Goal: Task Accomplishment & Management: Use online tool/utility

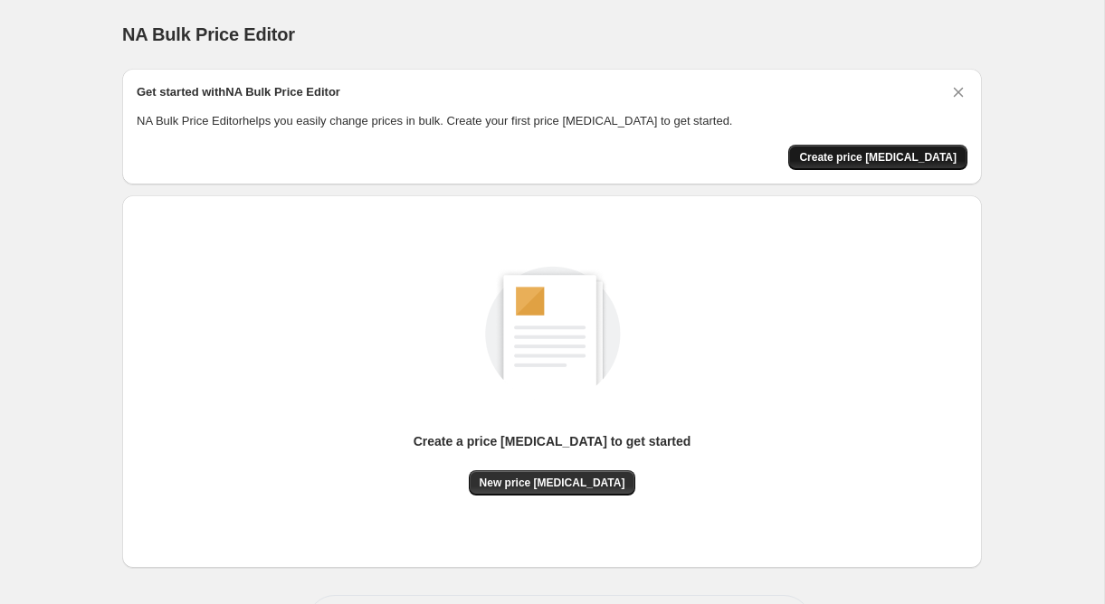
click at [855, 155] on span "Create price [MEDICAL_DATA]" at bounding box center [877, 157] width 157 height 14
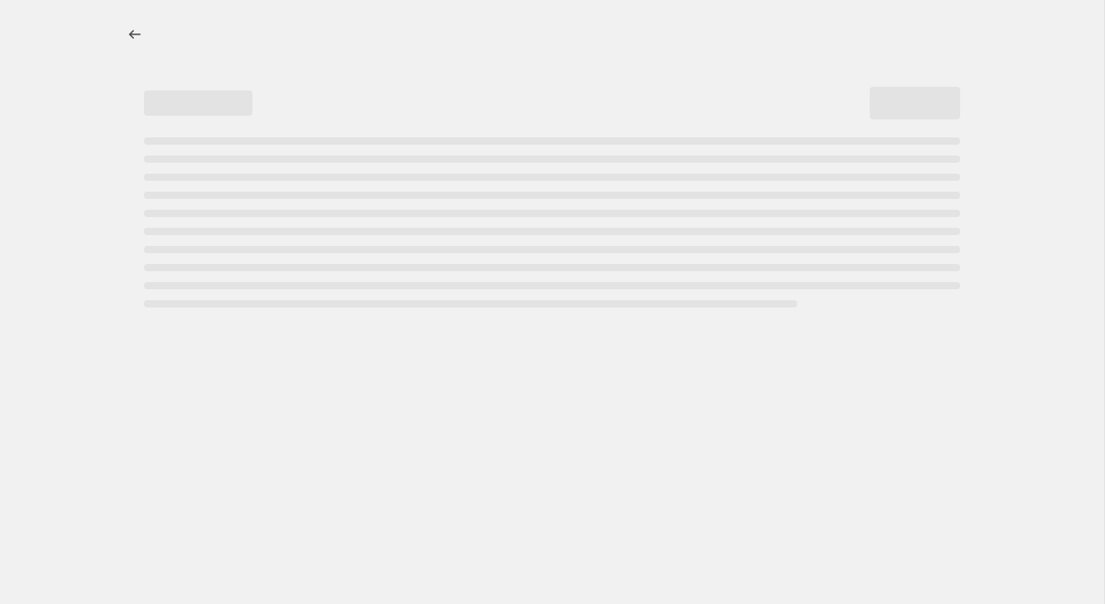
select select "percentage"
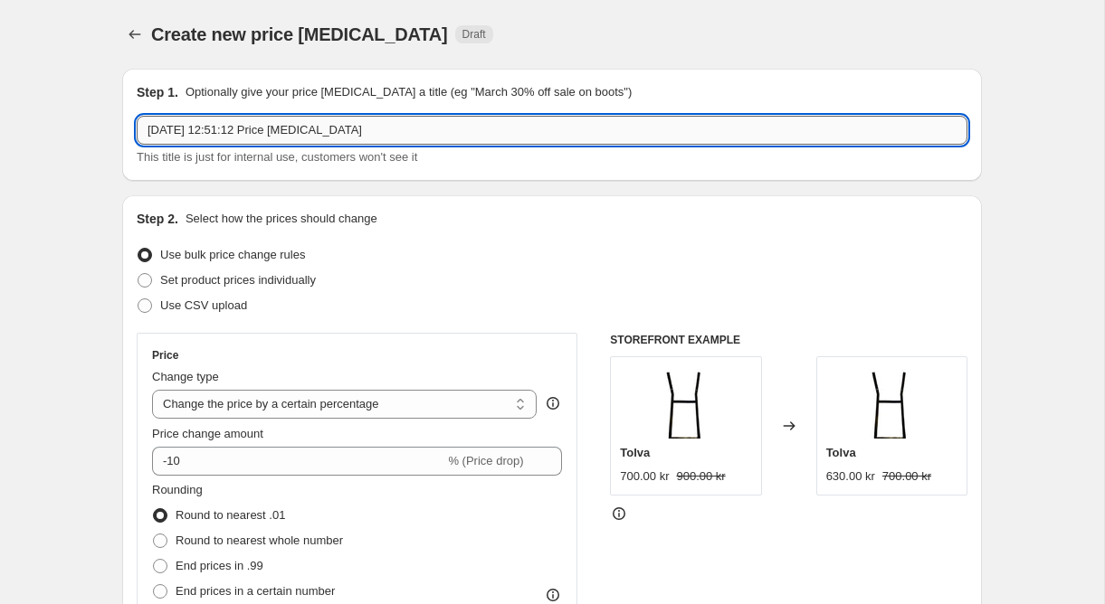
click at [377, 132] on input "13 sep. 2025 12:51:12 Price change job" at bounding box center [552, 130] width 831 height 29
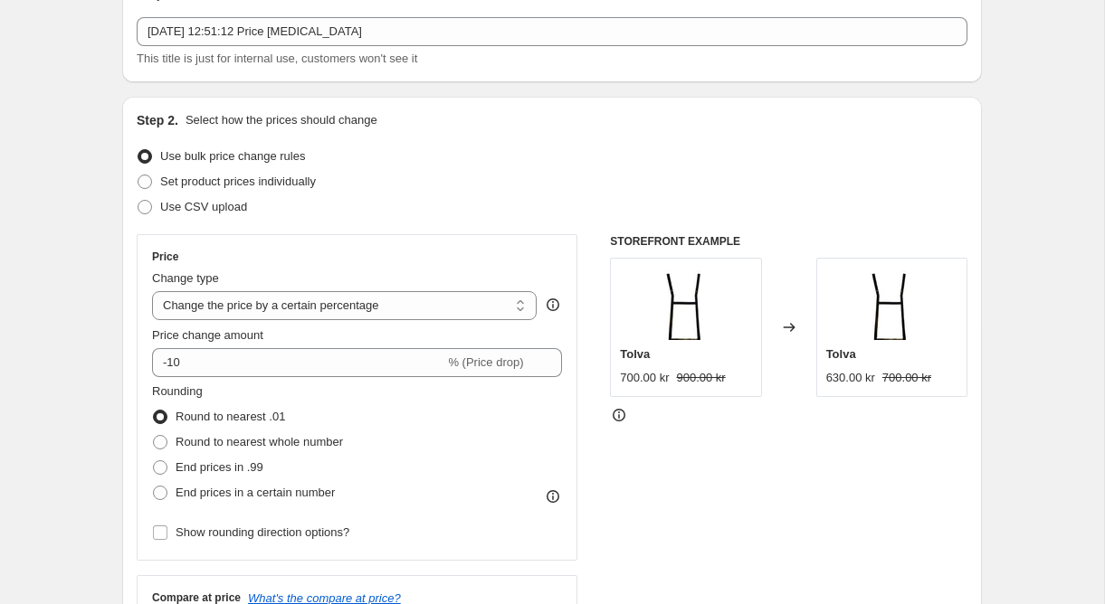
scroll to position [100, 0]
click at [223, 185] on span "Set product prices individually" at bounding box center [238, 181] width 156 height 14
click at [138, 175] on input "Set product prices individually" at bounding box center [138, 174] width 1 height 1
radio input "true"
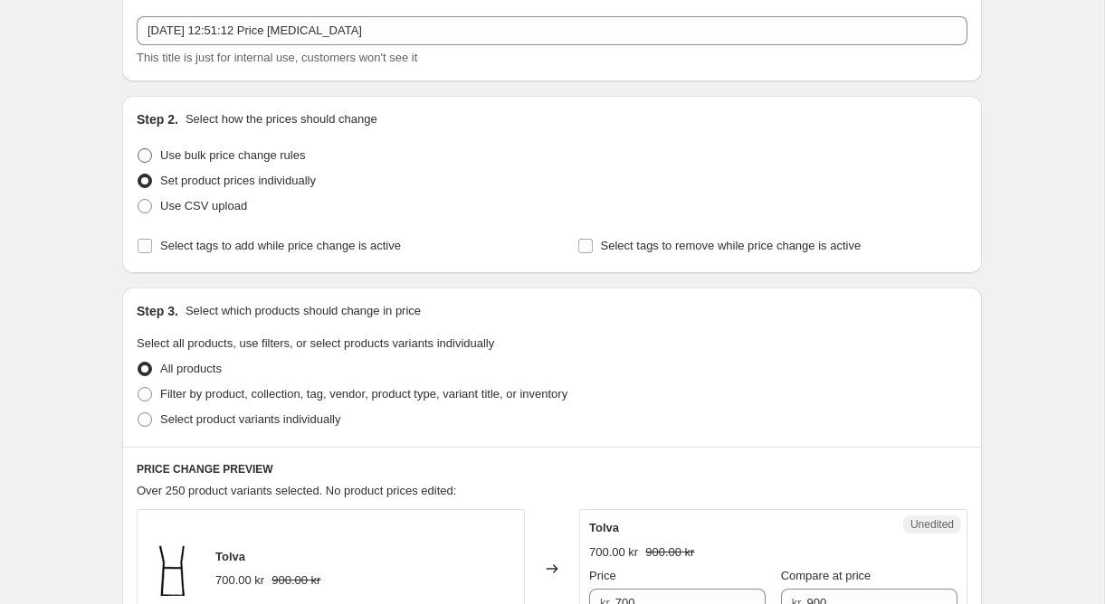
click at [244, 157] on span "Use bulk price change rules" at bounding box center [232, 155] width 145 height 14
click at [138, 149] on input "Use bulk price change rules" at bounding box center [138, 148] width 1 height 1
radio input "true"
select select "percentage"
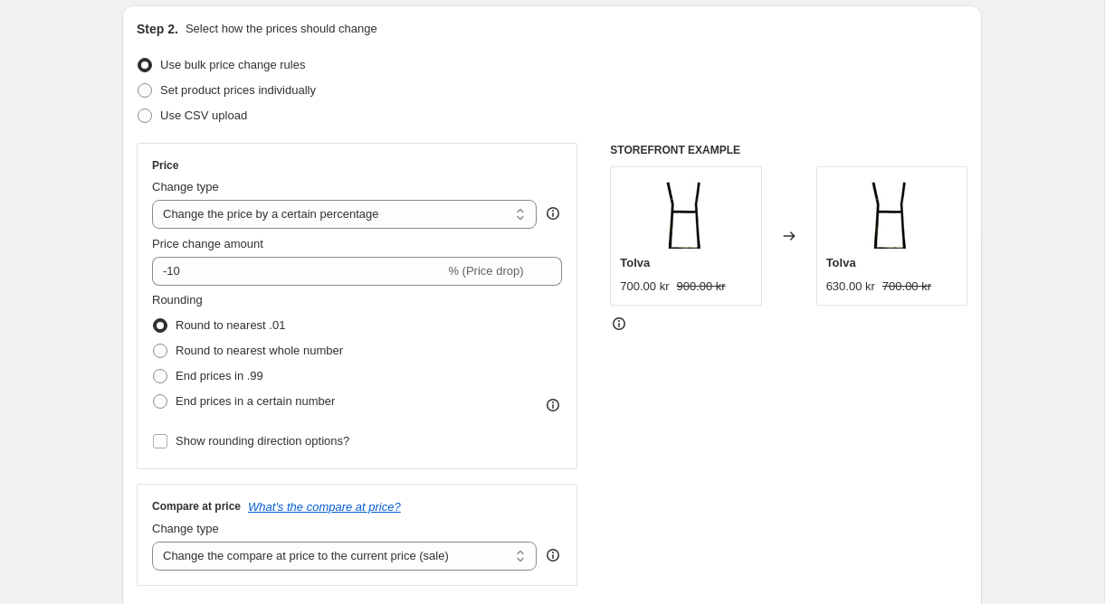
scroll to position [192, 0]
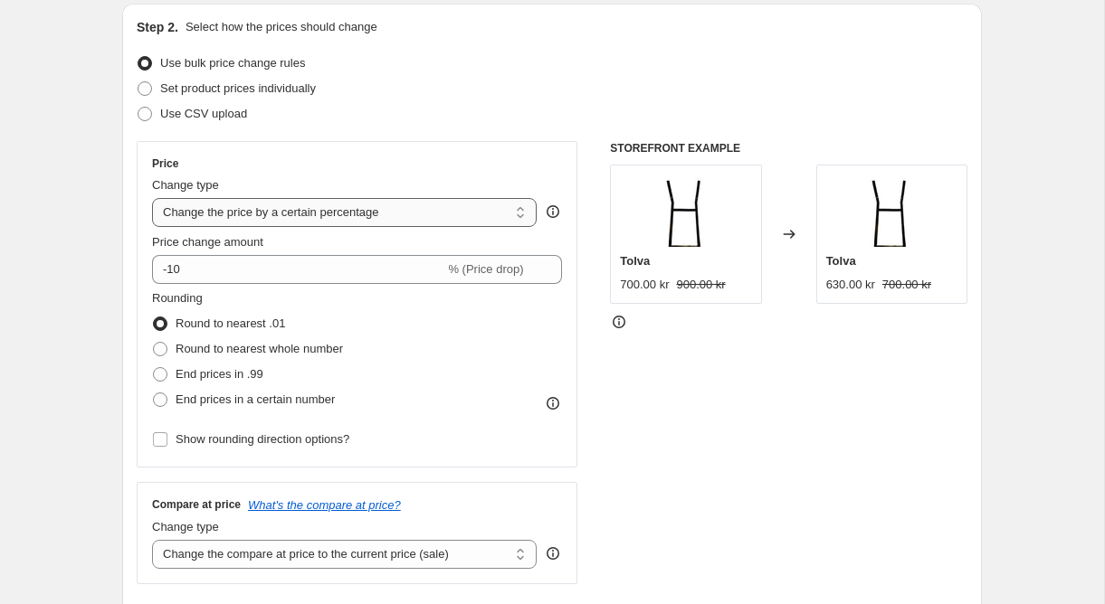
click at [330, 212] on select "Change the price to a certain amount Change the price by a certain amount Chang…" at bounding box center [344, 212] width 385 height 29
click at [152, 198] on select "Change the price to a certain amount Change the price by a certain amount Chang…" at bounding box center [344, 212] width 385 height 29
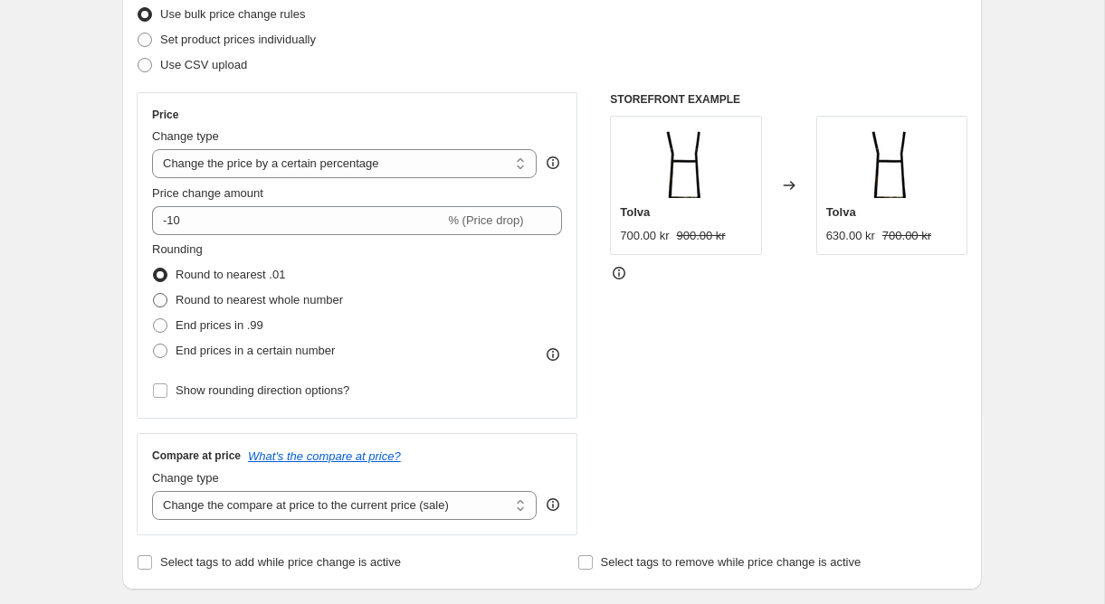
scroll to position [266, 0]
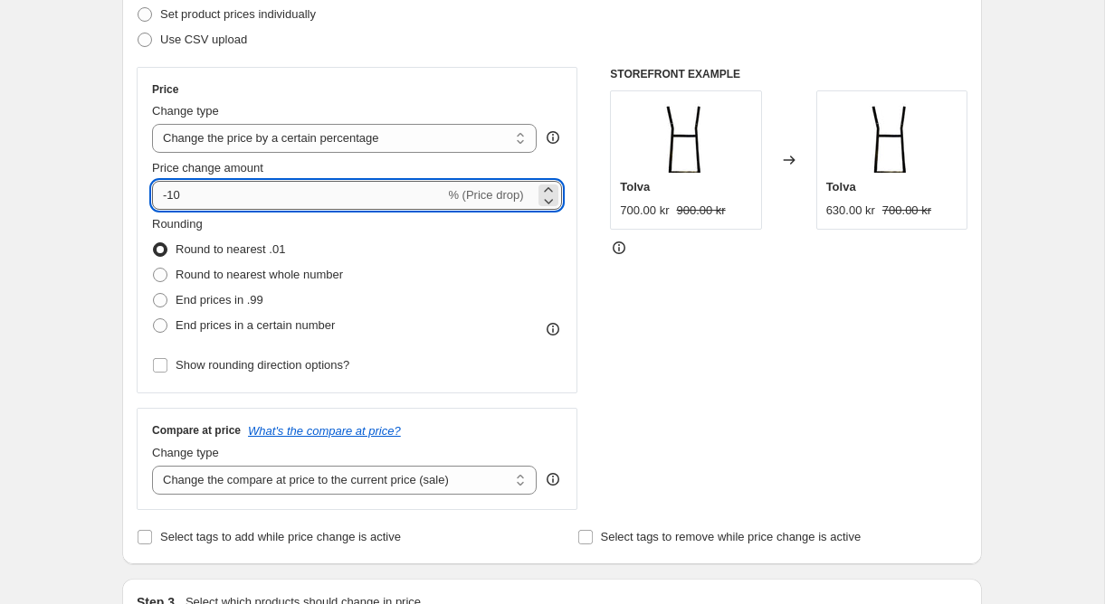
click at [378, 204] on input "-10" at bounding box center [298, 195] width 292 height 29
click at [544, 191] on icon at bounding box center [548, 189] width 8 height 5
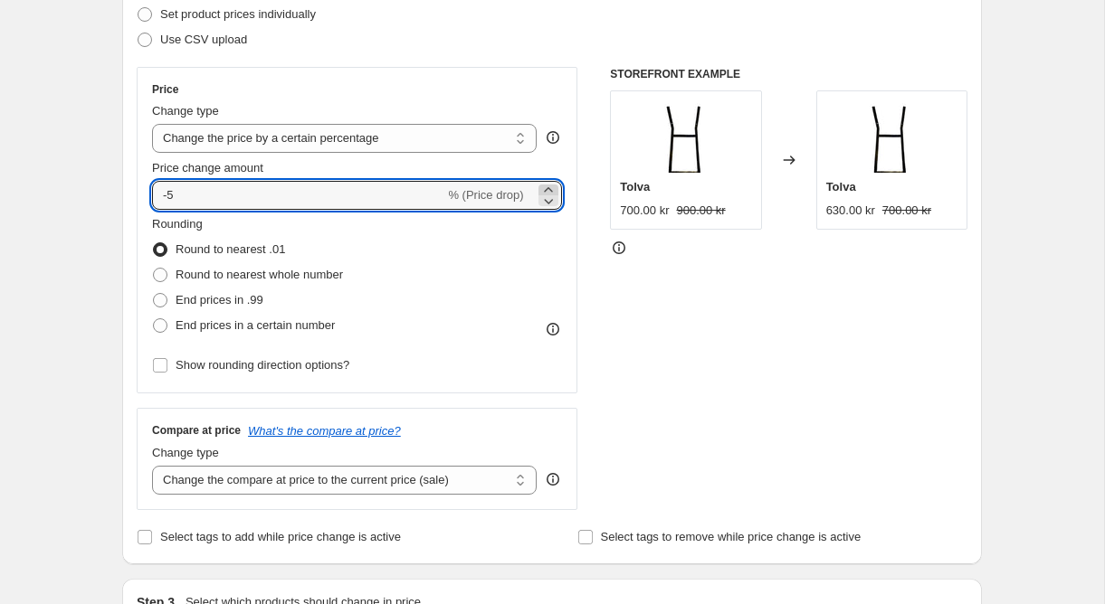
click at [544, 191] on icon at bounding box center [548, 189] width 8 height 5
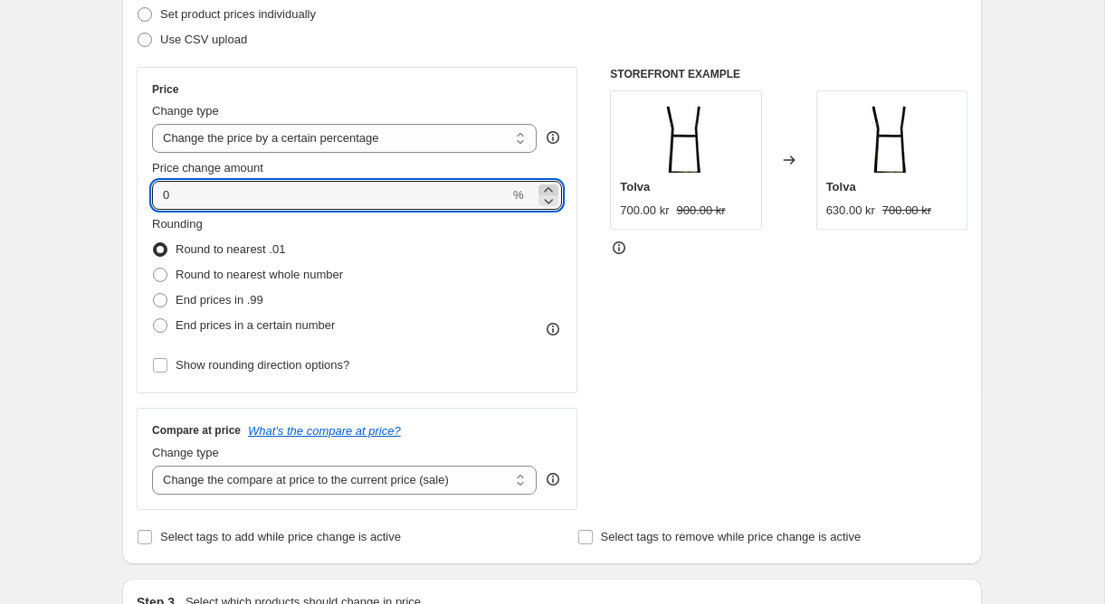
click at [544, 191] on icon at bounding box center [548, 189] width 8 height 5
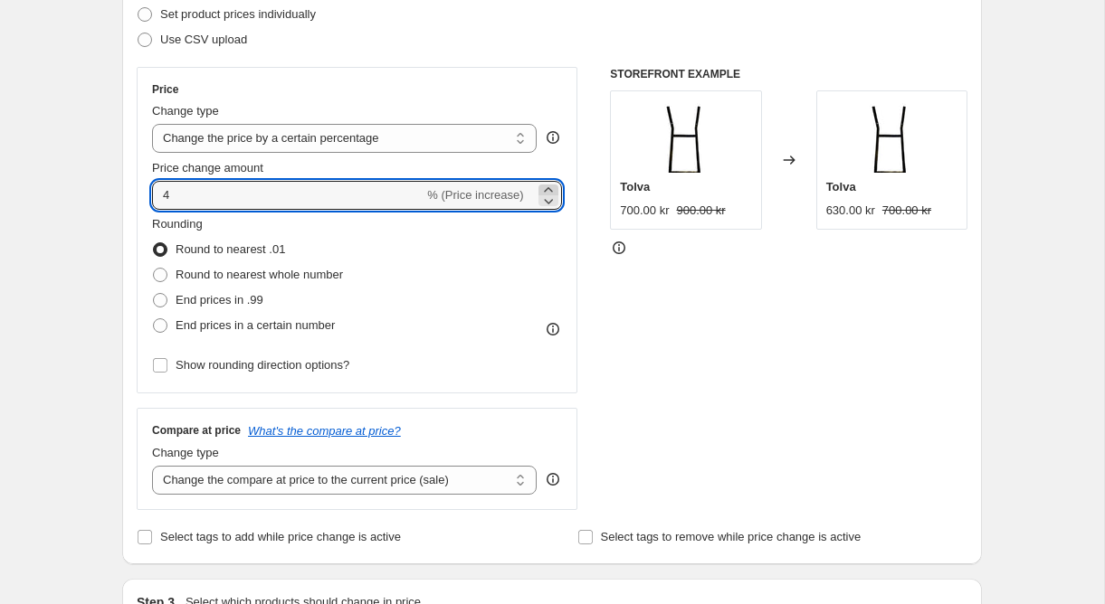
type input "5"
click at [577, 224] on div "Price Change type Change the price to a certain amount Change the price by a ce…" at bounding box center [552, 288] width 831 height 443
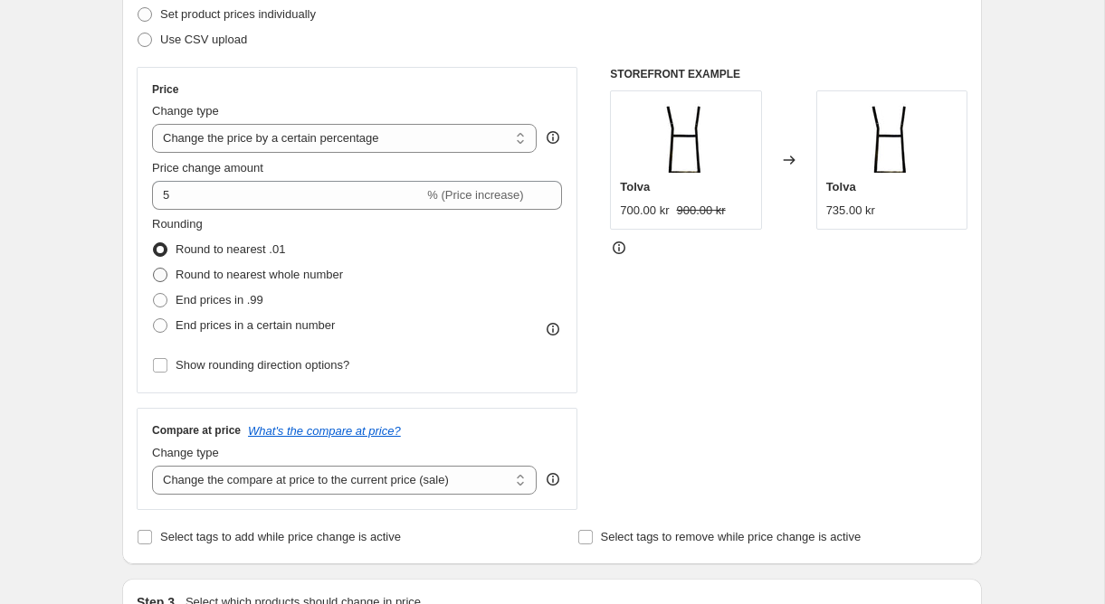
click at [294, 272] on span "Round to nearest whole number" at bounding box center [259, 275] width 167 height 14
click at [154, 269] on input "Round to nearest whole number" at bounding box center [153, 268] width 1 height 1
radio input "true"
click at [251, 299] on span "End prices in .99" at bounding box center [220, 300] width 88 height 14
click at [154, 294] on input "End prices in .99" at bounding box center [153, 293] width 1 height 1
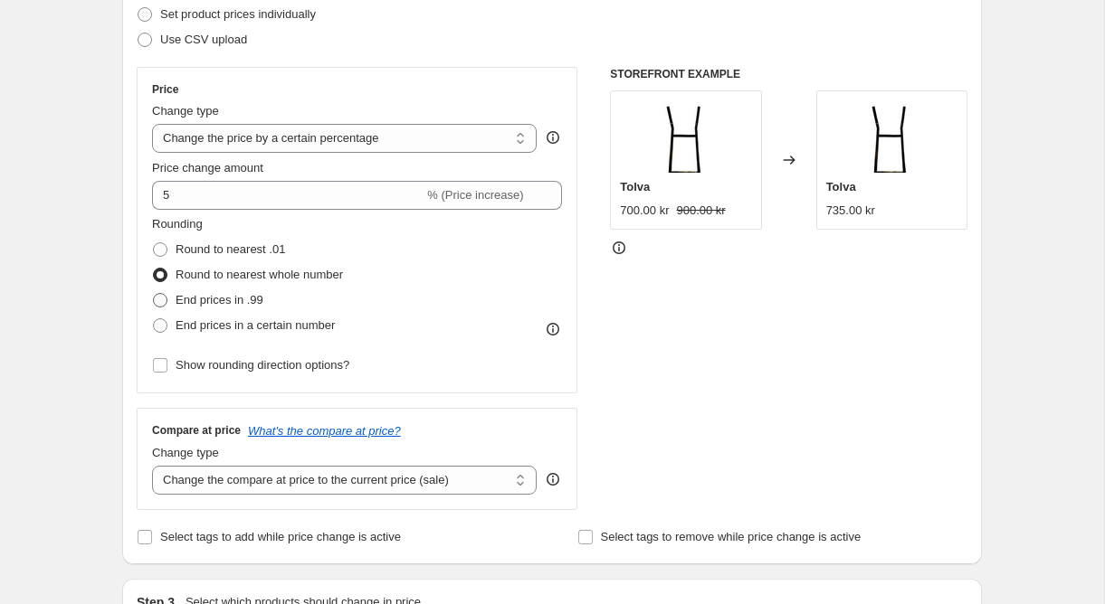
radio input "true"
click at [250, 323] on span "End prices in a certain number" at bounding box center [255, 325] width 159 height 14
click at [154, 319] on input "End prices in a certain number" at bounding box center [153, 318] width 1 height 1
radio input "true"
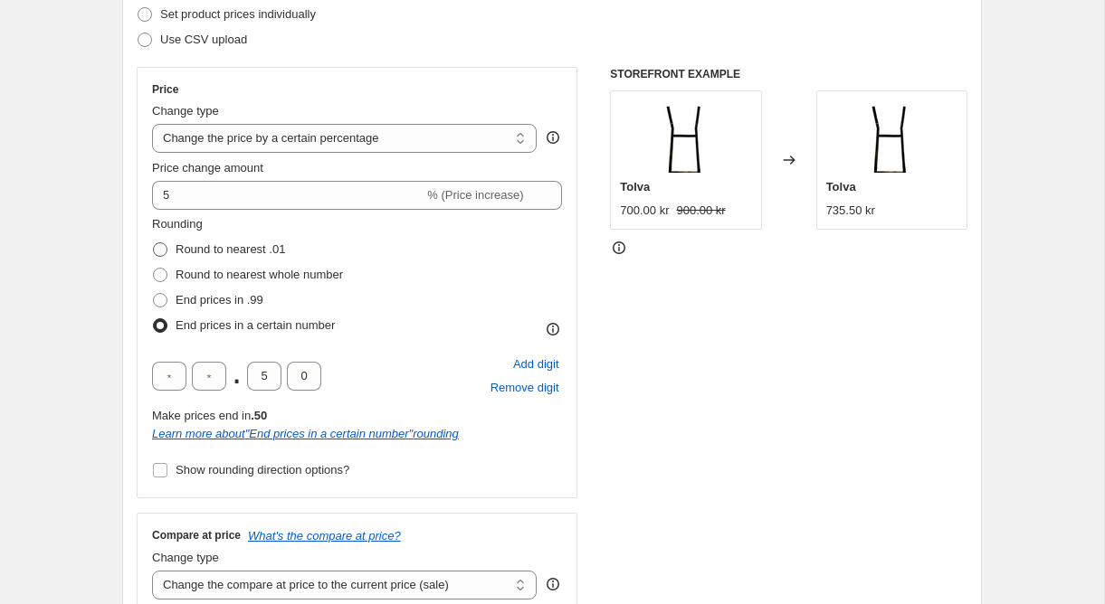
click at [240, 249] on span "Round to nearest .01" at bounding box center [230, 249] width 109 height 14
click at [154, 243] on input "Round to nearest .01" at bounding box center [153, 242] width 1 height 1
radio input "true"
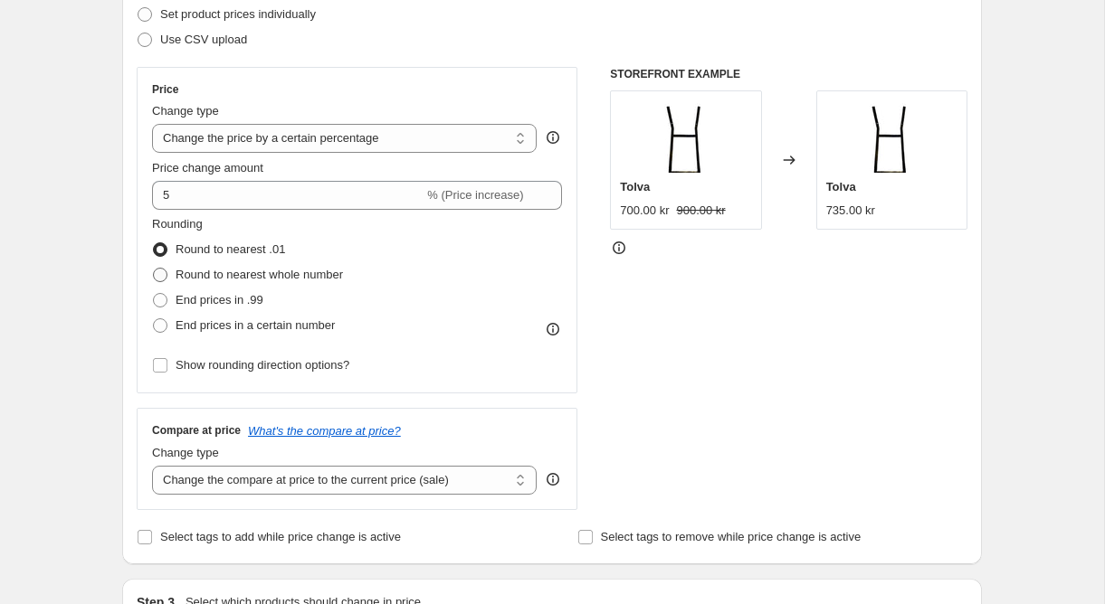
click at [233, 274] on span "Round to nearest whole number" at bounding box center [259, 275] width 167 height 14
click at [154, 269] on input "Round to nearest whole number" at bounding box center [153, 268] width 1 height 1
radio input "true"
click at [236, 254] on span "Round to nearest .01" at bounding box center [230, 249] width 109 height 14
click at [154, 243] on input "Round to nearest .01" at bounding box center [153, 242] width 1 height 1
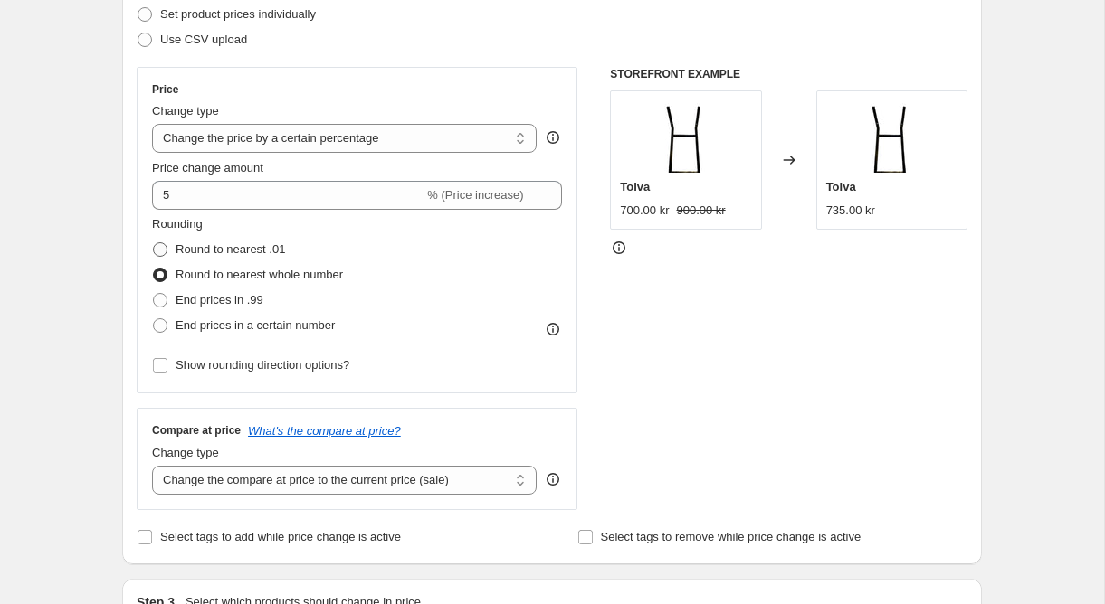
radio input "true"
click at [261, 277] on span "Round to nearest whole number" at bounding box center [259, 275] width 167 height 14
click at [154, 269] on input "Round to nearest whole number" at bounding box center [153, 268] width 1 height 1
radio input "true"
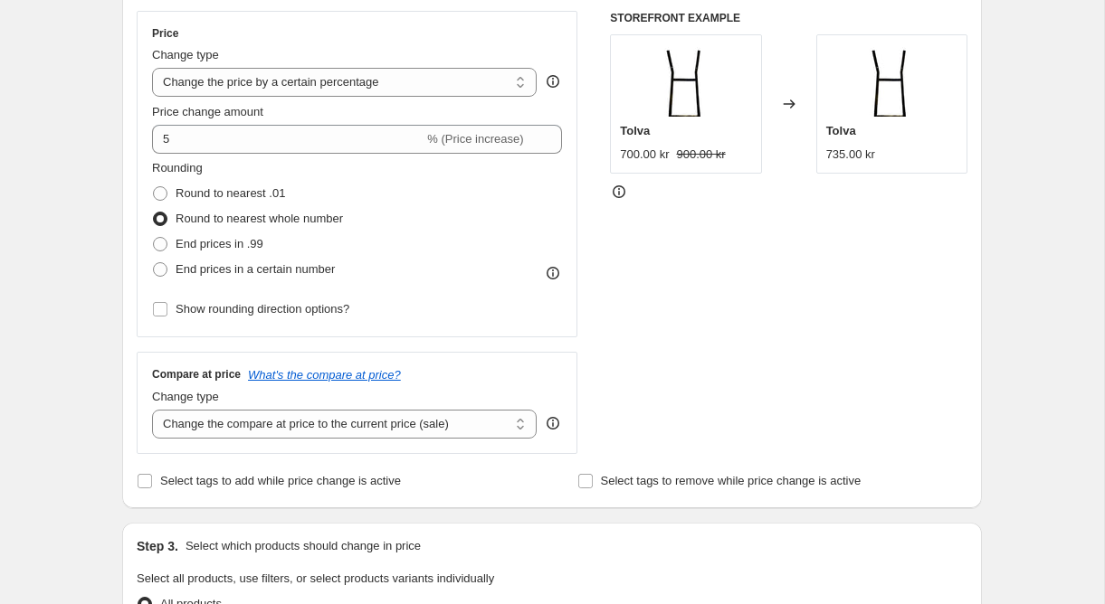
scroll to position [325, 0]
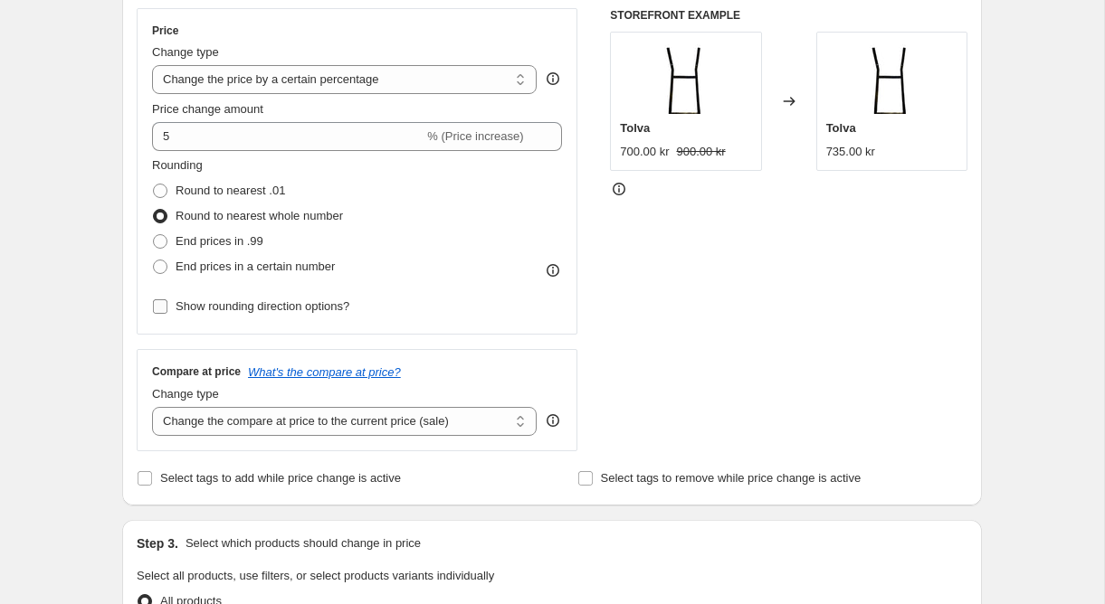
click at [260, 305] on span "Show rounding direction options?" at bounding box center [263, 306] width 174 height 14
click at [167, 305] on input "Show rounding direction options?" at bounding box center [160, 306] width 14 height 14
checkbox input "true"
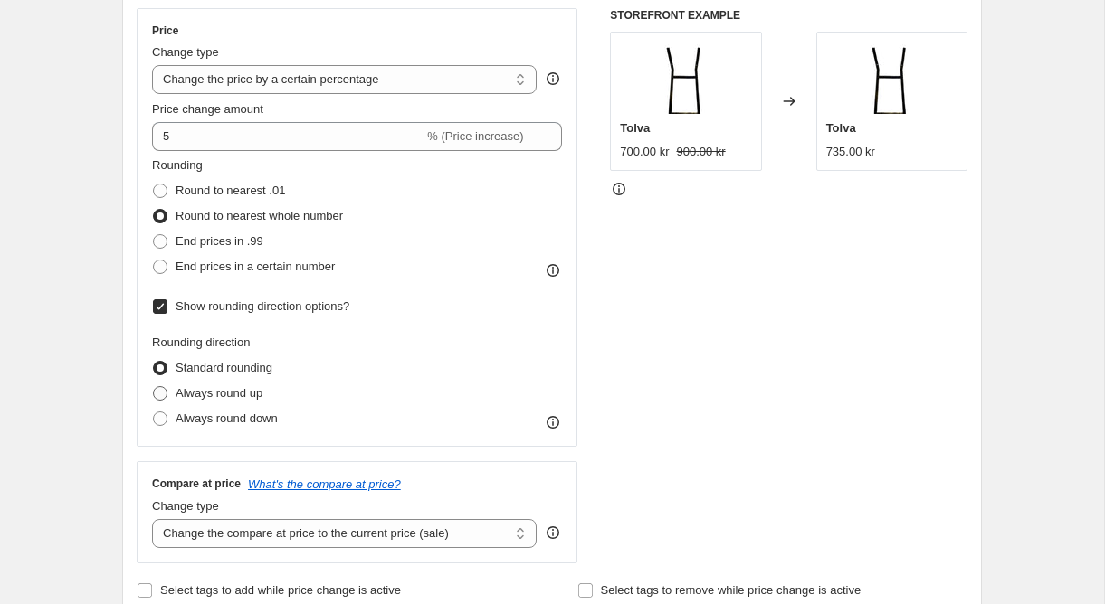
click at [236, 399] on span "Always round up" at bounding box center [219, 393] width 87 height 14
click at [154, 387] on input "Always round up" at bounding box center [153, 386] width 1 height 1
radio input "true"
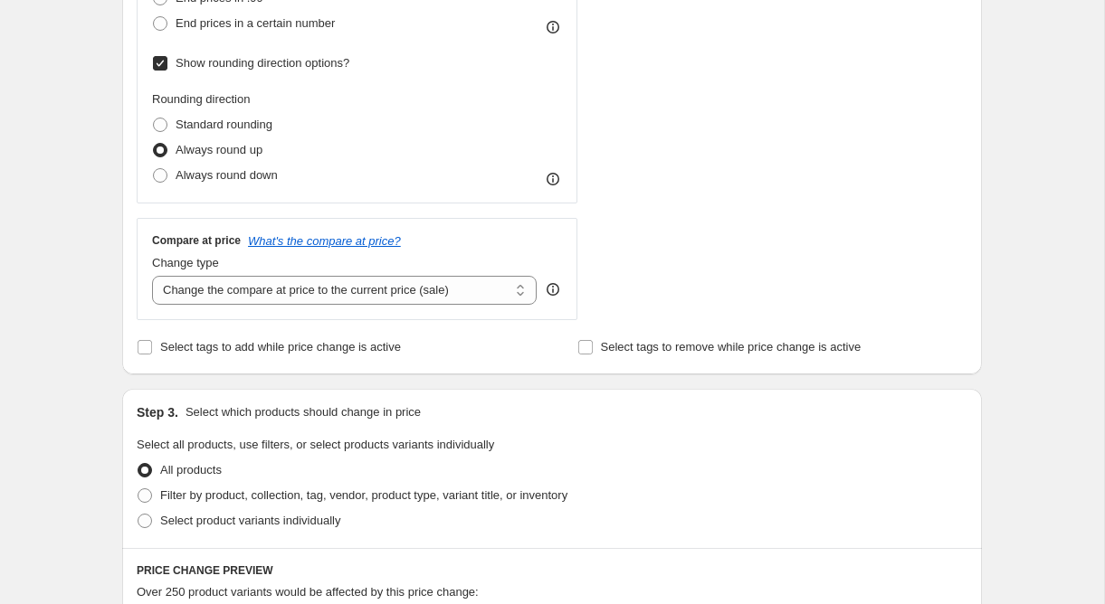
scroll to position [585, 0]
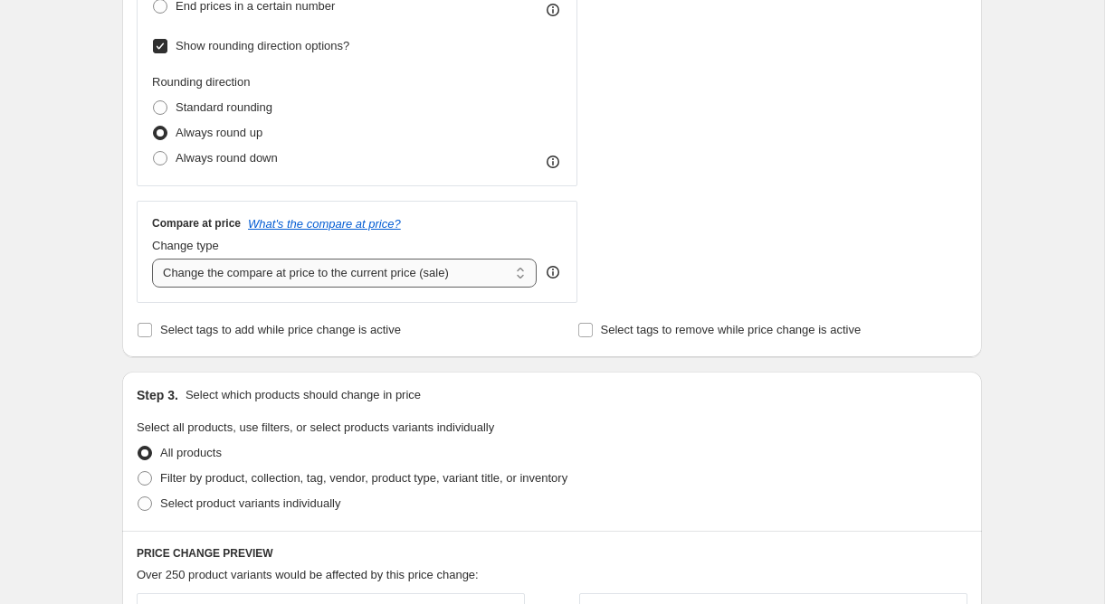
click at [335, 271] on select "Change the compare at price to the current price (sale) Change the compare at p…" at bounding box center [344, 273] width 385 height 29
click at [152, 259] on select "Change the compare at price to the current price (sale) Change the compare at p…" at bounding box center [344, 273] width 385 height 29
click at [575, 252] on div "Compare at price What's the compare at price? Change type Change the compare at…" at bounding box center [357, 251] width 441 height 101
click at [440, 274] on select "Change the compare at price to the current price (sale) Change the compare at p…" at bounding box center [344, 273] width 385 height 29
click at [152, 259] on select "Change the compare at price to the current price (sale) Change the compare at p…" at bounding box center [344, 273] width 385 height 29
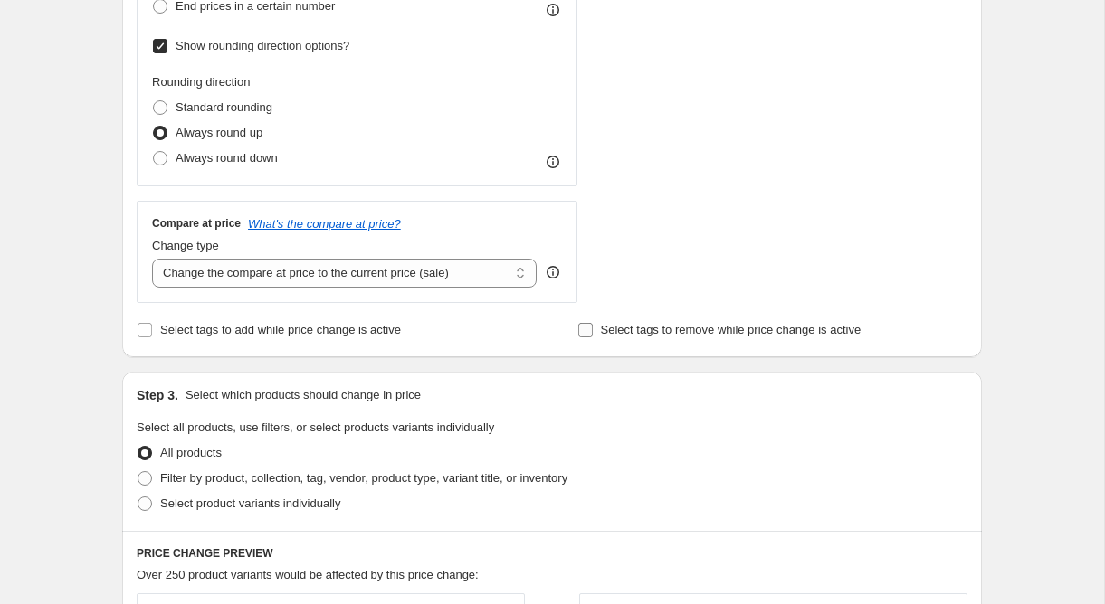
click at [586, 331] on input "Select tags to remove while price change is active" at bounding box center [585, 330] width 14 height 14
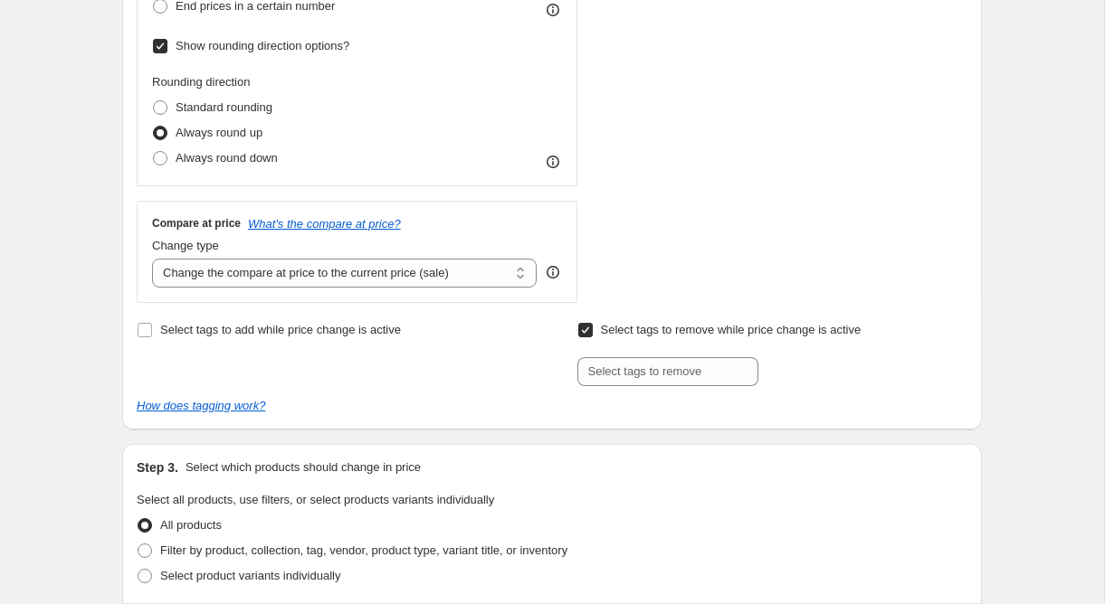
click at [586, 331] on input "Select tags to remove while price change is active" at bounding box center [585, 330] width 14 height 14
checkbox input "false"
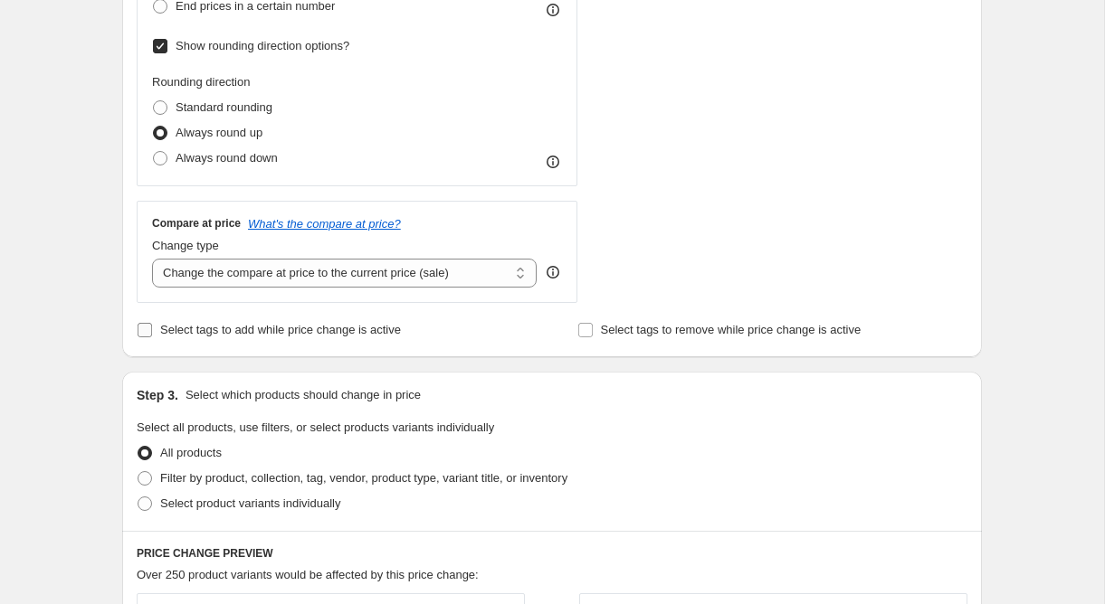
click at [175, 331] on span "Select tags to add while price change is active" at bounding box center [280, 330] width 241 height 14
click at [152, 331] on input "Select tags to add while price change is active" at bounding box center [145, 330] width 14 height 14
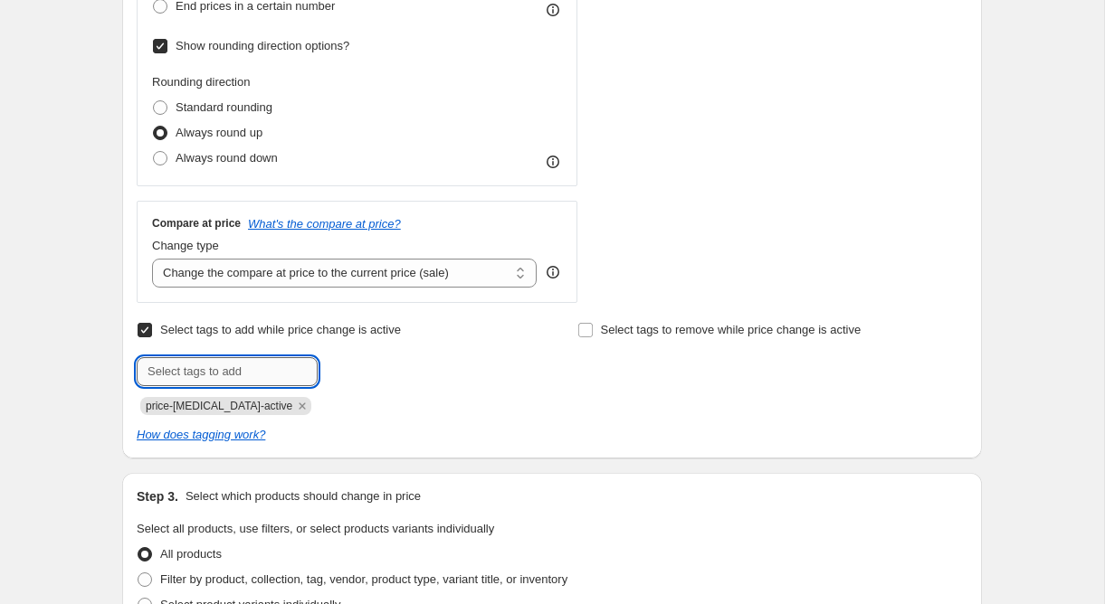
click at [215, 377] on input "text" at bounding box center [227, 371] width 181 height 29
click at [218, 337] on span "Select tags to add while price change is active" at bounding box center [280, 330] width 241 height 18
click at [152, 337] on input "Select tags to add while price change is active" at bounding box center [145, 330] width 14 height 14
checkbox input "false"
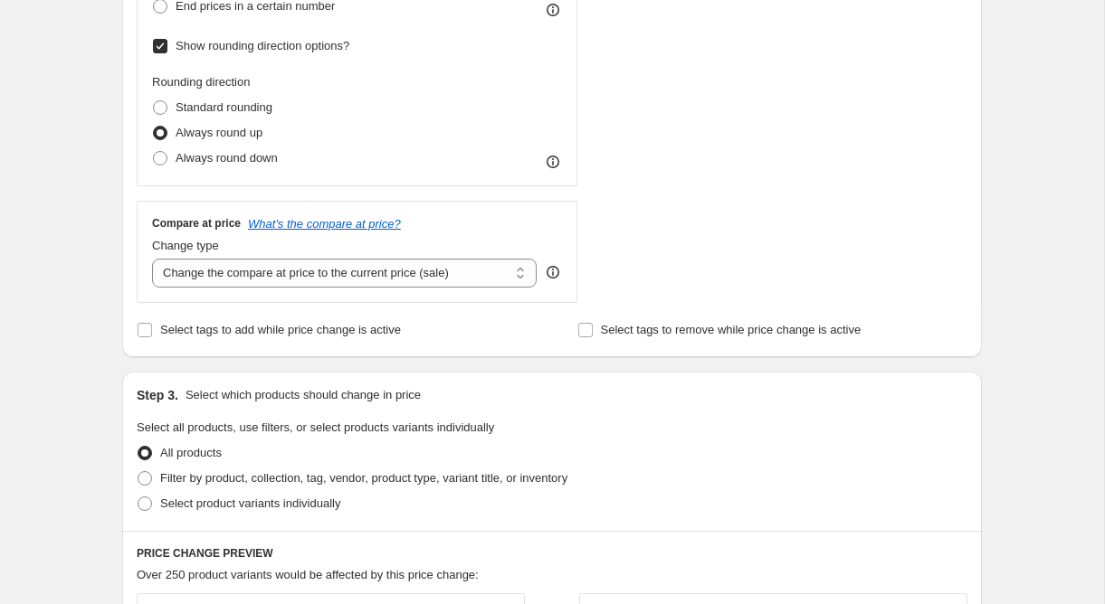
click at [576, 252] on div "Compare at price What's the compare at price? Change type Change the compare at…" at bounding box center [357, 251] width 441 height 101
click at [603, 331] on span "Select tags to remove while price change is active" at bounding box center [731, 330] width 261 height 14
click at [593, 331] on input "Select tags to remove while price change is active" at bounding box center [585, 330] width 14 height 14
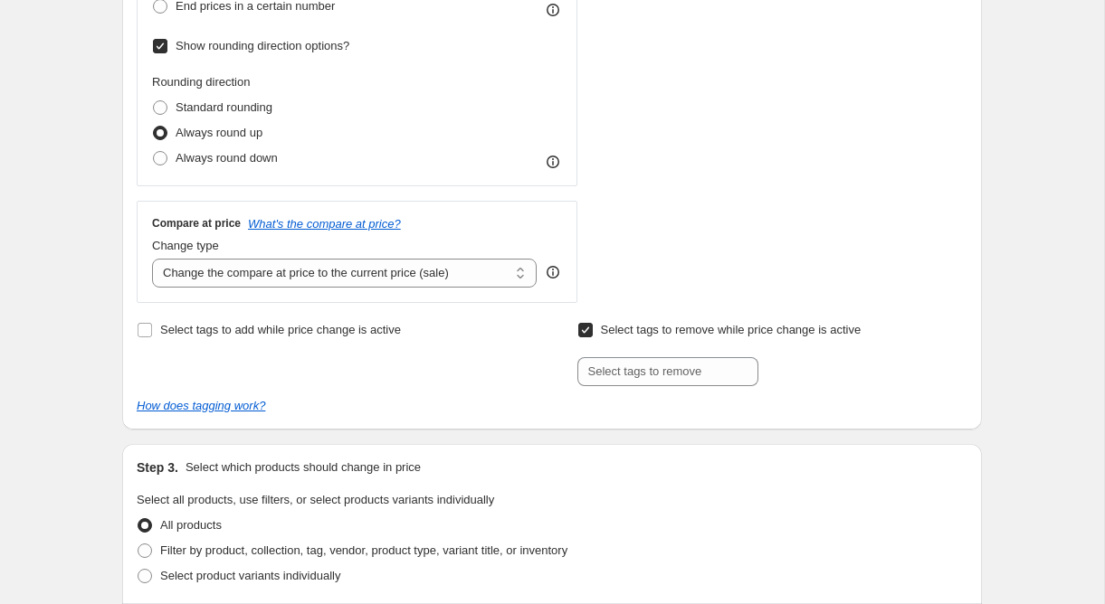
click at [603, 331] on span "Select tags to remove while price change is active" at bounding box center [731, 330] width 261 height 14
click at [593, 331] on input "Select tags to remove while price change is active" at bounding box center [585, 330] width 14 height 14
checkbox input "false"
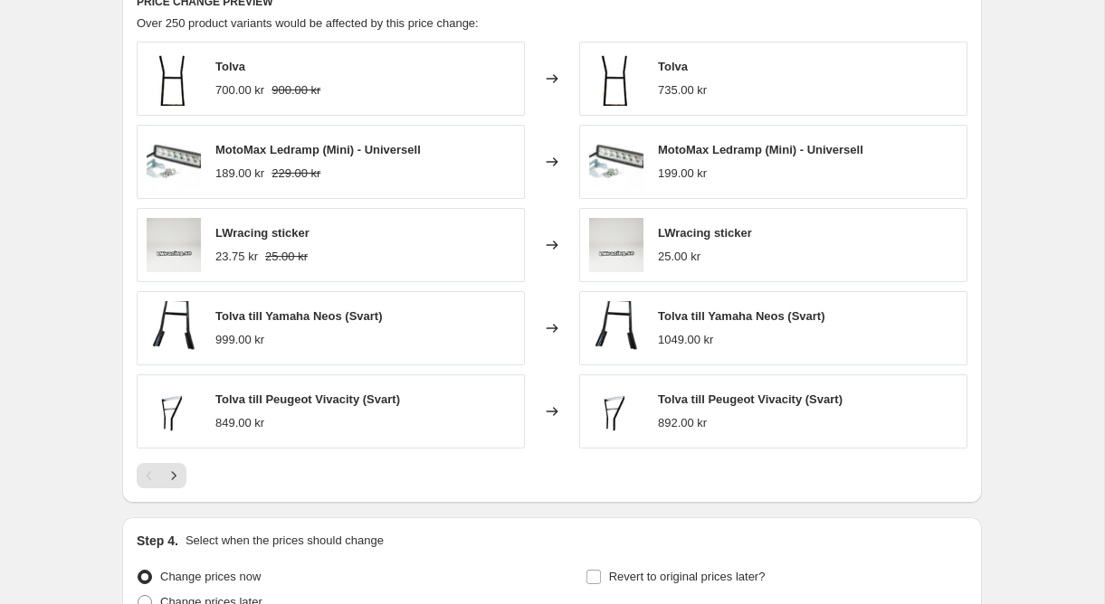
scroll to position [1144, 0]
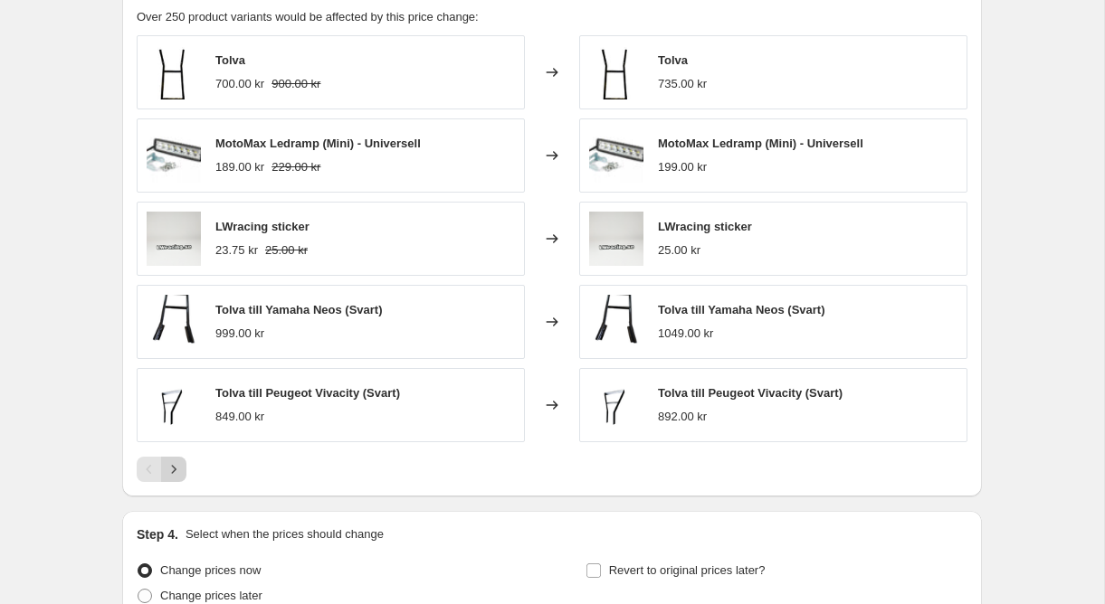
click at [171, 468] on icon "Next" at bounding box center [174, 470] width 18 height 18
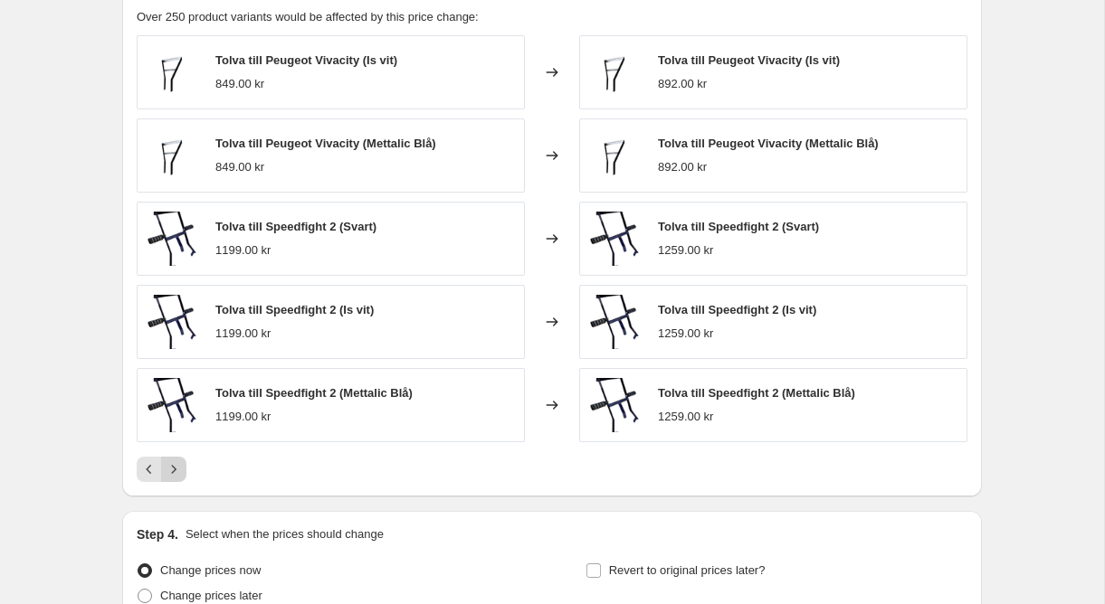
click at [171, 468] on icon "Next" at bounding box center [174, 470] width 18 height 18
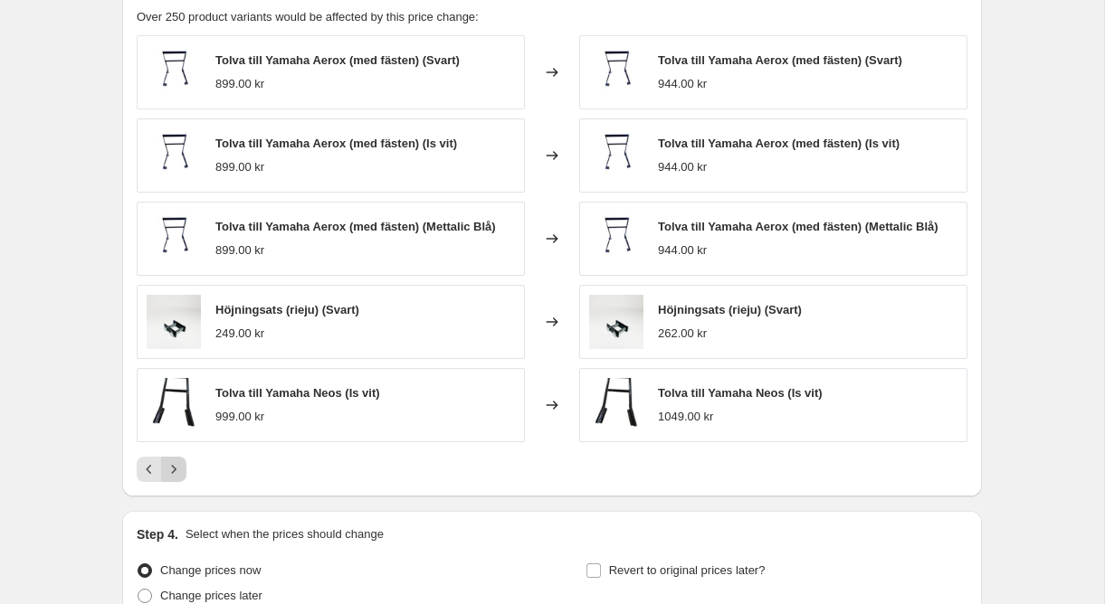
click at [177, 470] on icon "Next" at bounding box center [174, 470] width 18 height 18
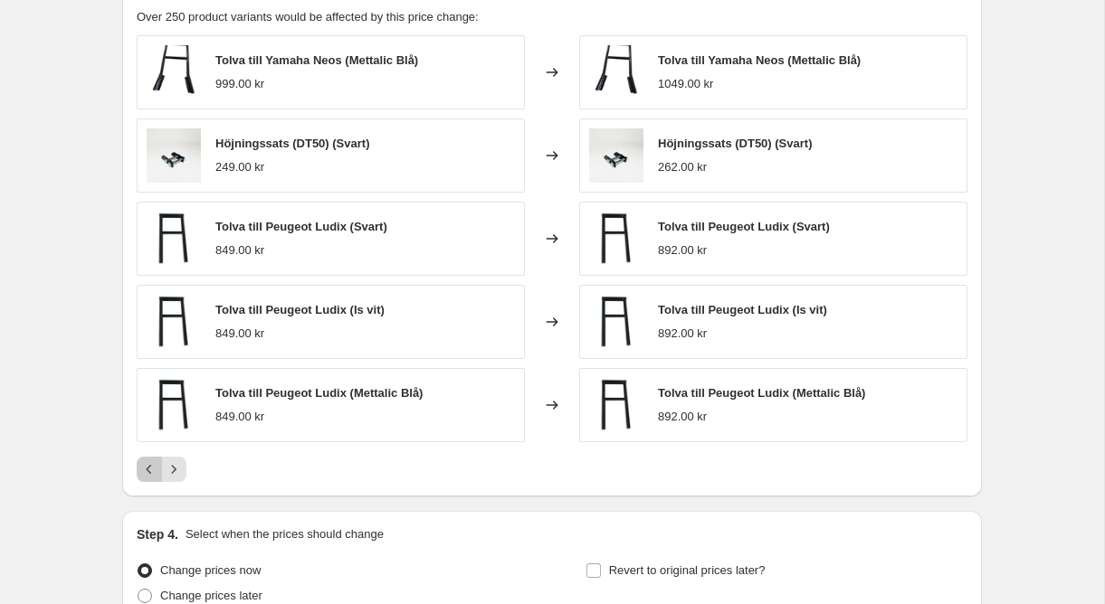
drag, startPoint x: 148, startPoint y: 470, endPoint x: 135, endPoint y: 419, distance: 53.3
click at [136, 418] on div "PRICE CHANGE PREVIEW Over 250 product variants would be affected by this price …" at bounding box center [552, 235] width 860 height 524
click at [178, 470] on icon "Next" at bounding box center [174, 470] width 18 height 18
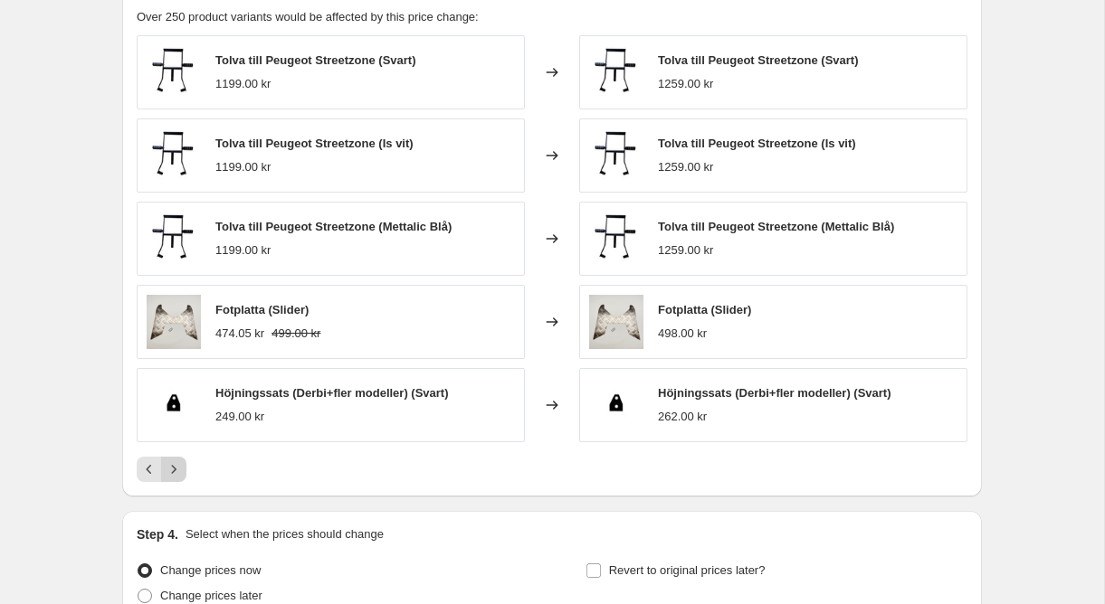
click at [178, 470] on icon "Next" at bounding box center [174, 470] width 18 height 18
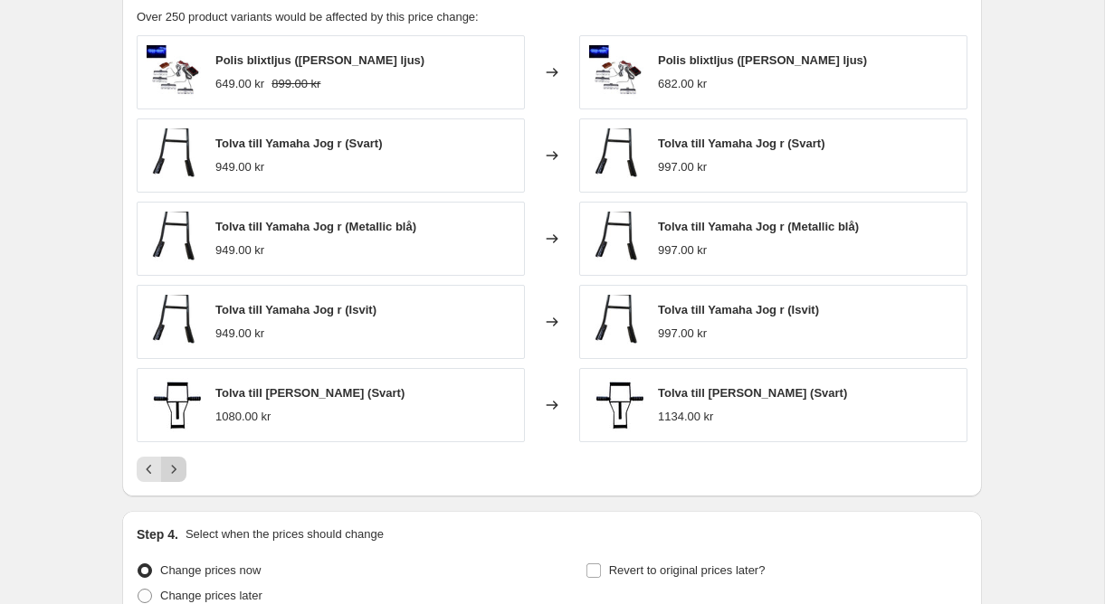
click at [178, 470] on icon "Next" at bounding box center [174, 470] width 18 height 18
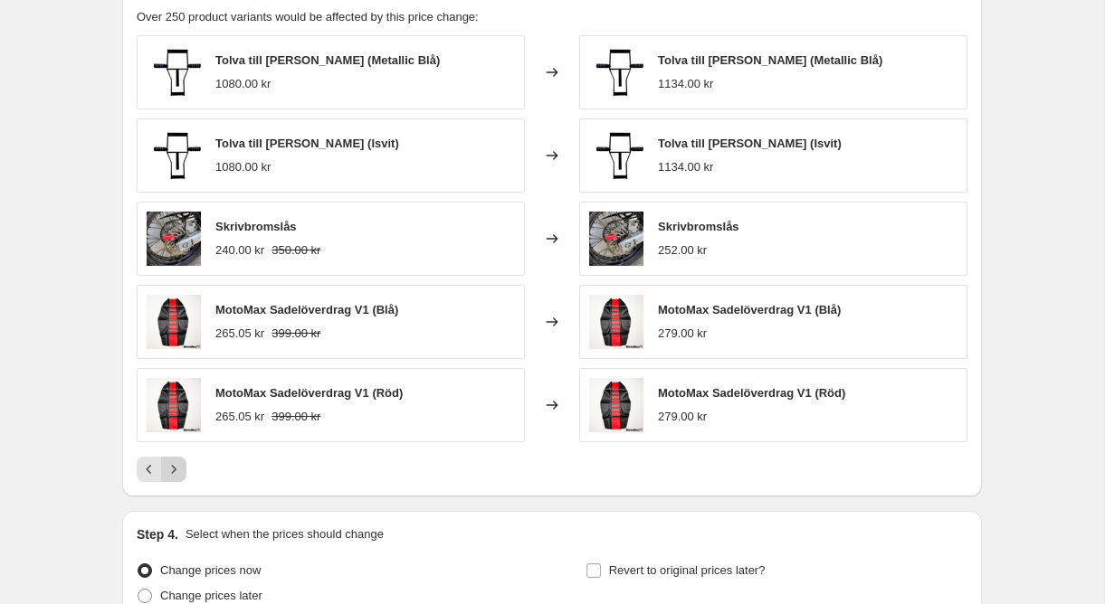
click at [178, 470] on icon "Next" at bounding box center [174, 470] width 18 height 18
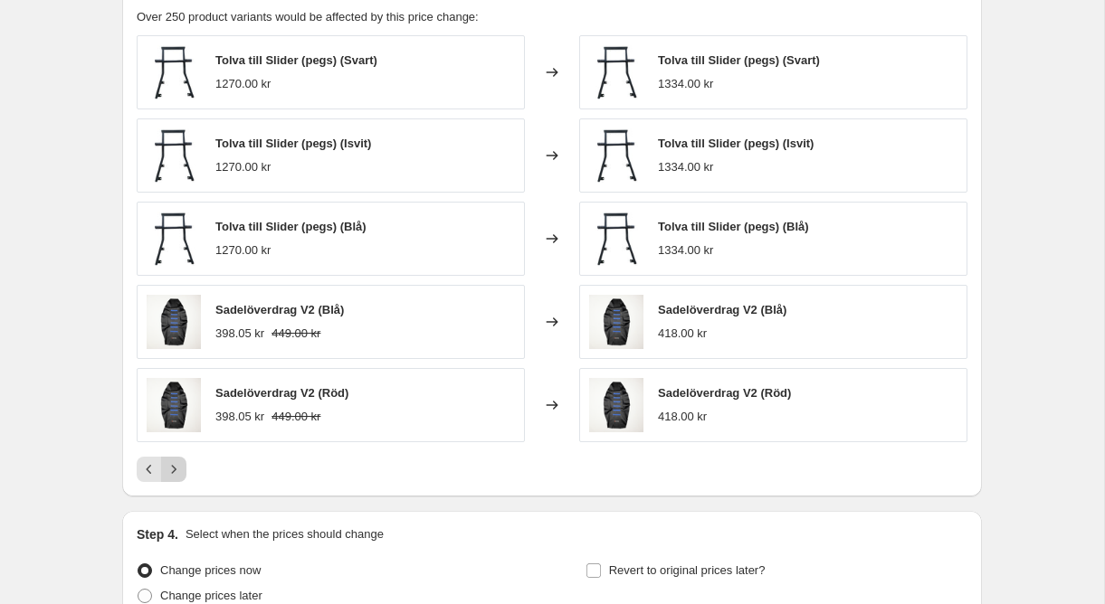
click at [178, 470] on icon "Next" at bounding box center [174, 470] width 18 height 18
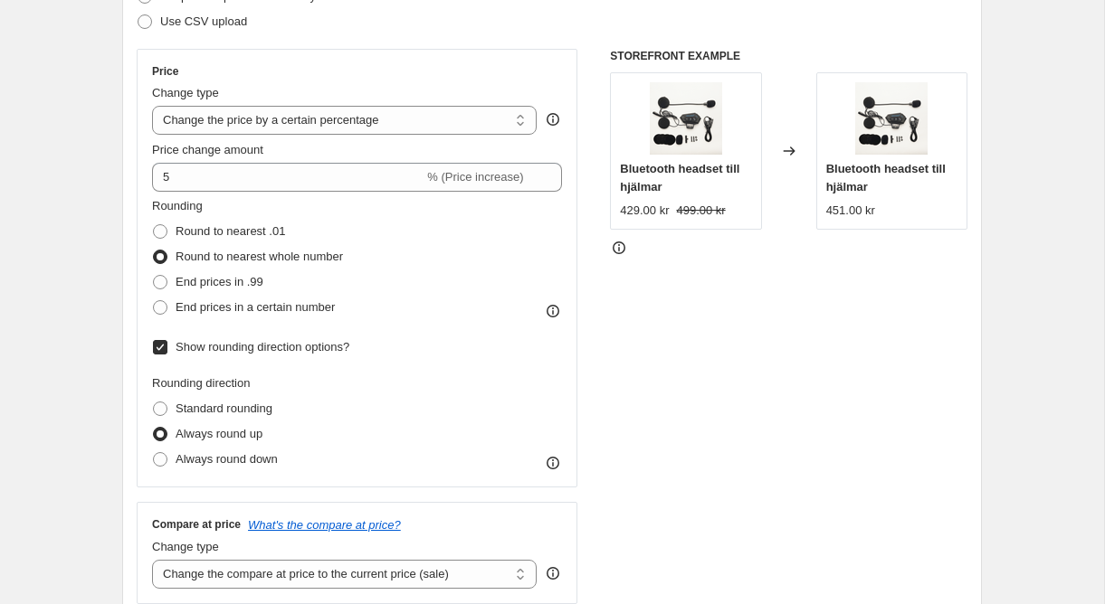
scroll to position [296, 0]
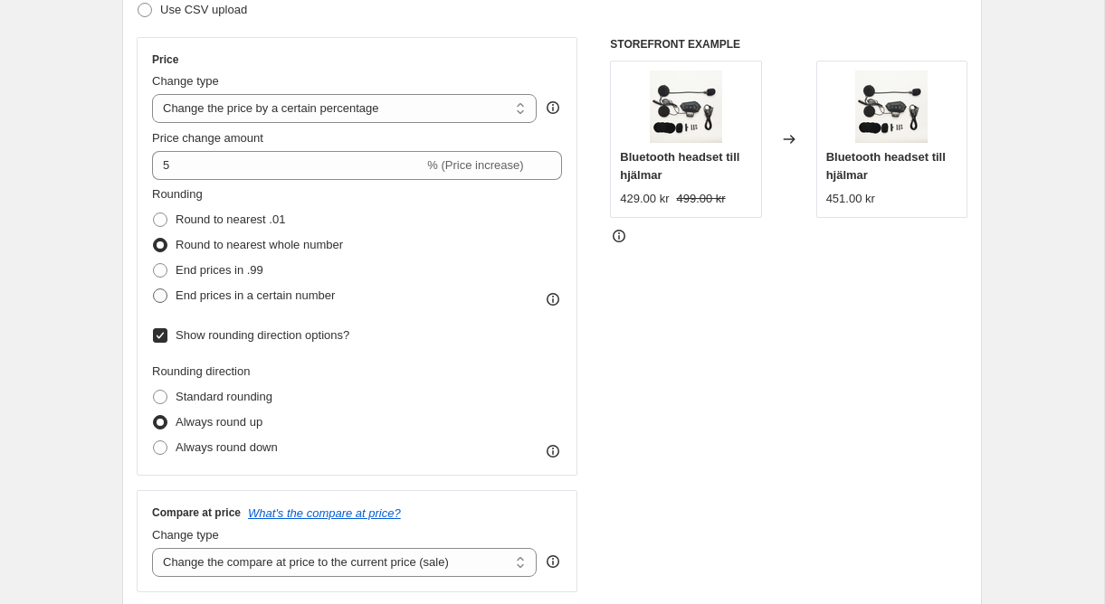
click at [295, 300] on span "End prices in a certain number" at bounding box center [255, 296] width 159 height 14
click at [154, 290] on input "End prices in a certain number" at bounding box center [153, 289] width 1 height 1
radio input "true"
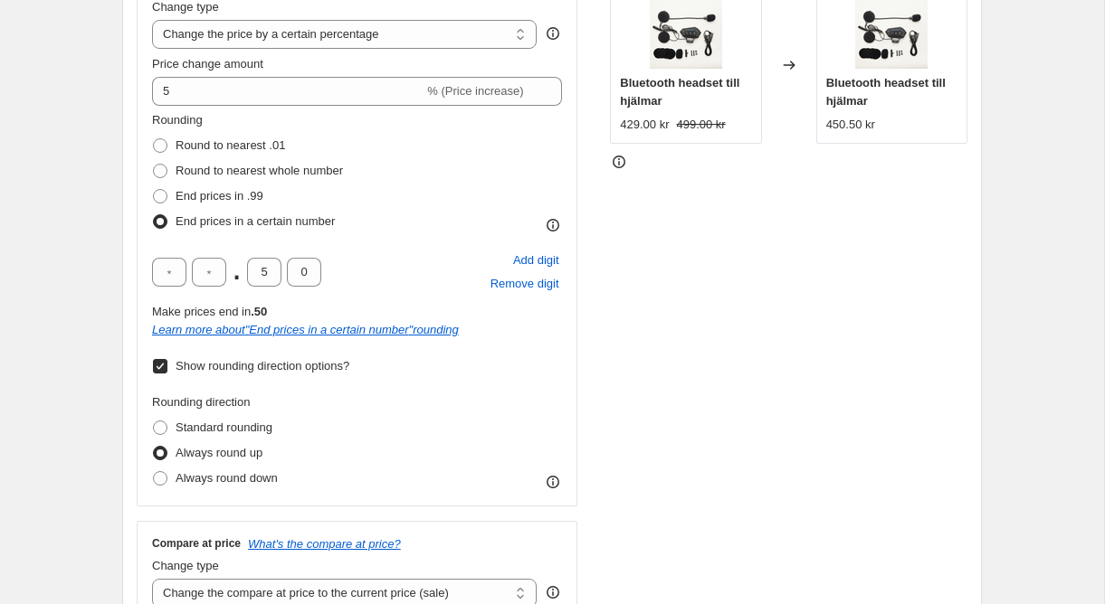
scroll to position [372, 0]
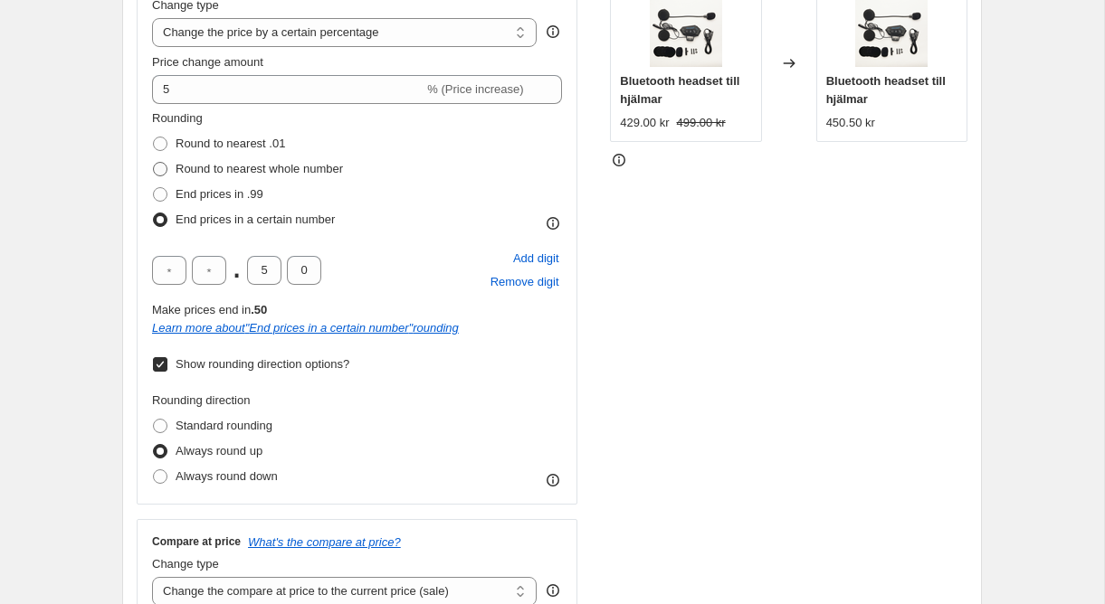
click at [261, 171] on span "Round to nearest whole number" at bounding box center [259, 169] width 167 height 14
click at [154, 163] on input "Round to nearest whole number" at bounding box center [153, 162] width 1 height 1
radio input "true"
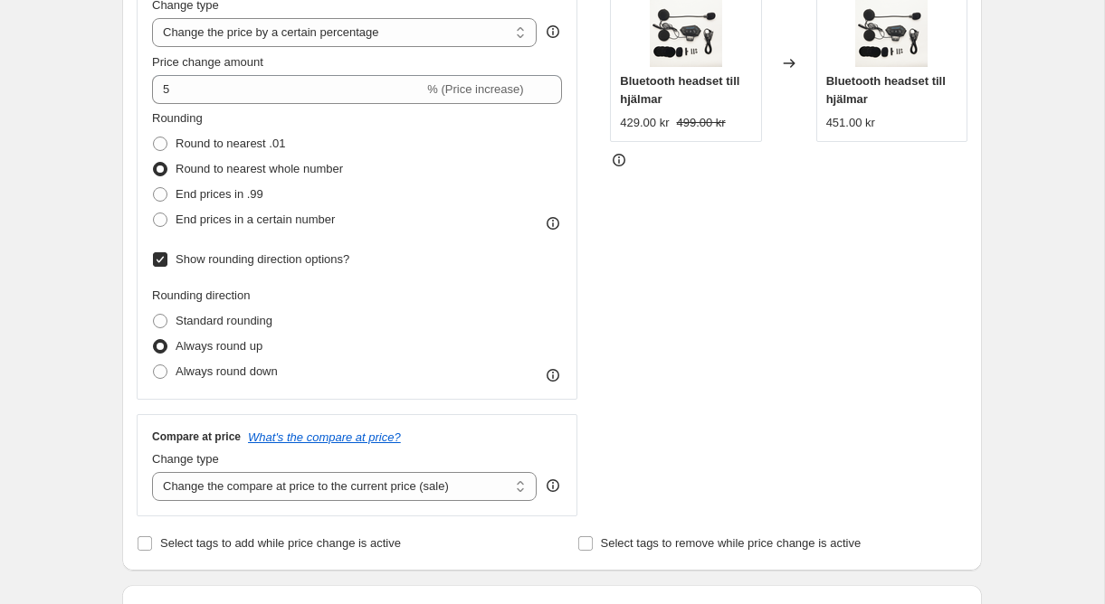
click at [269, 265] on span "Show rounding direction options?" at bounding box center [263, 259] width 174 height 14
click at [167, 265] on input "Show rounding direction options?" at bounding box center [160, 259] width 14 height 14
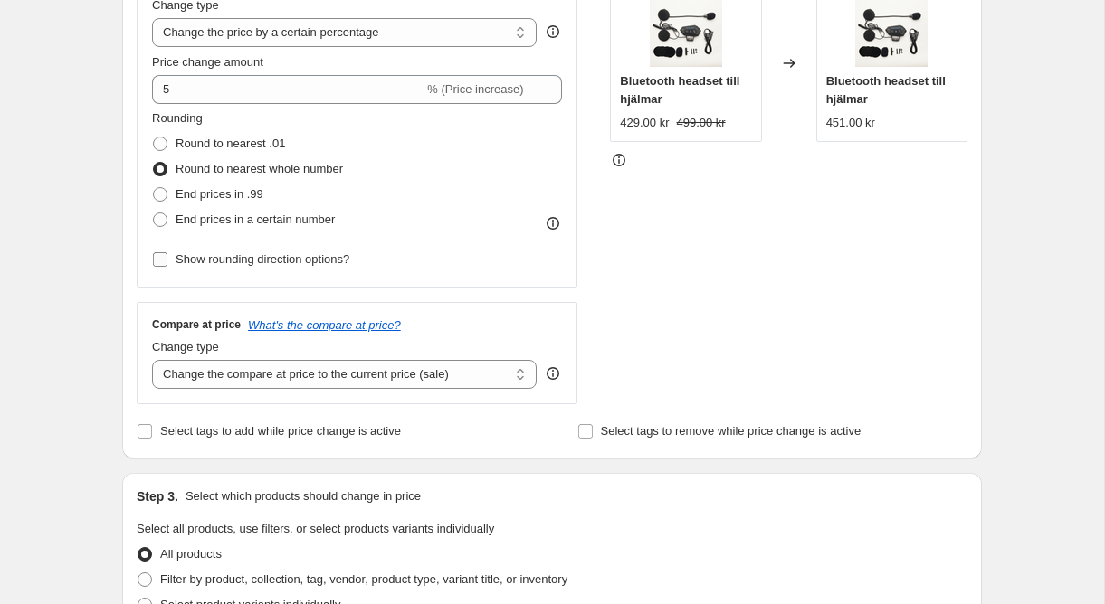
click at [269, 265] on span "Show rounding direction options?" at bounding box center [263, 259] width 174 height 14
click at [167, 265] on input "Show rounding direction options?" at bounding box center [160, 259] width 14 height 14
checkbox input "true"
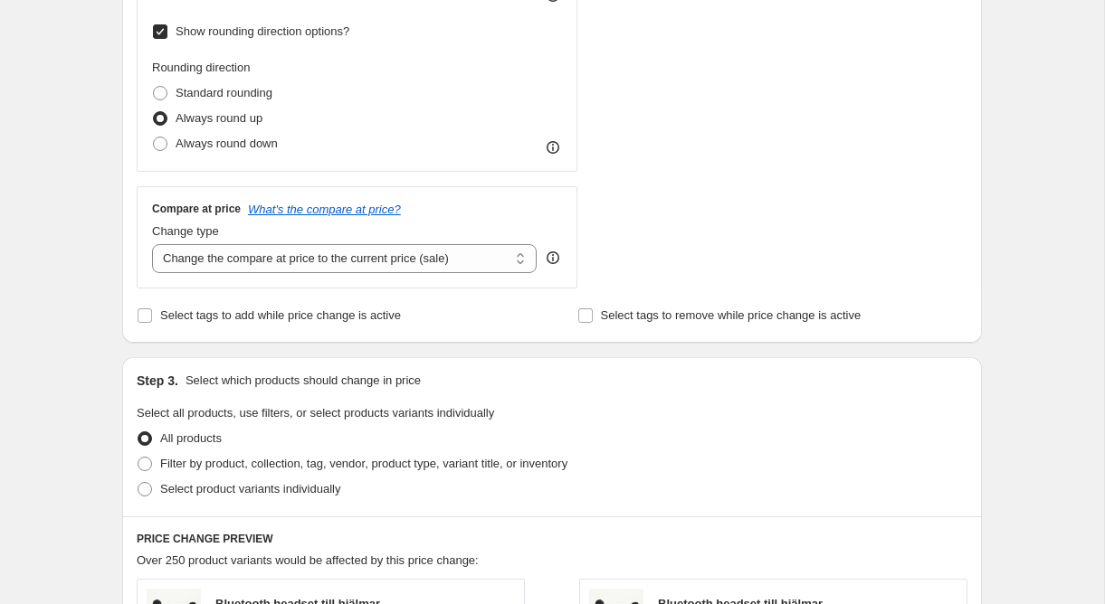
scroll to position [622, 0]
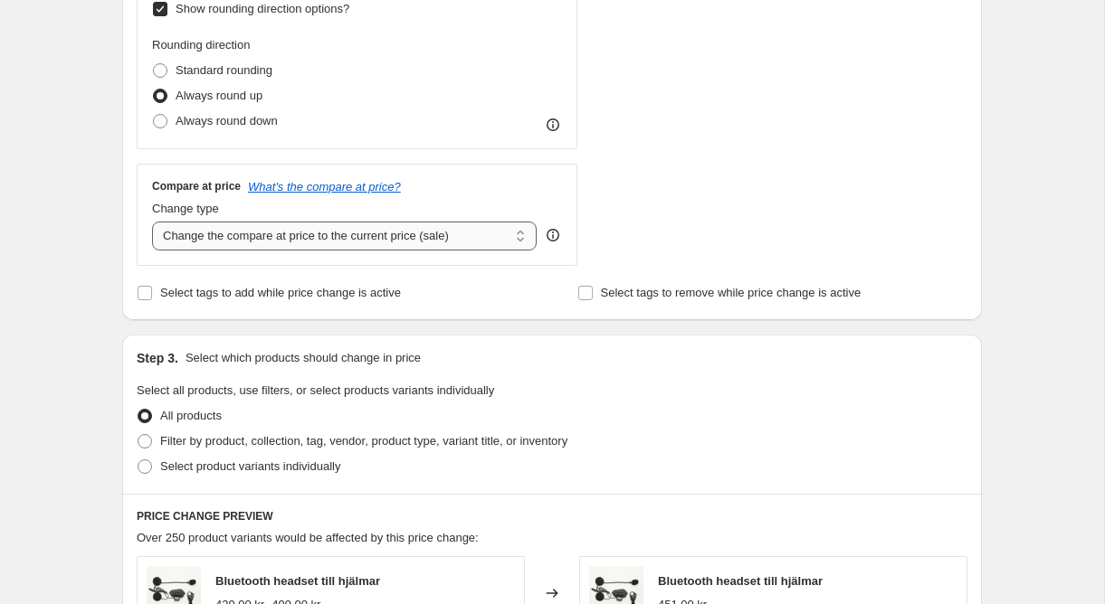
click at [298, 241] on select "Change the compare at price to the current price (sale) Change the compare at p…" at bounding box center [344, 236] width 385 height 29
click at [152, 222] on select "Change the compare at price to the current price (sale) Change the compare at p…" at bounding box center [344, 236] width 385 height 29
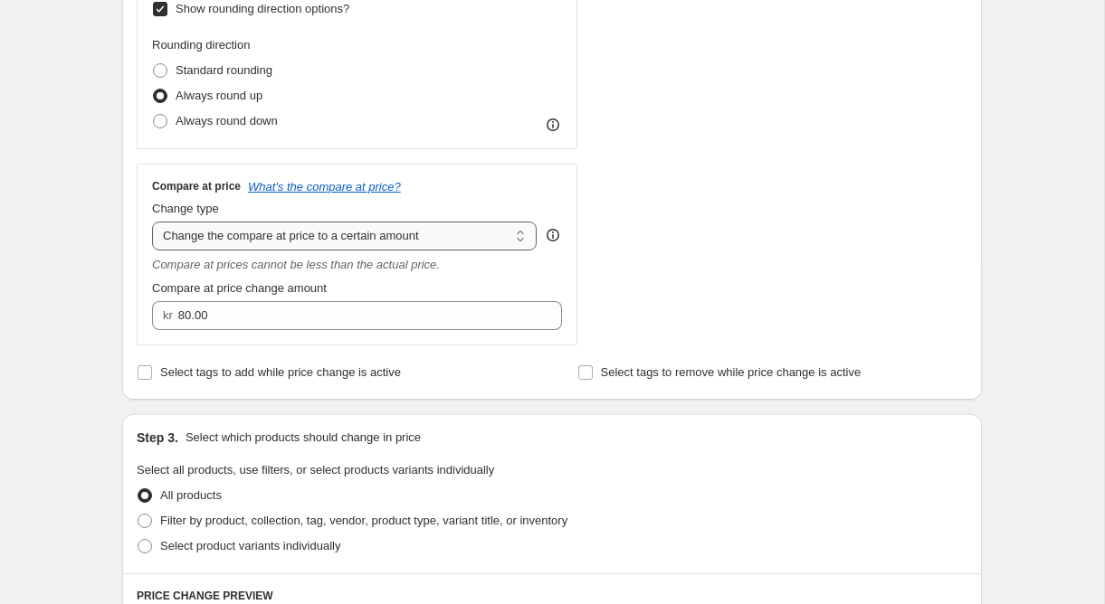
click at [301, 231] on select "Change the compare at price to the current price (sale) Change the compare at p…" at bounding box center [344, 236] width 385 height 29
click at [152, 222] on select "Change the compare at price to the current price (sale) Change the compare at p…" at bounding box center [344, 236] width 385 height 29
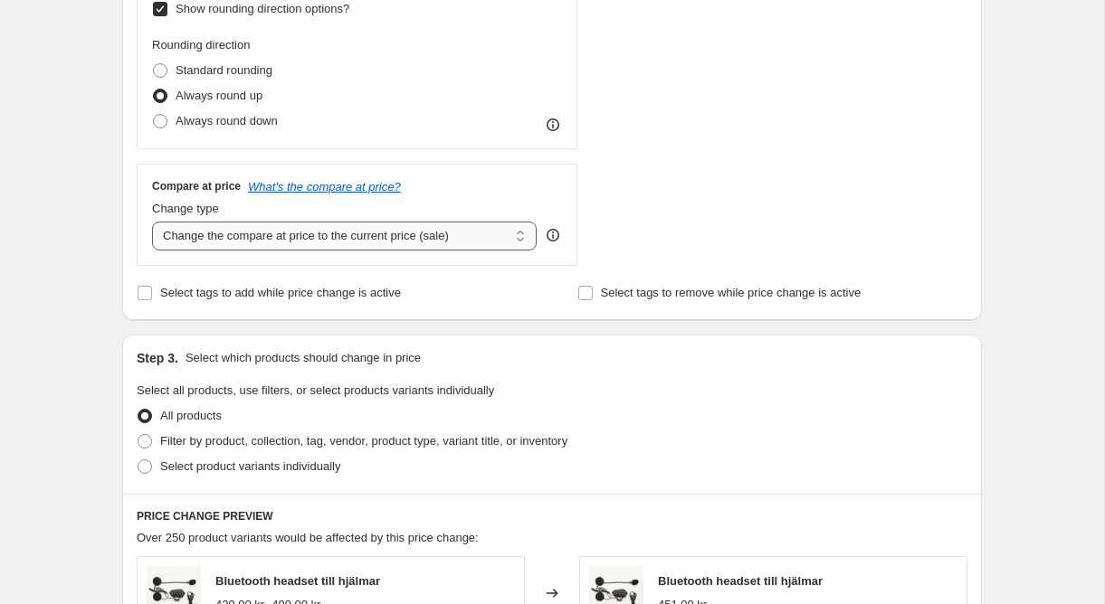
click at [328, 233] on select "Change the compare at price to the current price (sale) Change the compare at p…" at bounding box center [344, 236] width 385 height 29
click at [494, 237] on select "Change the compare at price to the current price (sale) Change the compare at p…" at bounding box center [344, 236] width 385 height 29
select select "no_change"
click at [152, 222] on select "Change the compare at price to the current price (sale) Change the compare at p…" at bounding box center [344, 236] width 385 height 29
click at [409, 246] on select "Change the compare at price to the current price (sale) Change the compare at p…" at bounding box center [344, 236] width 385 height 29
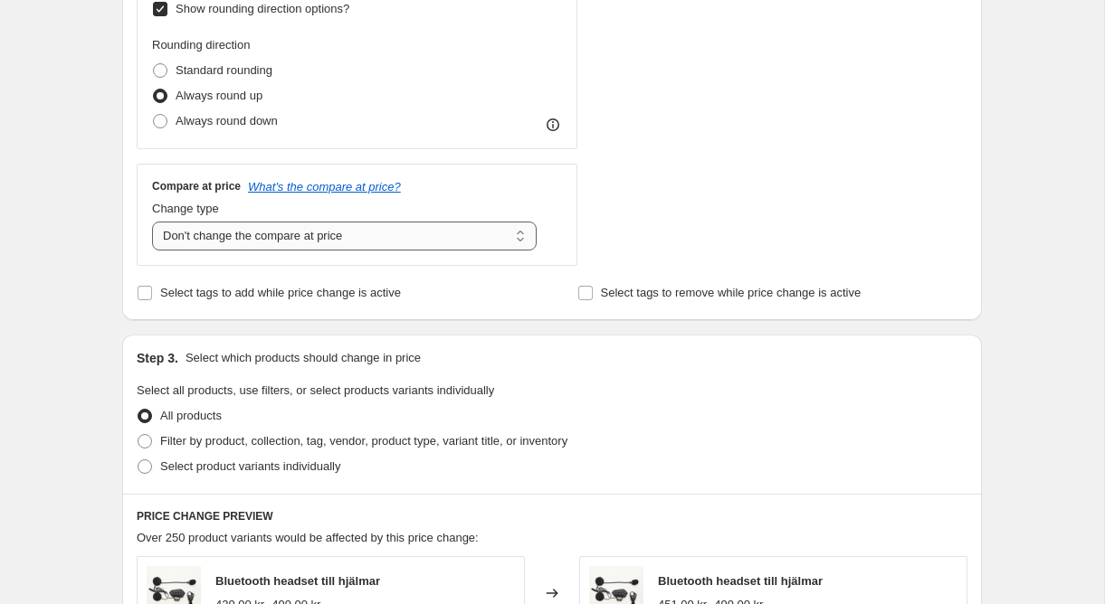
click at [152, 222] on select "Change the compare at price to the current price (sale) Change the compare at p…" at bounding box center [344, 236] width 385 height 29
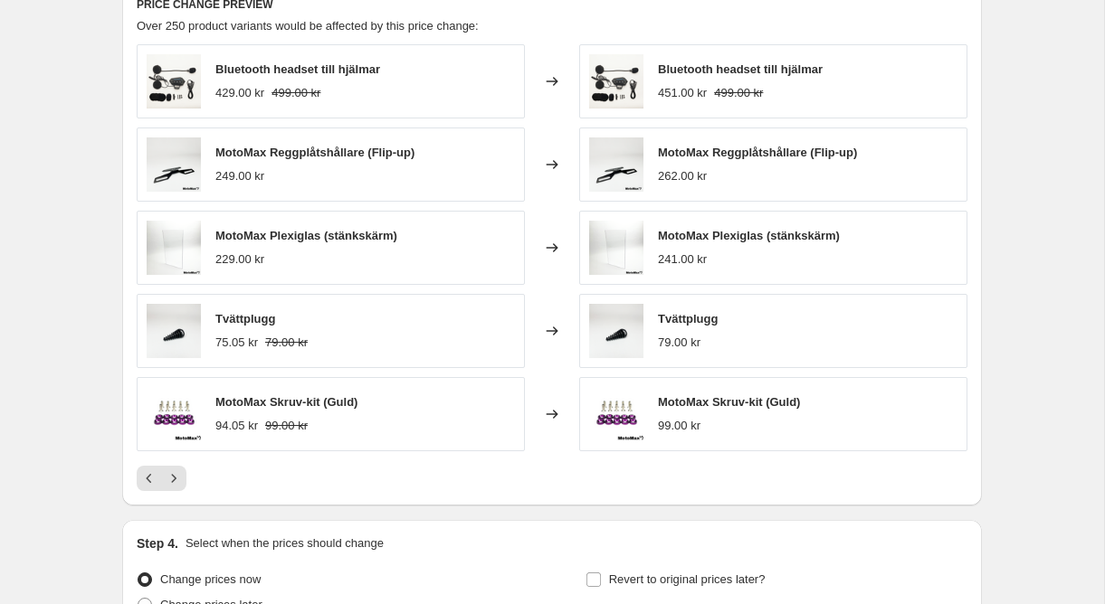
scroll to position [1142, 0]
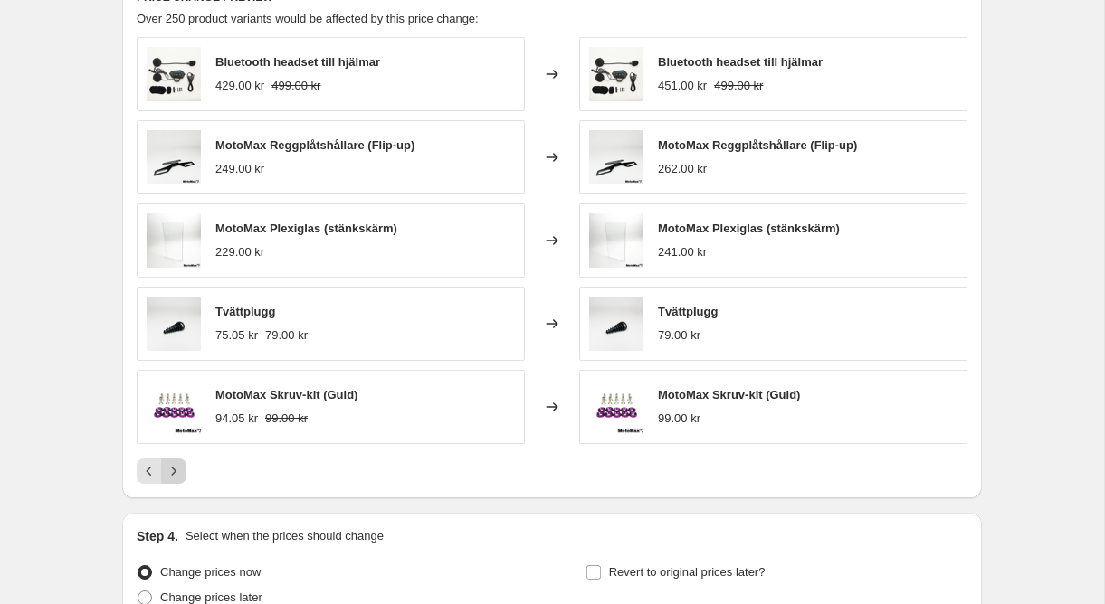
click at [177, 472] on icon "Next" at bounding box center [174, 471] width 18 height 18
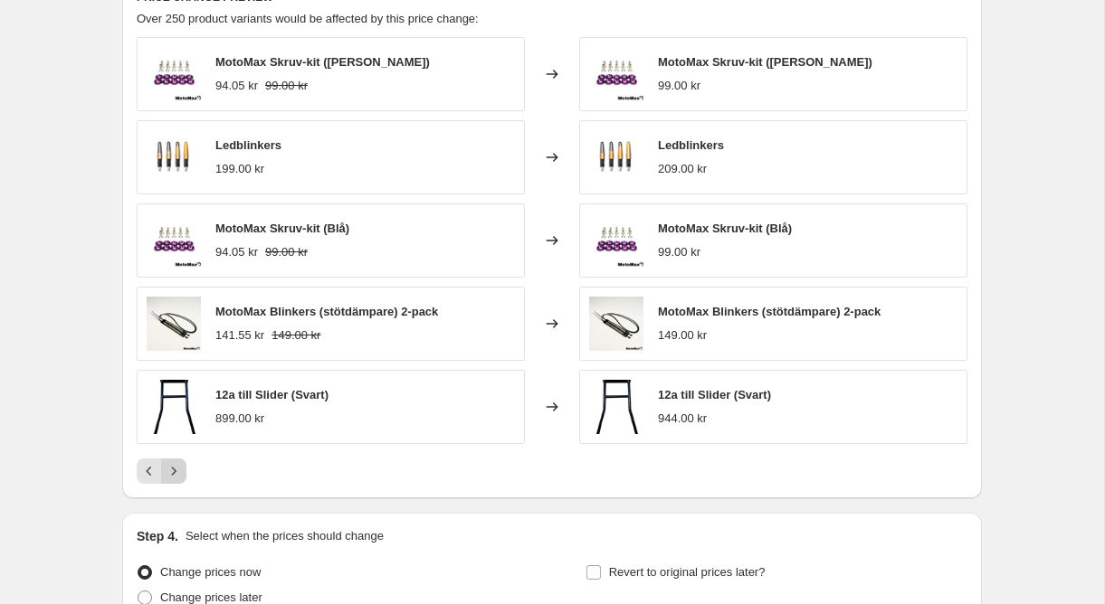
click at [177, 472] on icon "Next" at bounding box center [174, 471] width 18 height 18
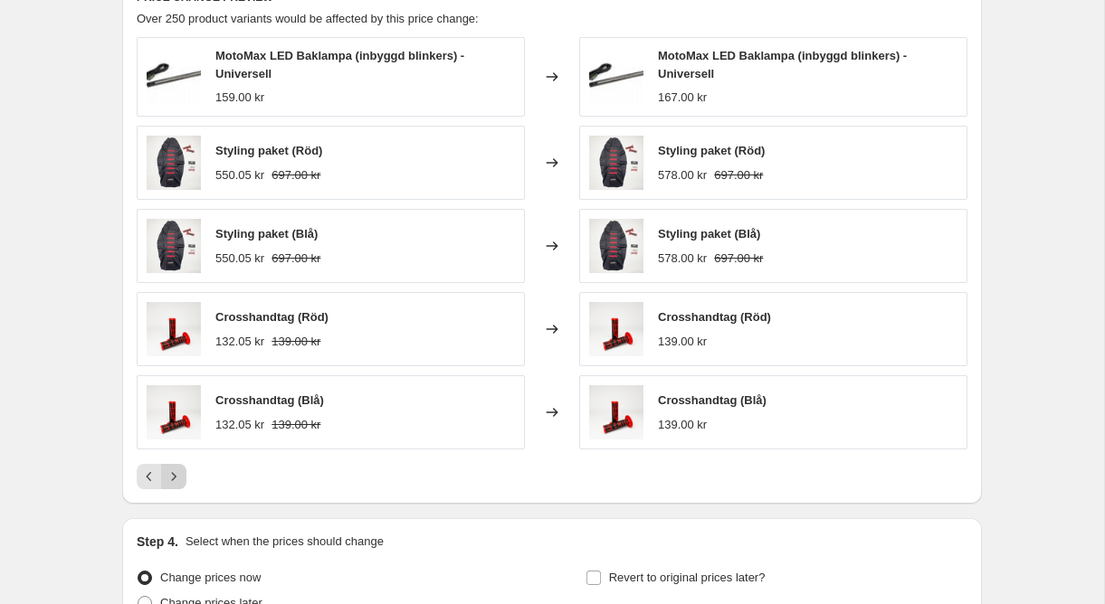
click at [177, 480] on icon "Next" at bounding box center [174, 477] width 18 height 18
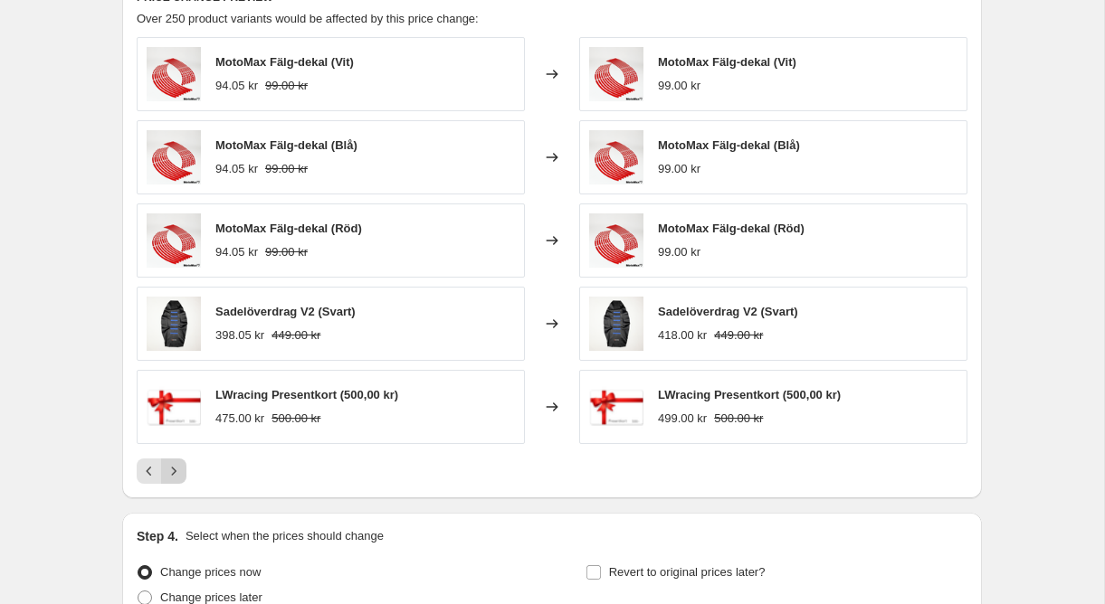
click at [177, 480] on icon "Next" at bounding box center [174, 471] width 18 height 18
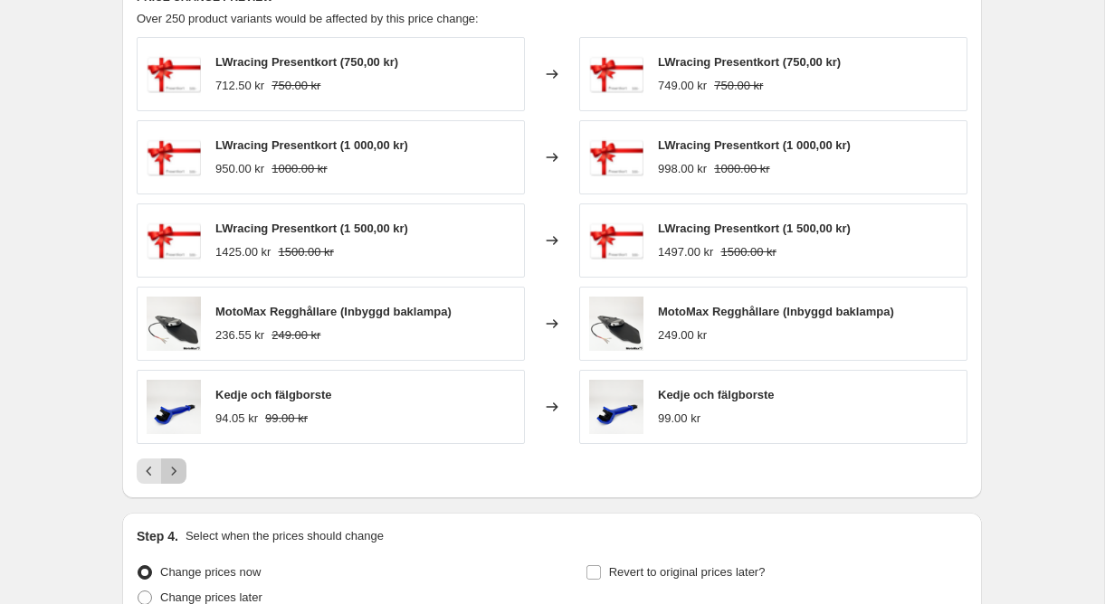
click at [177, 480] on icon "Next" at bounding box center [174, 471] width 18 height 18
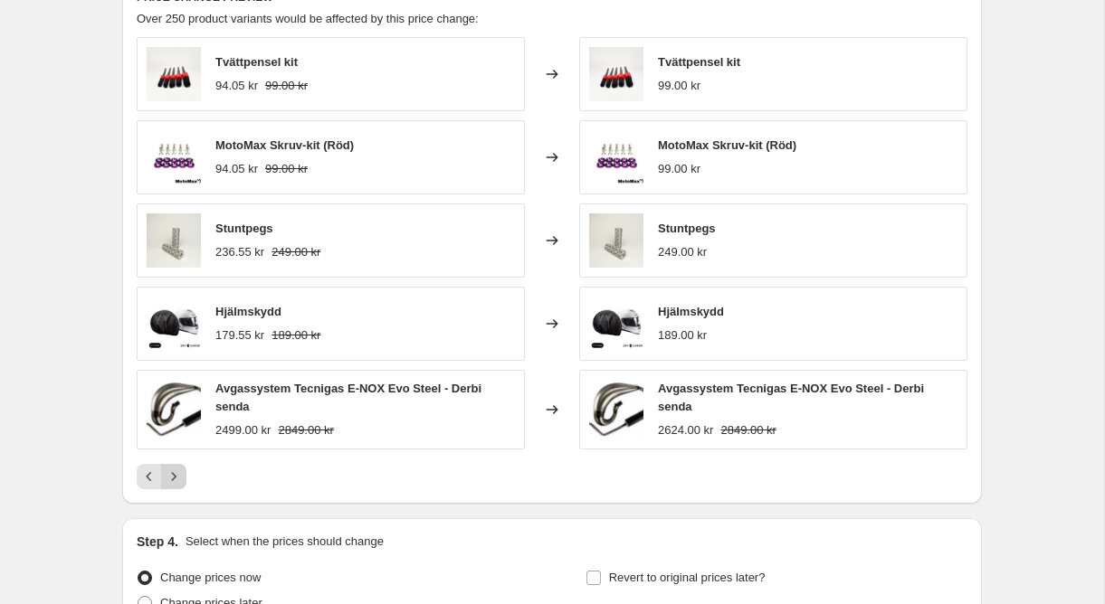
click at [177, 480] on icon "Next" at bounding box center [174, 477] width 18 height 18
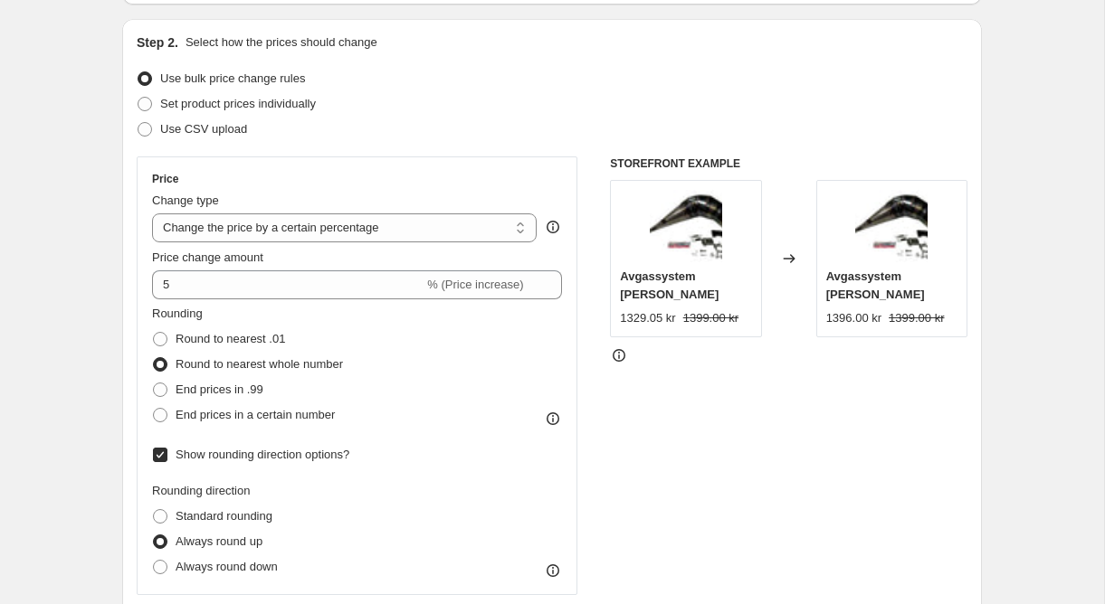
scroll to position [152, 0]
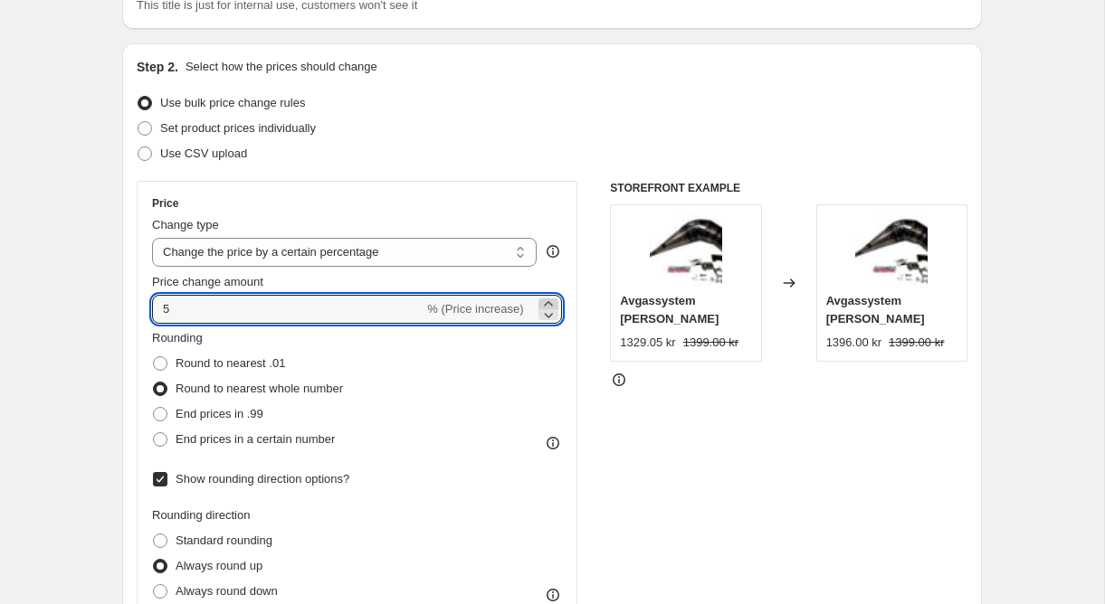
click at [546, 304] on icon at bounding box center [548, 304] width 18 height 18
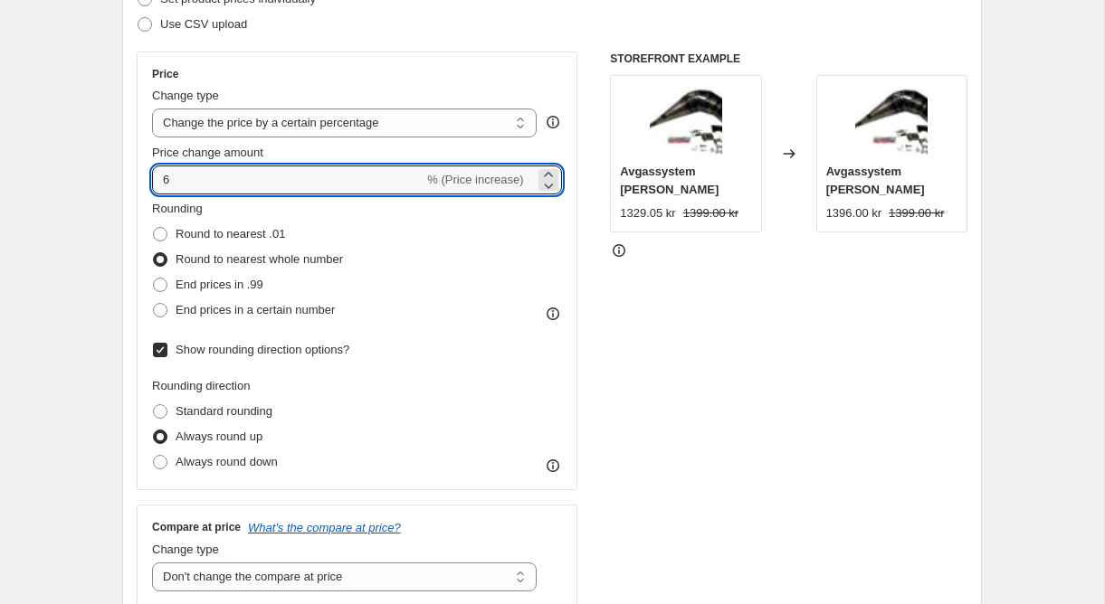
scroll to position [278, 0]
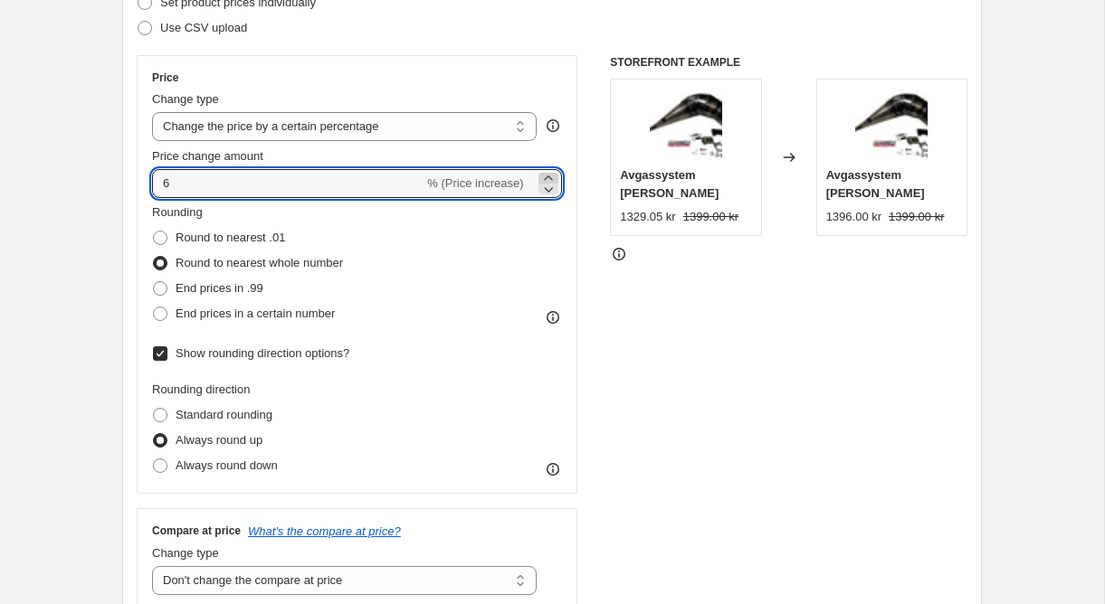
click at [546, 178] on icon at bounding box center [548, 178] width 8 height 5
click at [546, 174] on icon at bounding box center [548, 178] width 18 height 18
click at [579, 203] on div "Price Change type Change the price to a certain amount Change the price by a ce…" at bounding box center [552, 333] width 831 height 556
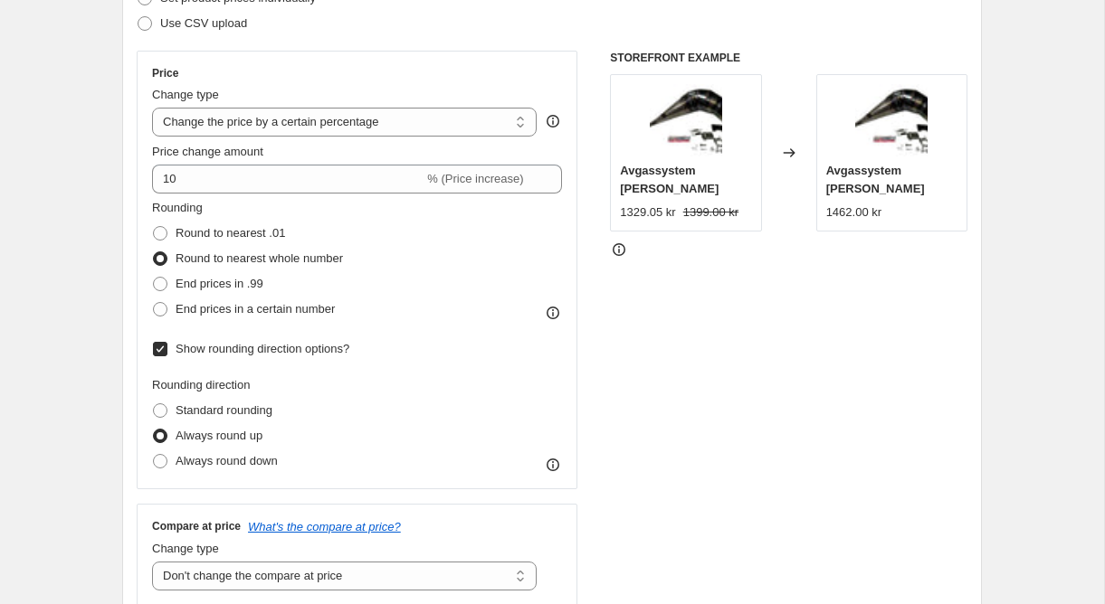
scroll to position [277, 0]
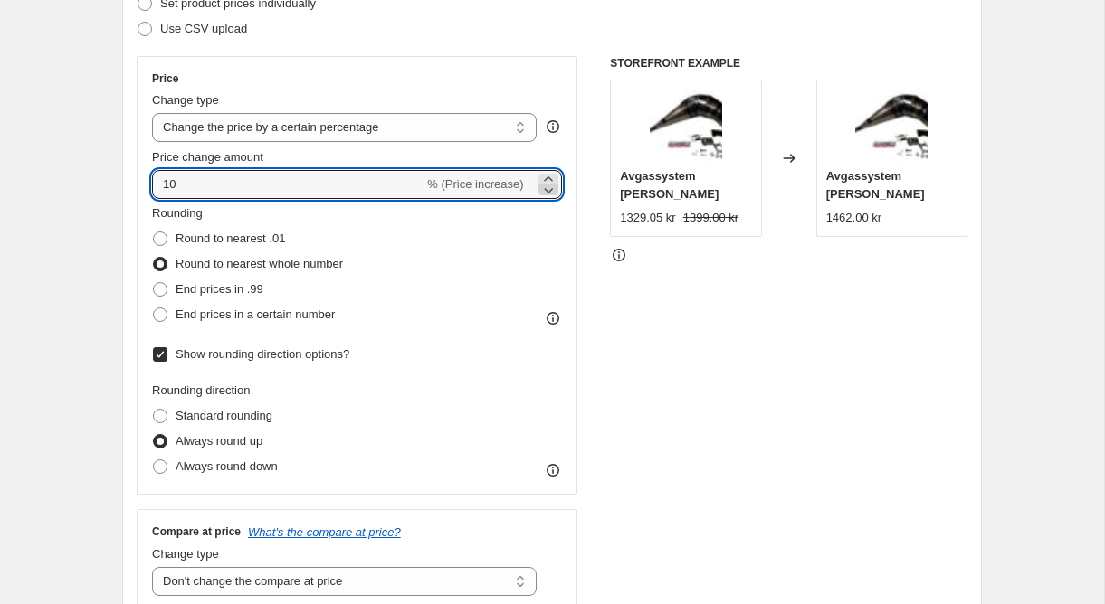
click at [547, 193] on icon at bounding box center [548, 190] width 9 height 5
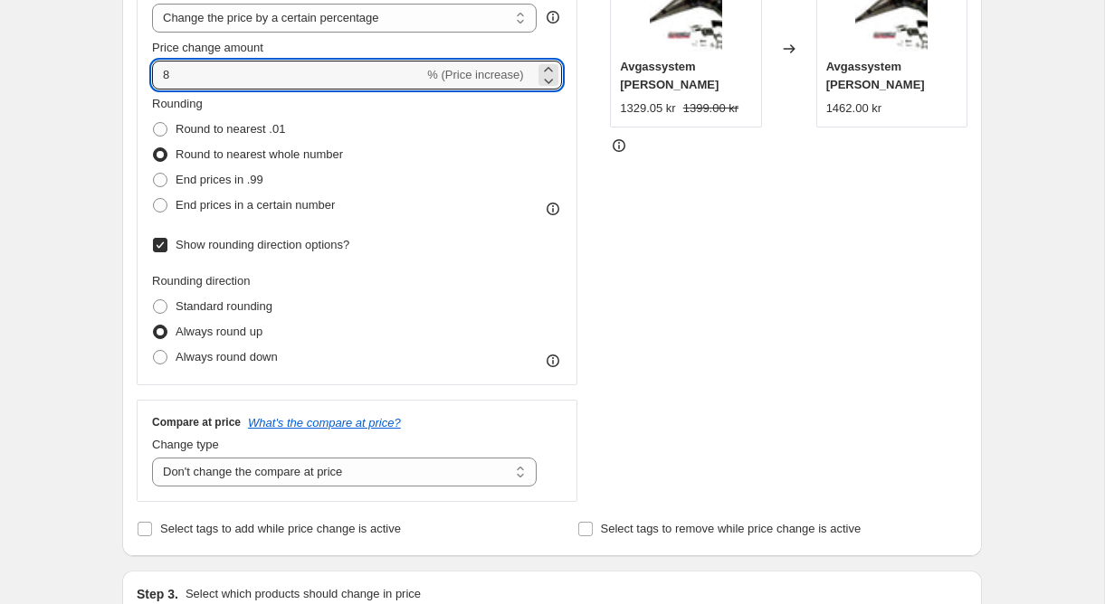
scroll to position [384, 0]
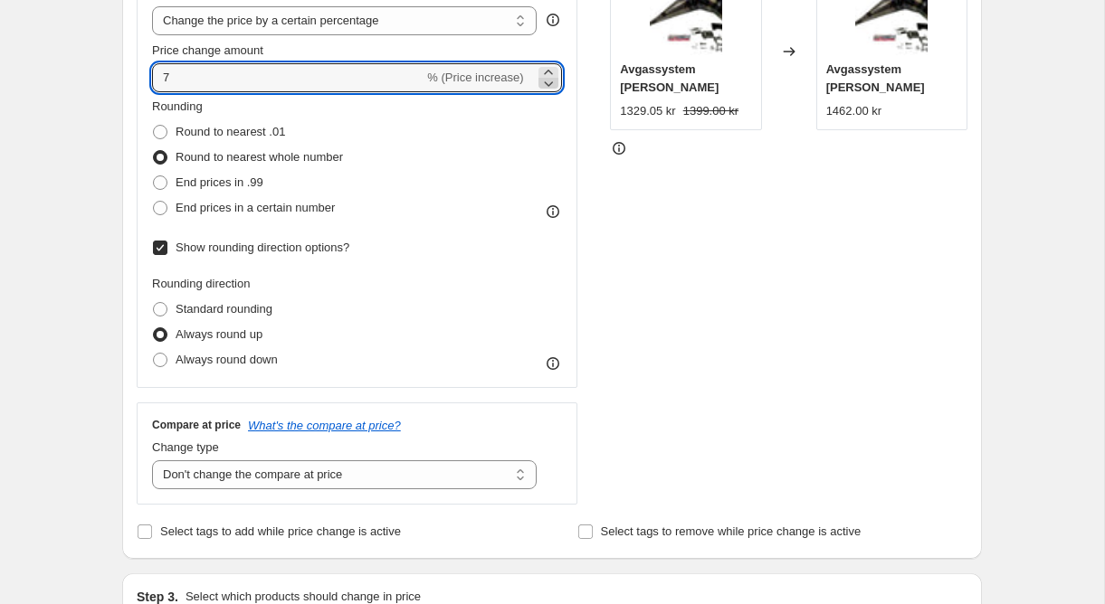
click at [547, 83] on icon at bounding box center [548, 83] width 18 height 18
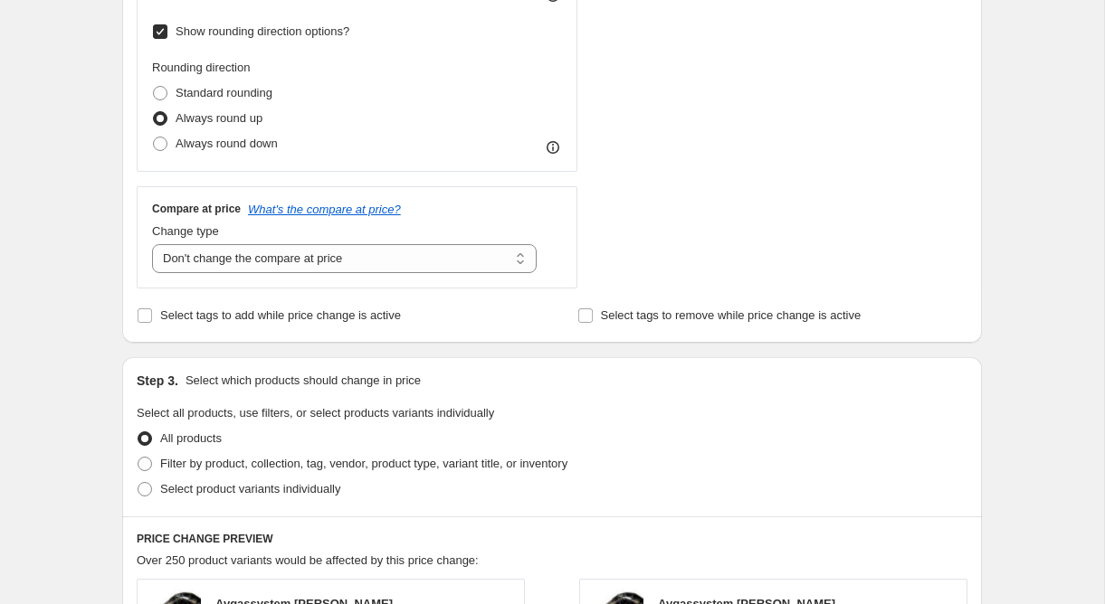
scroll to position [1017, 0]
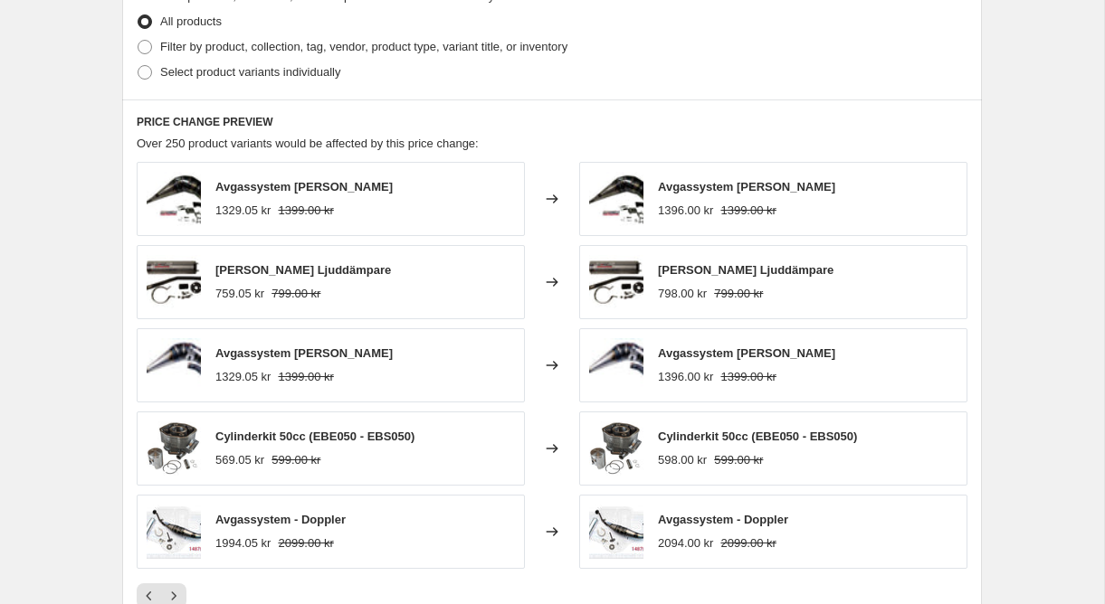
click at [720, 147] on div "Over 250 product variants would be affected by this price change:" at bounding box center [552, 144] width 831 height 18
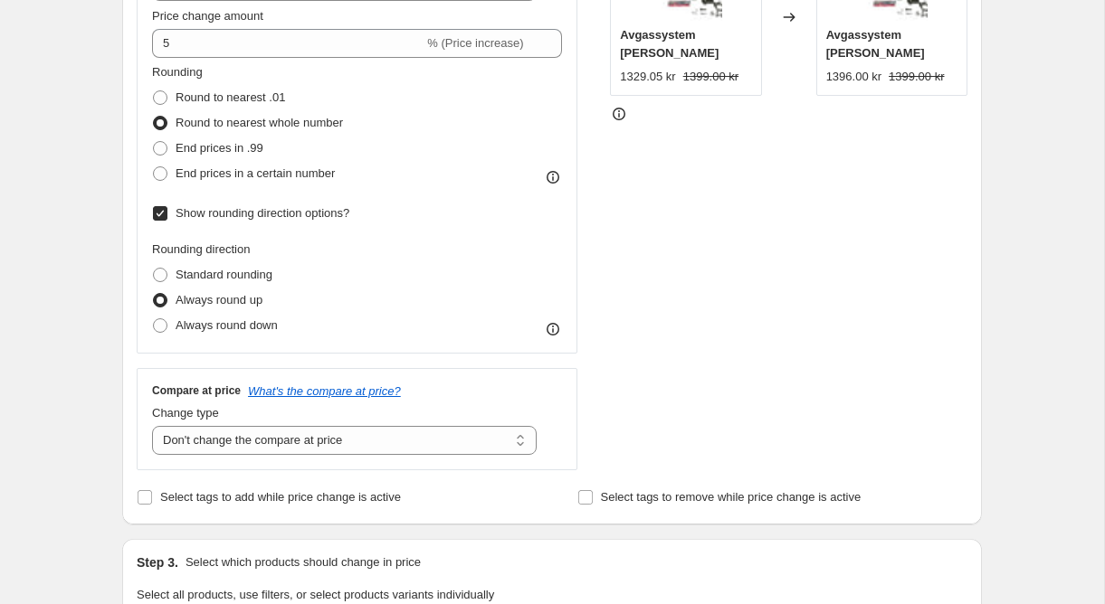
scroll to position [139, 0]
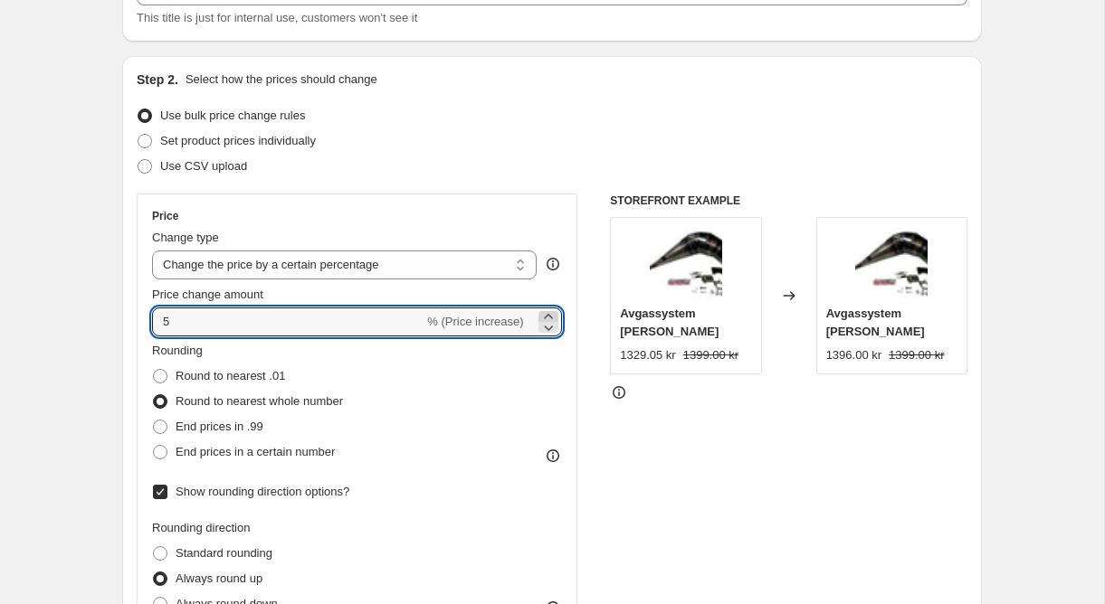
click at [551, 315] on icon at bounding box center [548, 317] width 18 height 18
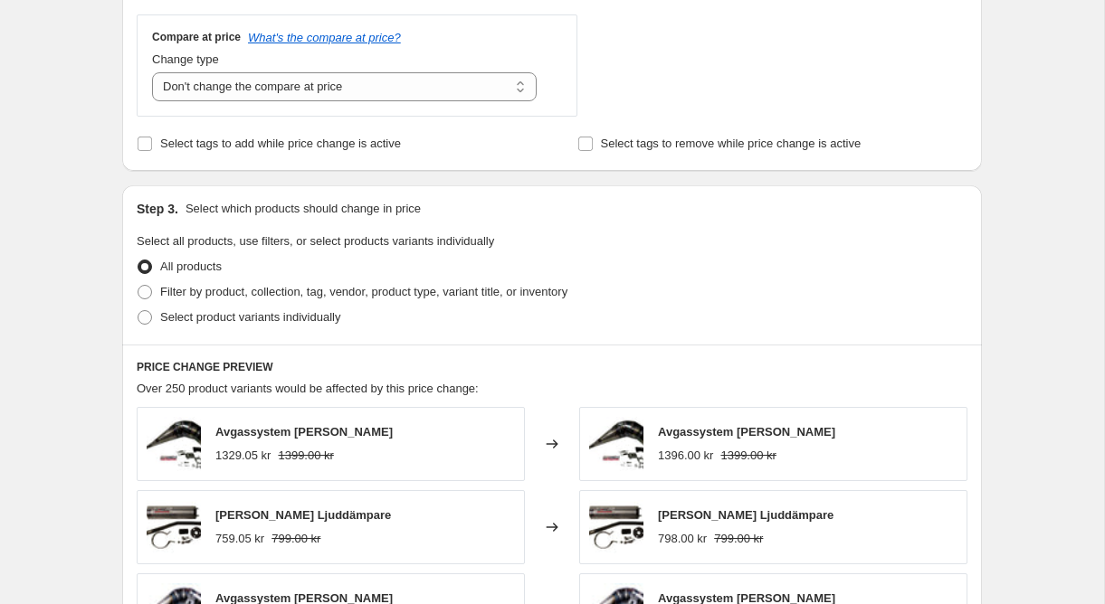
scroll to position [782, 0]
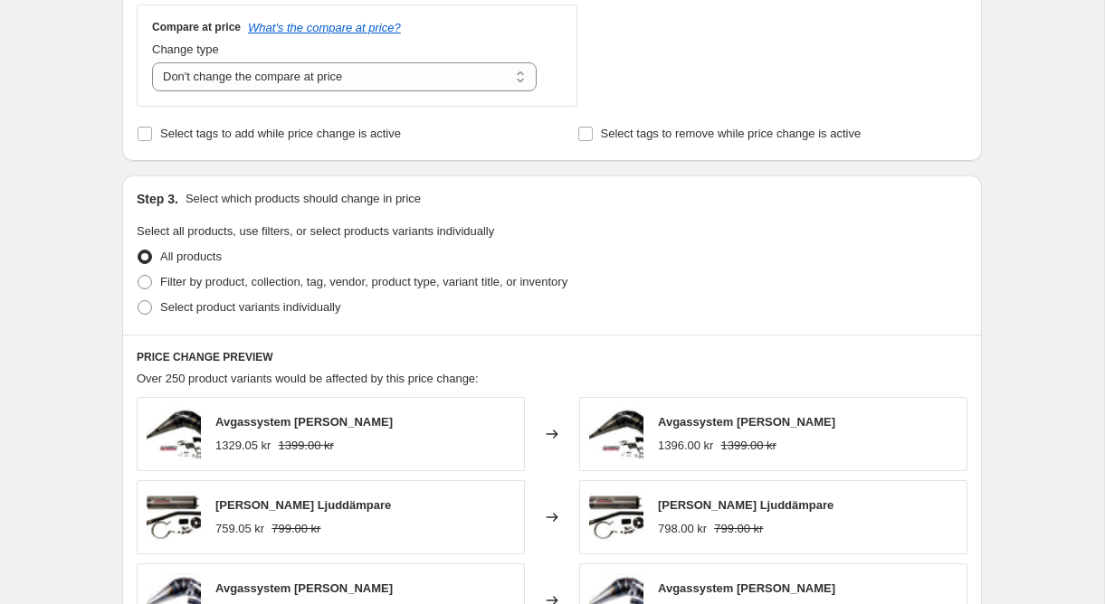
click at [678, 276] on div "Filter by product, collection, tag, vendor, product type, variant title, or inv…" at bounding box center [552, 282] width 831 height 25
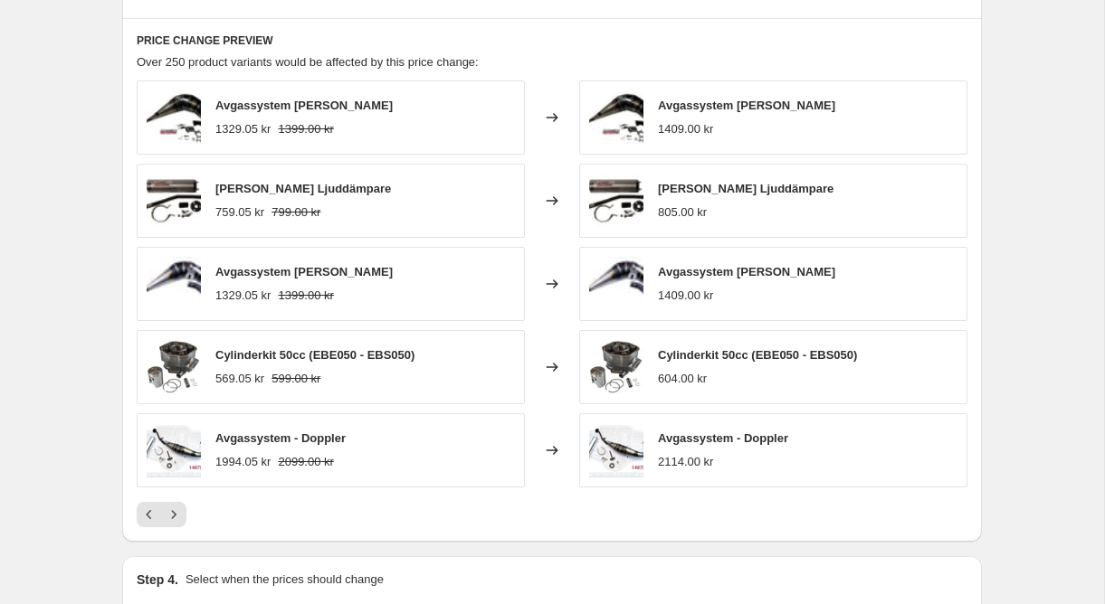
scroll to position [1104, 0]
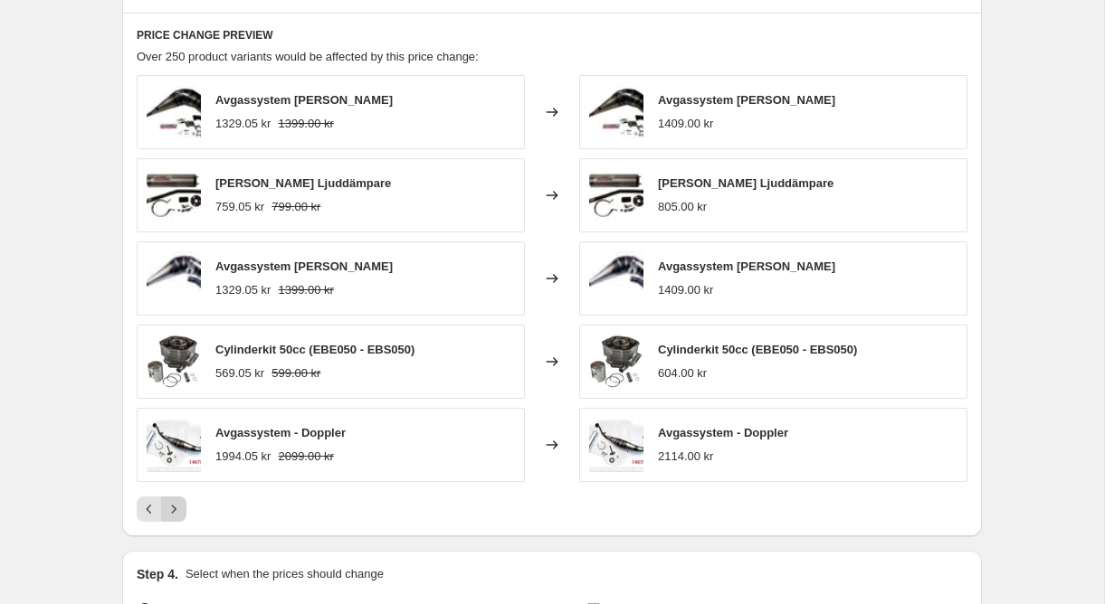
click at [177, 506] on icon "Next" at bounding box center [174, 509] width 18 height 18
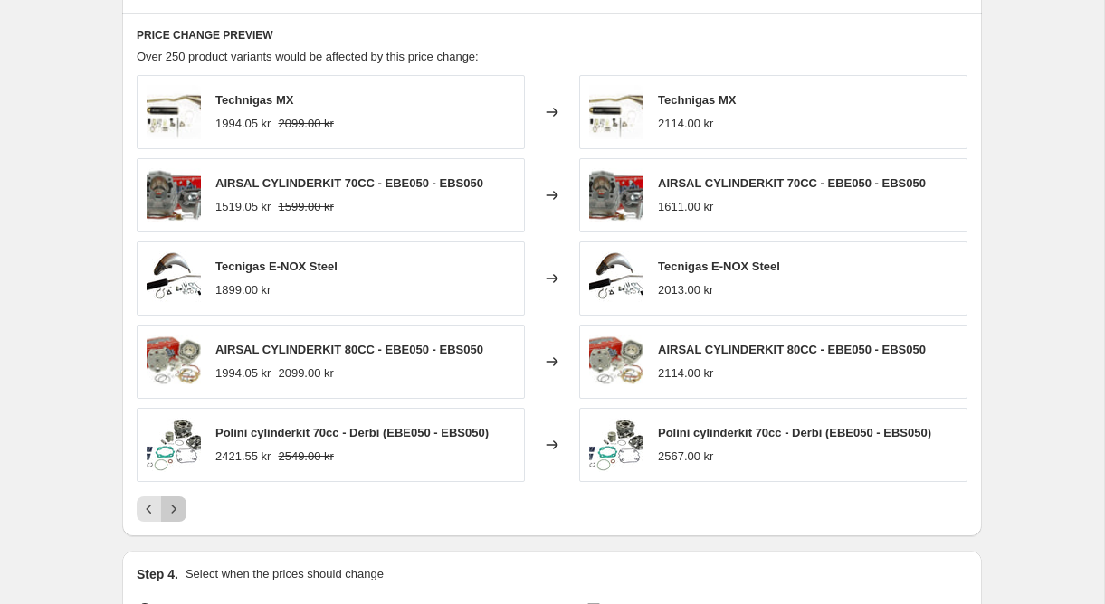
click at [177, 509] on icon "Next" at bounding box center [174, 509] width 18 height 18
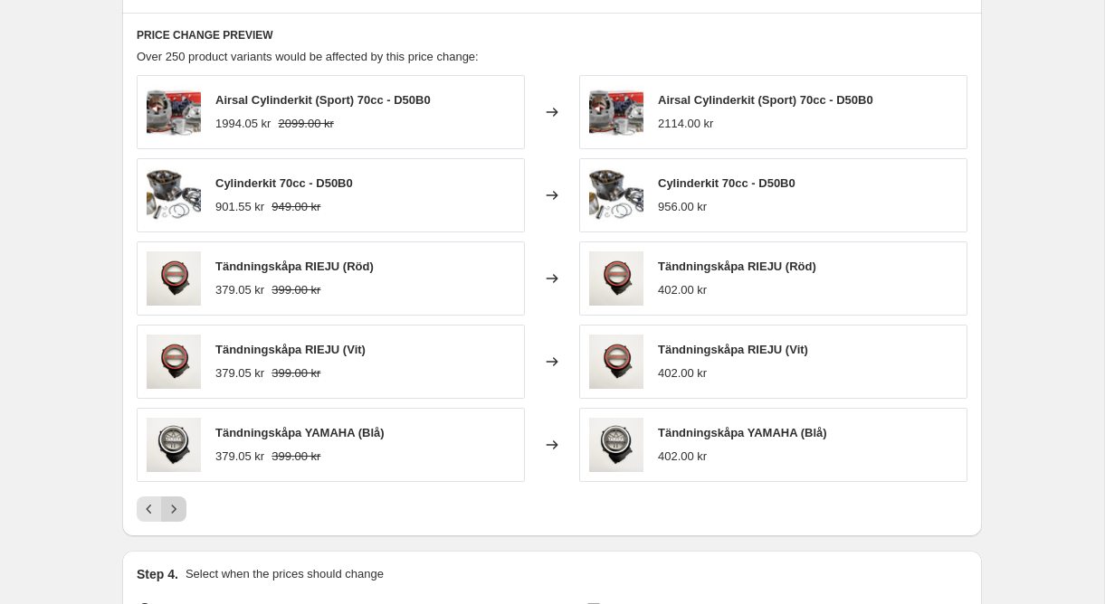
click at [177, 509] on icon "Next" at bounding box center [174, 509] width 18 height 18
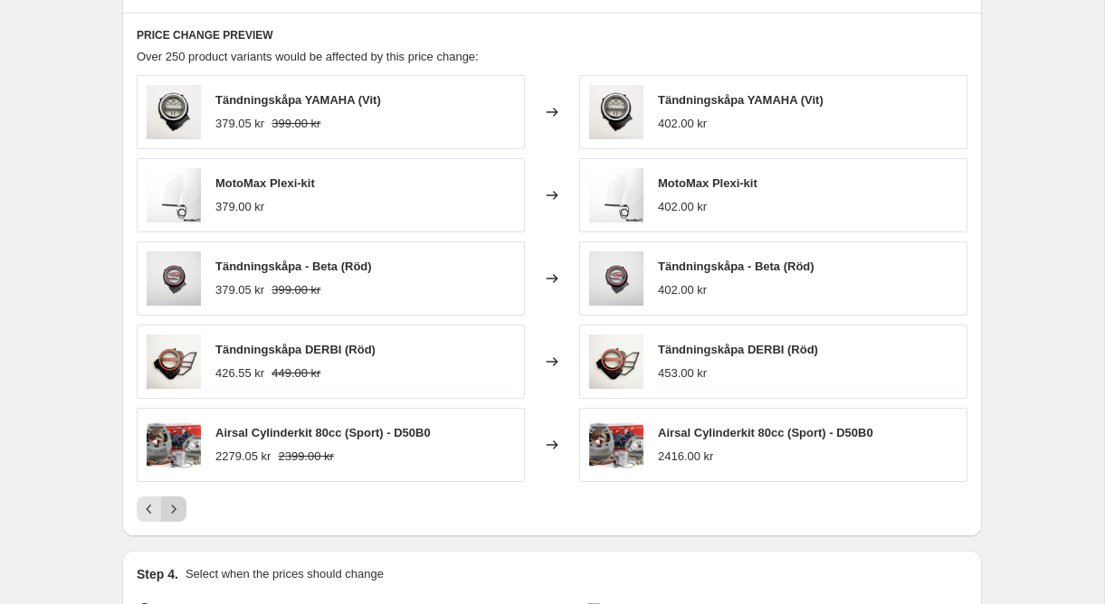
click at [177, 509] on icon "Next" at bounding box center [174, 509] width 18 height 18
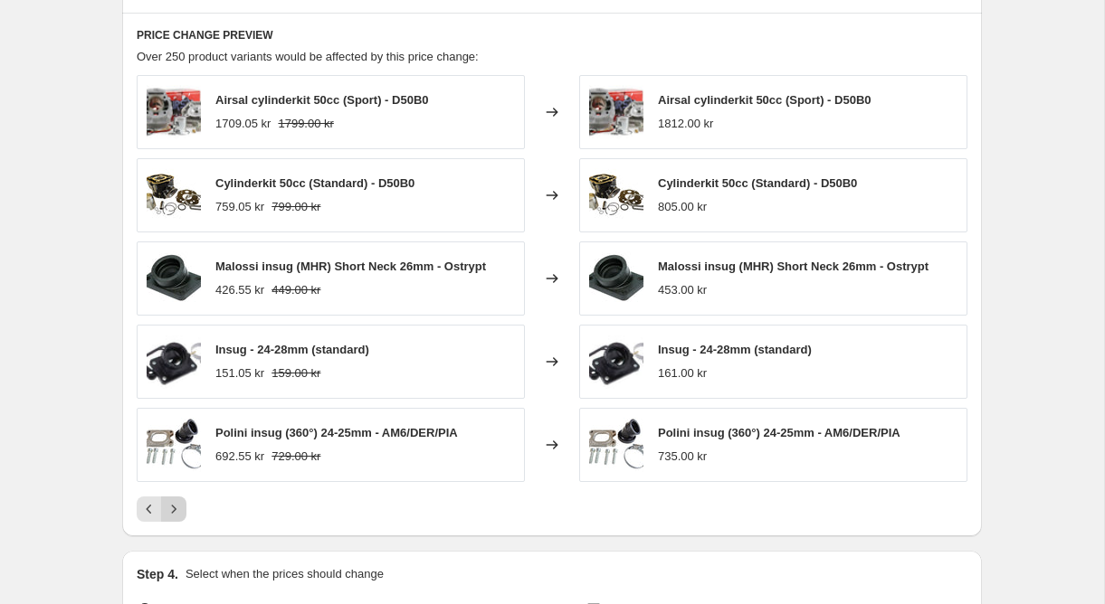
click at [176, 512] on icon "Next" at bounding box center [174, 509] width 18 height 18
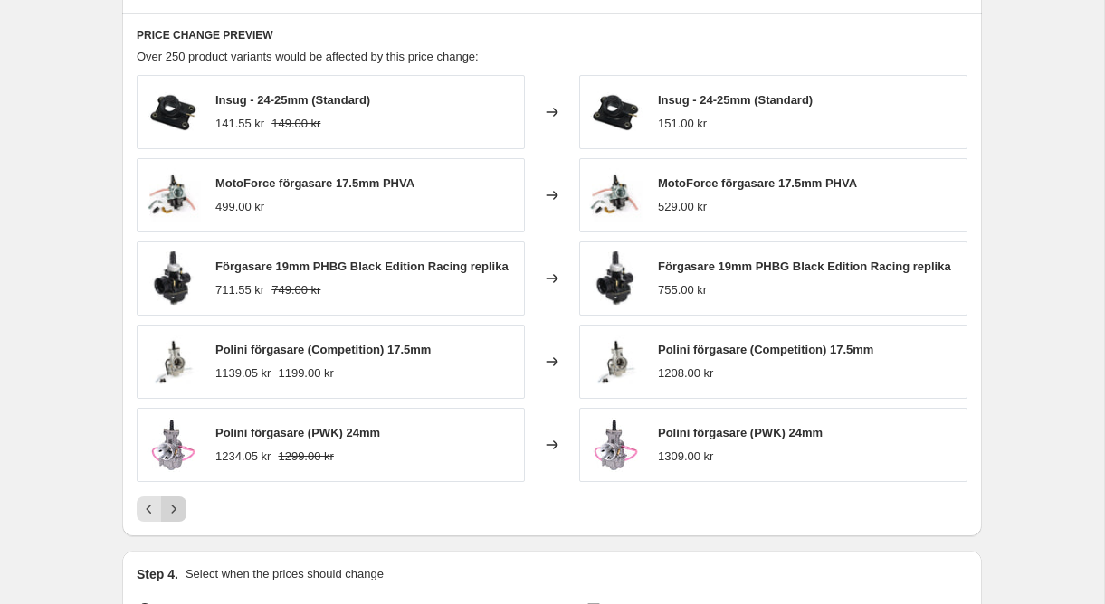
click at [176, 512] on icon "Next" at bounding box center [174, 509] width 18 height 18
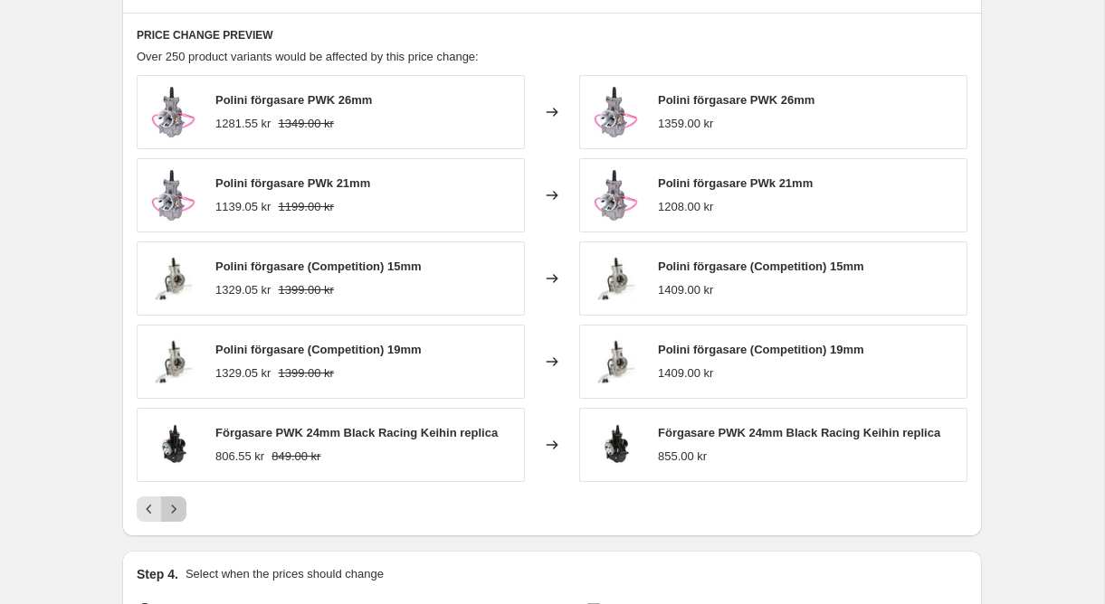
click at [176, 514] on icon "Next" at bounding box center [174, 509] width 18 height 18
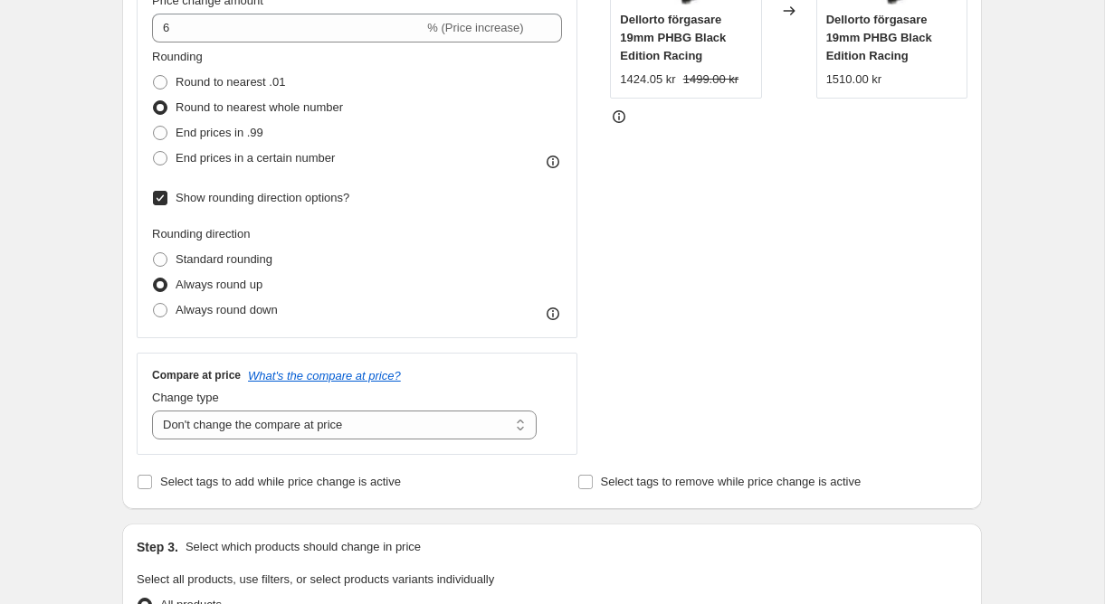
scroll to position [417, 0]
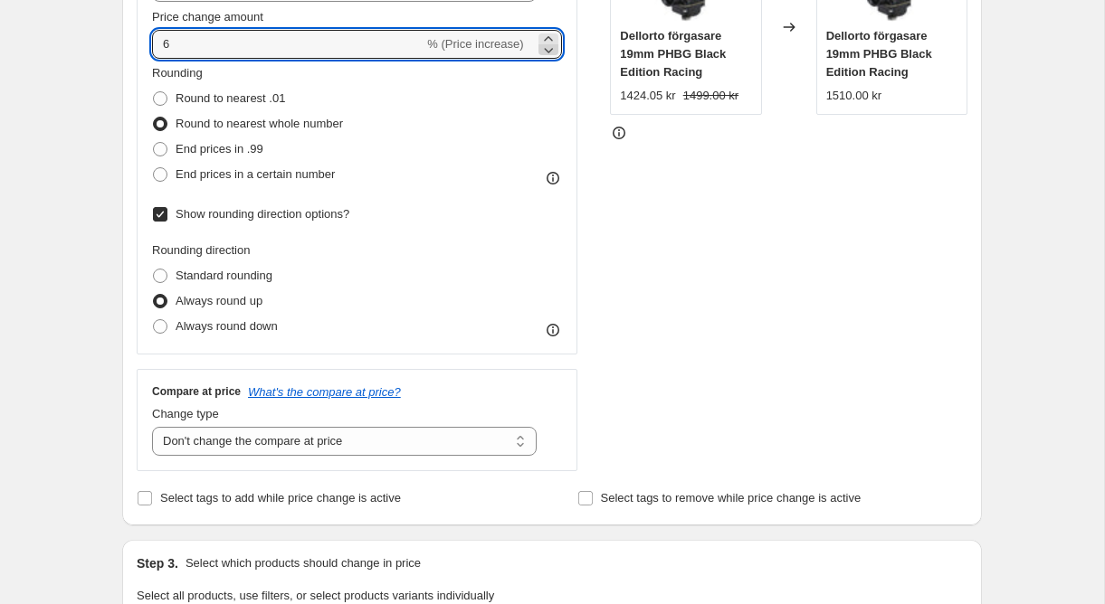
click at [550, 45] on icon at bounding box center [548, 50] width 18 height 18
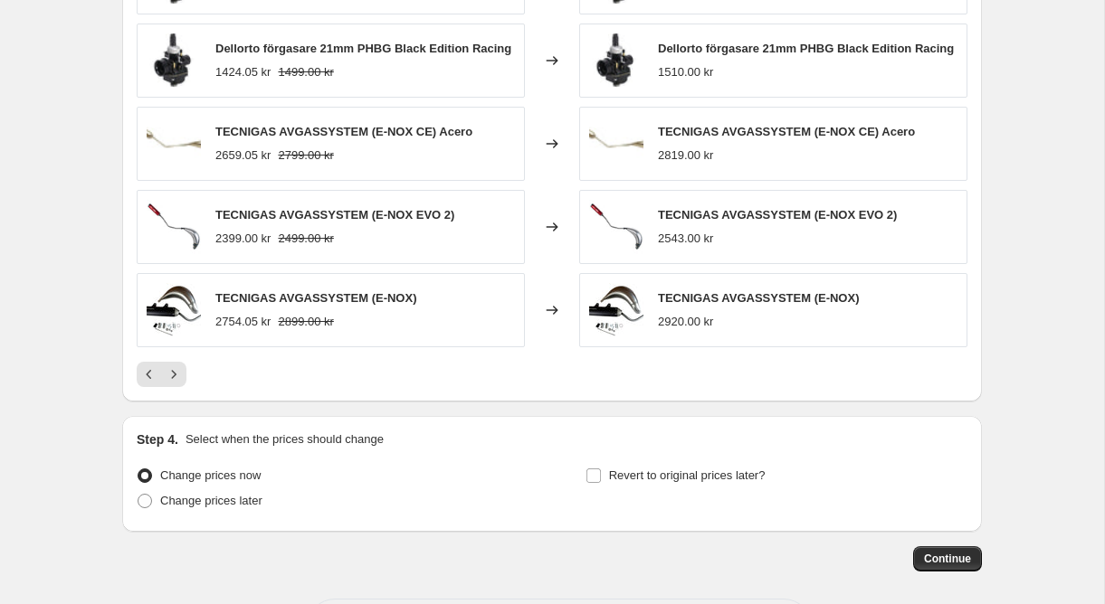
scroll to position [1316, 0]
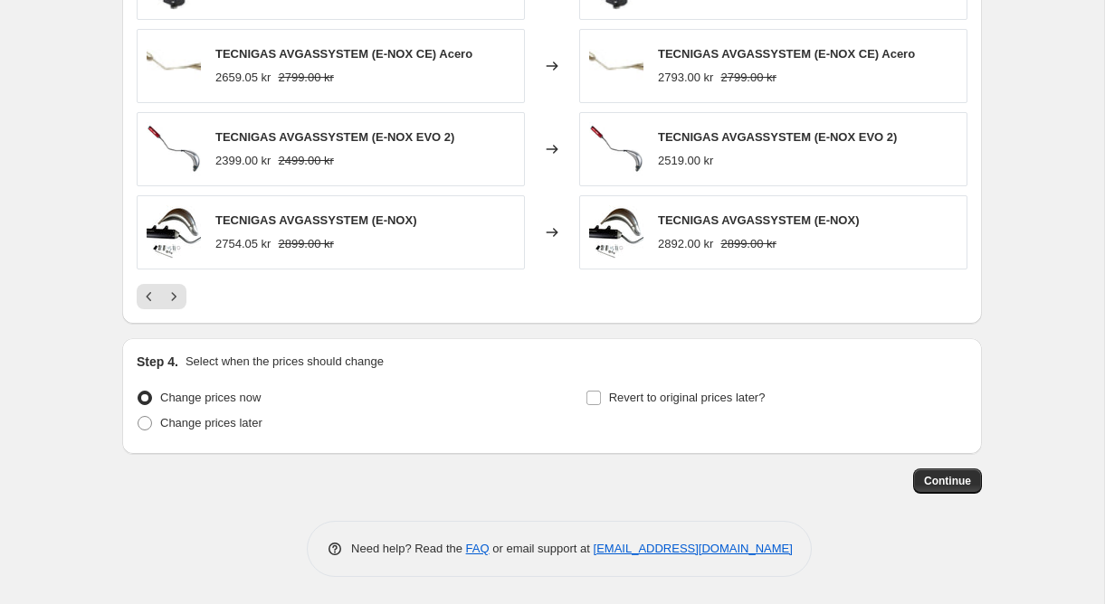
click at [566, 295] on div at bounding box center [552, 296] width 831 height 25
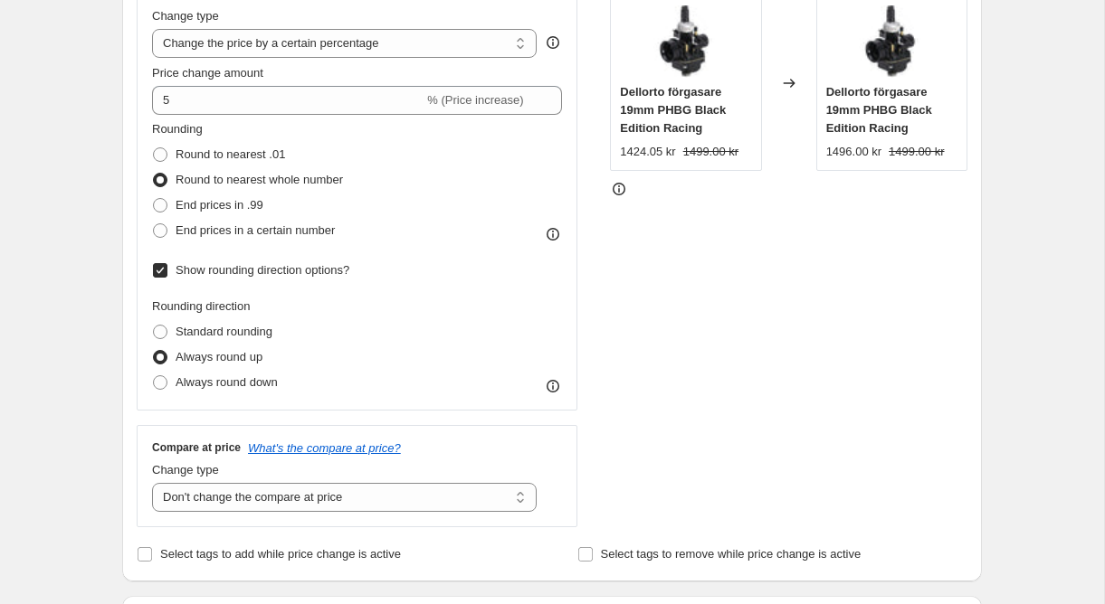
scroll to position [236, 0]
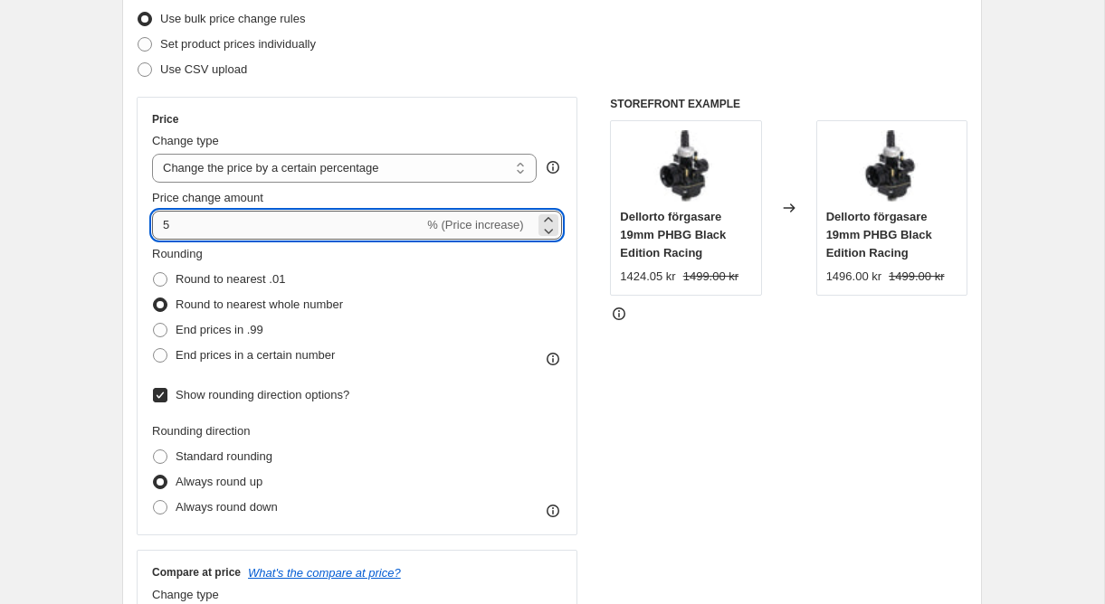
click at [399, 227] on input "5" at bounding box center [287, 225] width 271 height 29
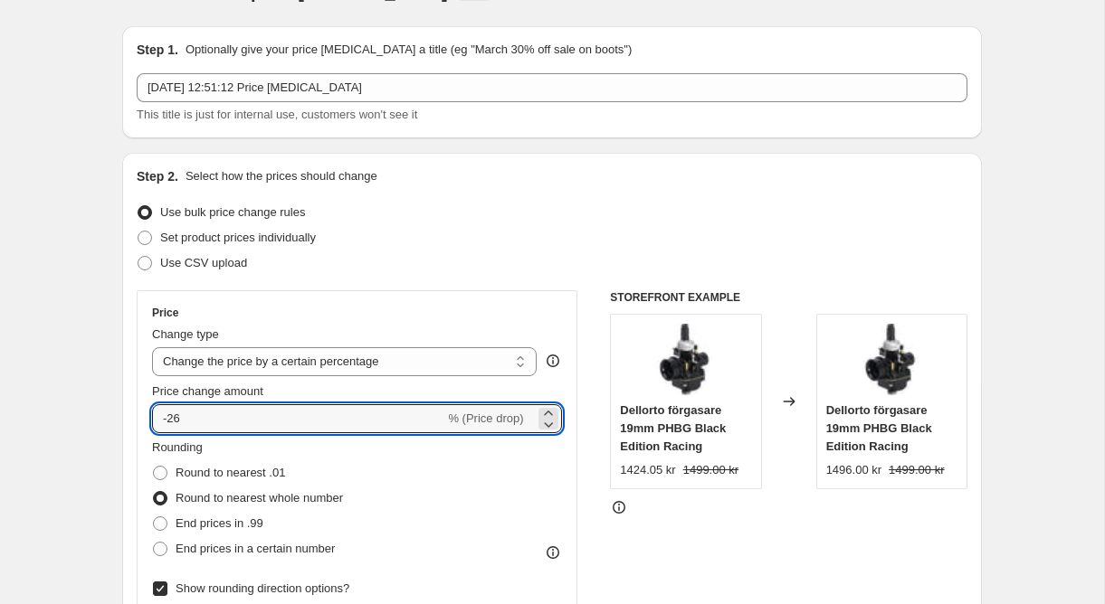
scroll to position [0, 0]
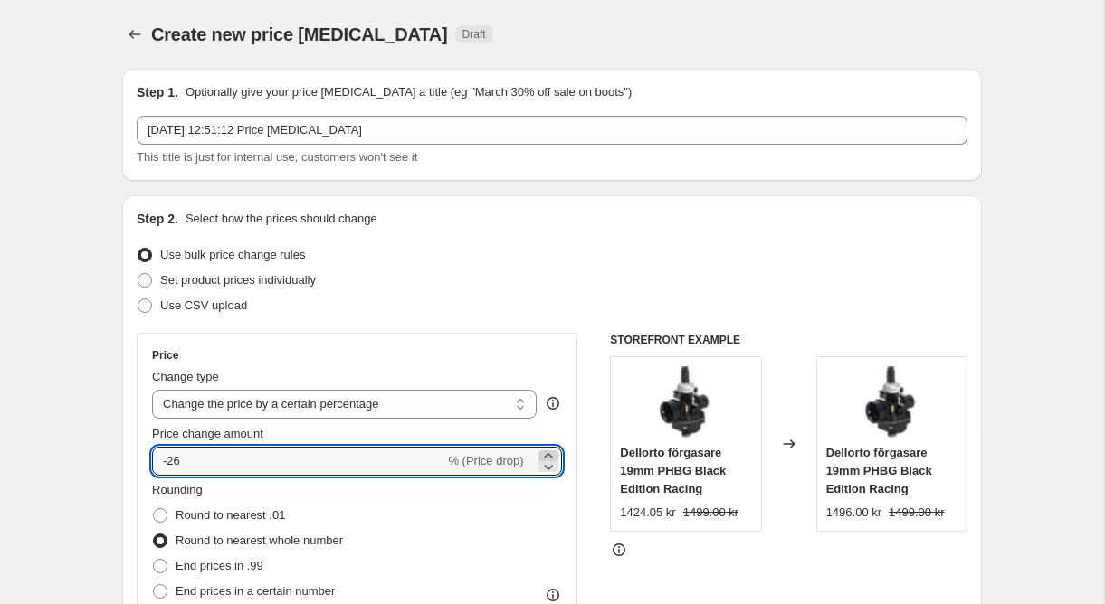
click at [541, 457] on icon at bounding box center [548, 456] width 18 height 18
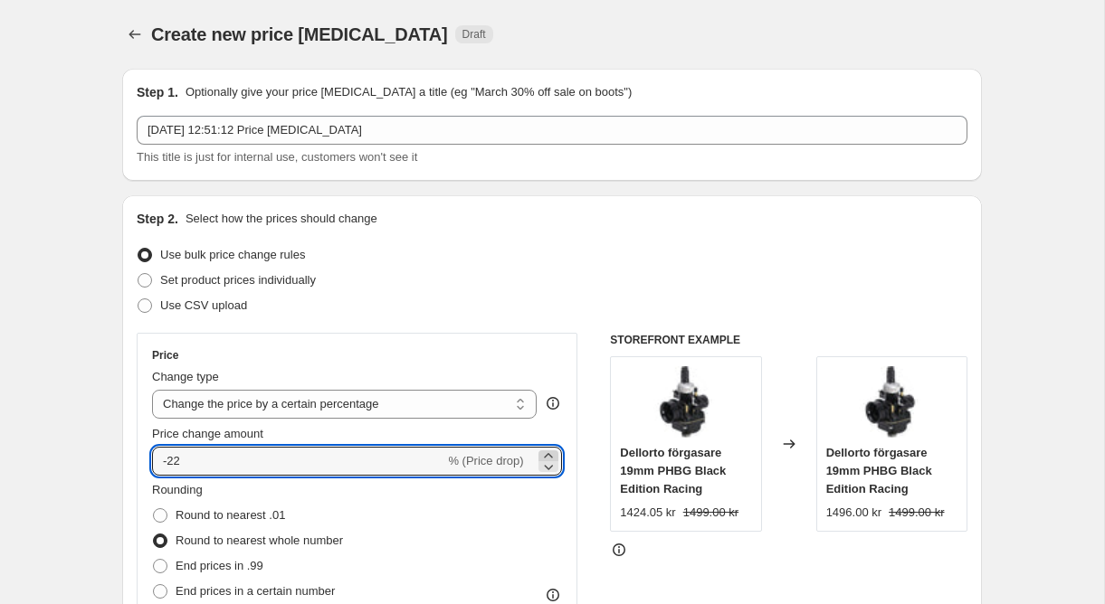
type input "-21"
click at [409, 462] on input "-21" at bounding box center [298, 461] width 292 height 29
click at [596, 489] on div "Price Change type Change the price to a certain amount Change the price by a ce…" at bounding box center [552, 611] width 831 height 556
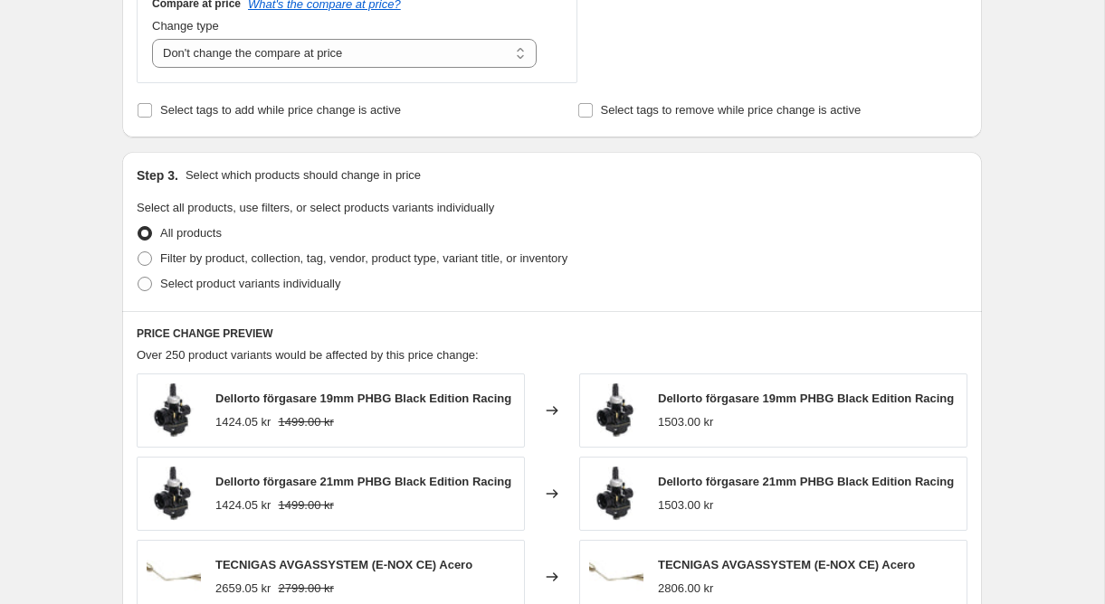
scroll to position [821, 0]
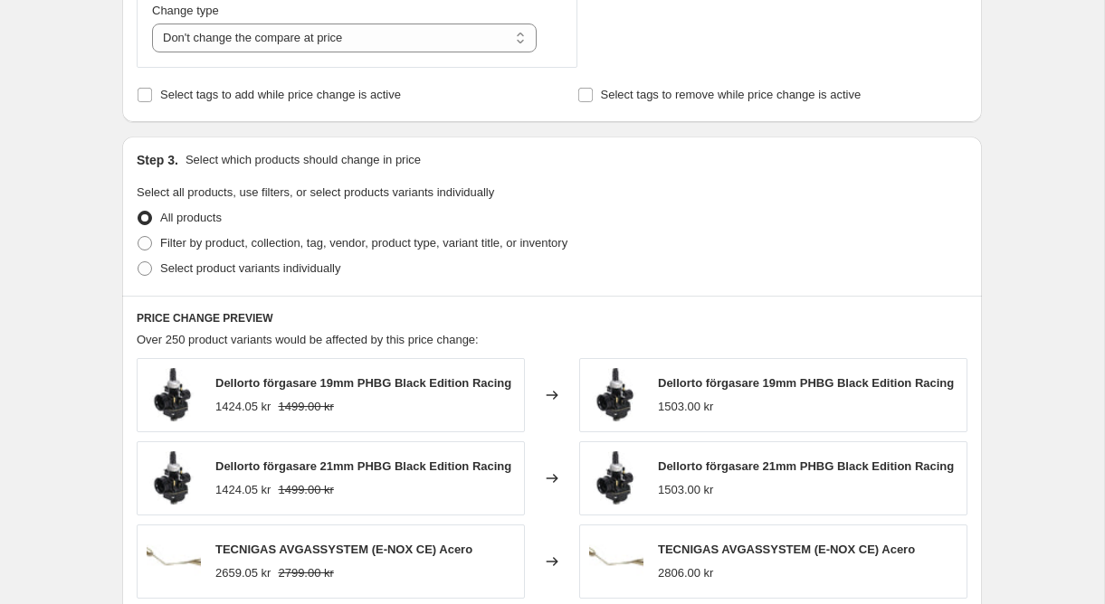
click at [687, 299] on div "PRICE CHANGE PREVIEW Over 250 product variants would be affected by this price …" at bounding box center [552, 558] width 860 height 524
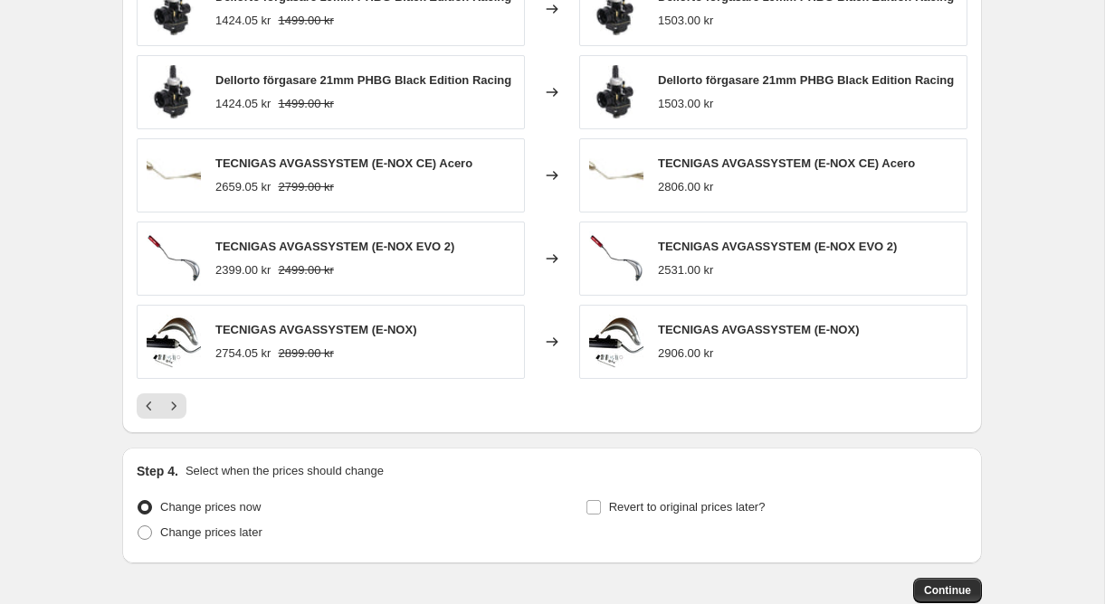
click at [707, 390] on div "Dellorto förgasare 19mm PHBG Black Edition Racing 1424.05 kr 1499.00 kr Changed…" at bounding box center [552, 195] width 831 height 447
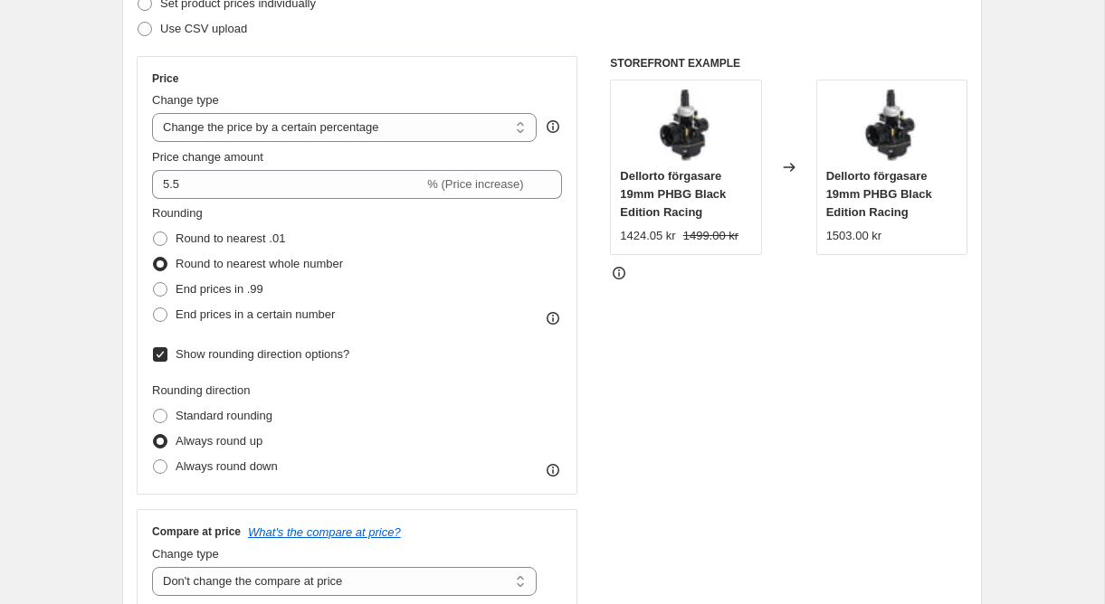
scroll to position [256, 0]
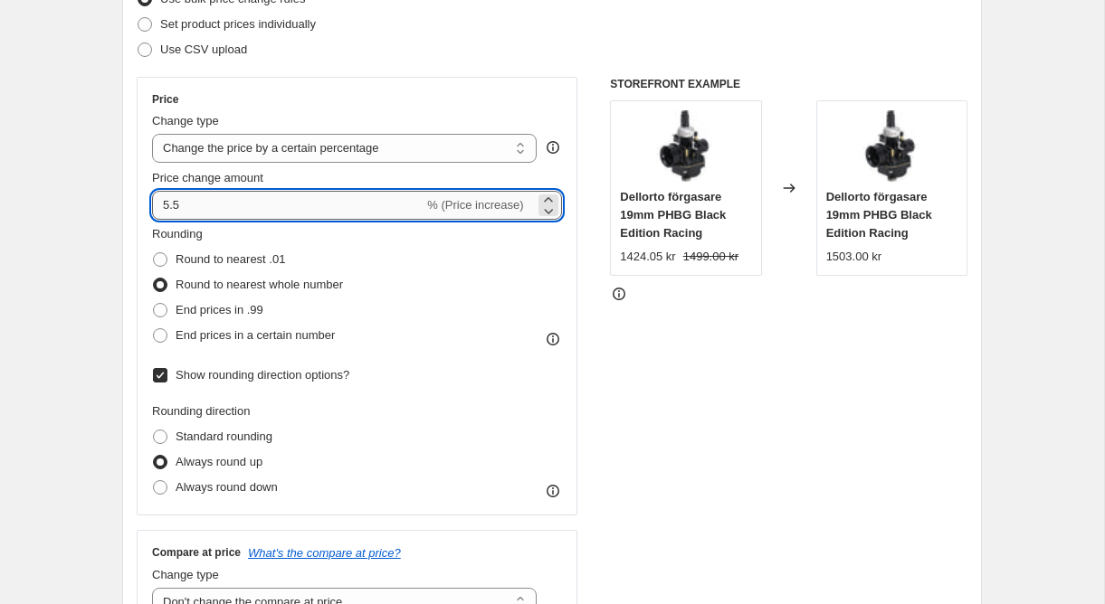
click at [355, 209] on input "5.5" at bounding box center [287, 205] width 271 height 29
click at [537, 249] on div "Rounding Round to nearest .01 Round to nearest whole number End prices in .99 E…" at bounding box center [357, 286] width 410 height 123
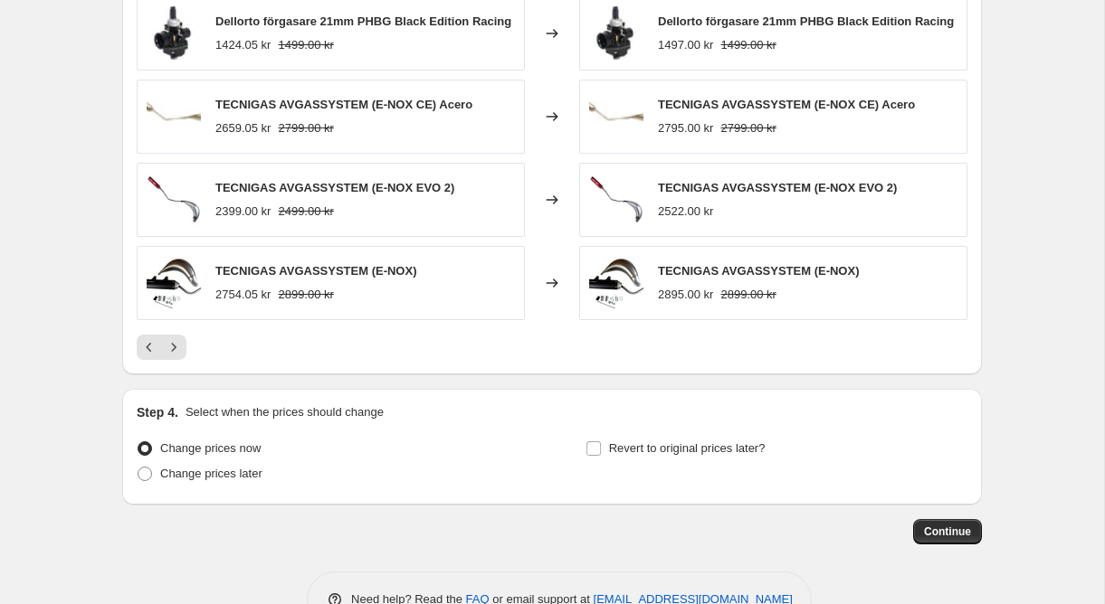
scroll to position [1269, 0]
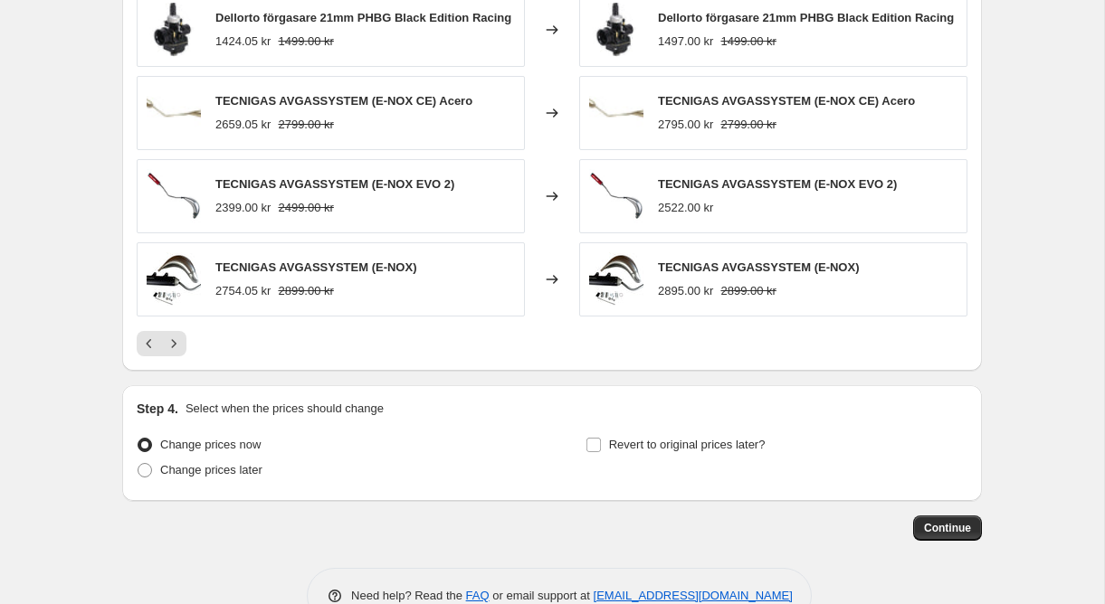
click at [557, 330] on div "Dellorto förgasare 19mm PHBG Black Edition Racing 1424.05 kr 1499.00 kr Changed…" at bounding box center [552, 133] width 831 height 447
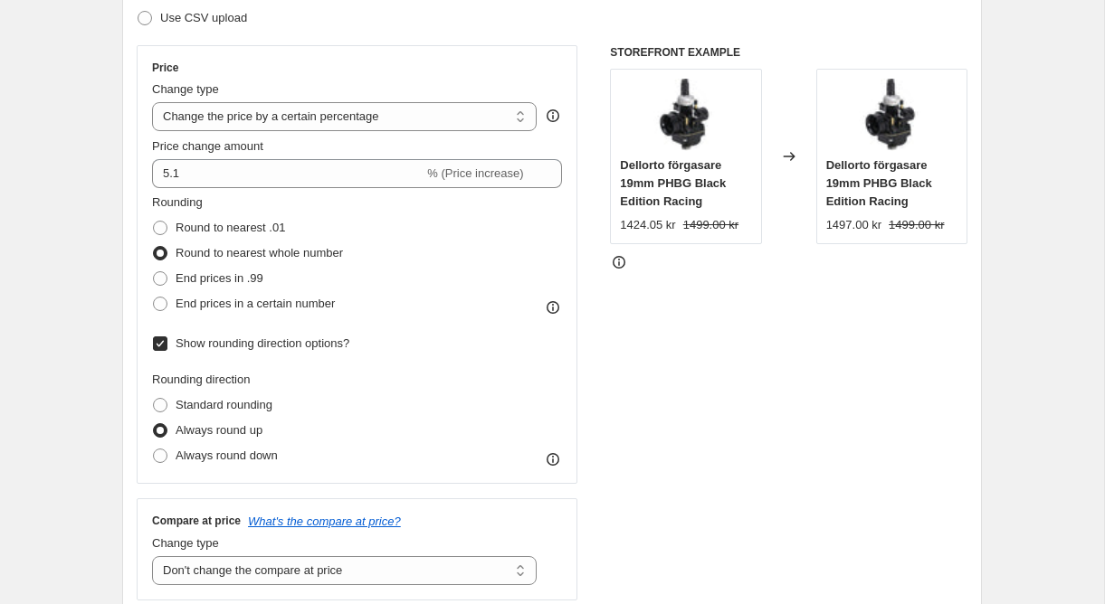
scroll to position [274, 0]
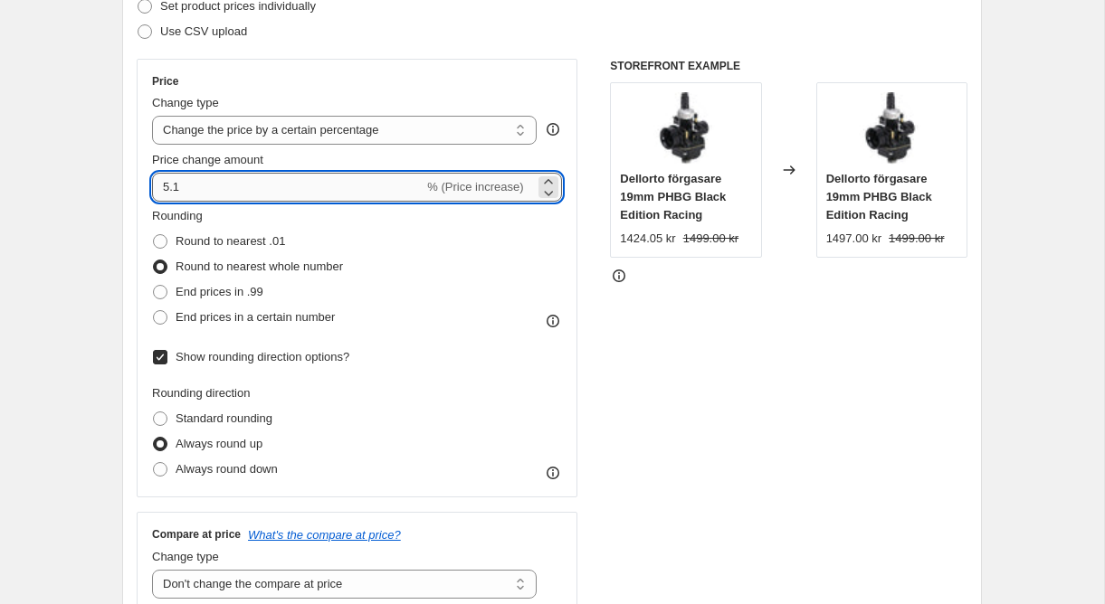
click at [393, 185] on input "5.1" at bounding box center [287, 187] width 271 height 29
click at [692, 322] on div "STOREFRONT EXAMPLE Dellorto förgasare 19mm PHBG Black Edition Racing 1424.05 kr…" at bounding box center [788, 337] width 357 height 556
click at [417, 187] on input "-22.9" at bounding box center [298, 187] width 292 height 29
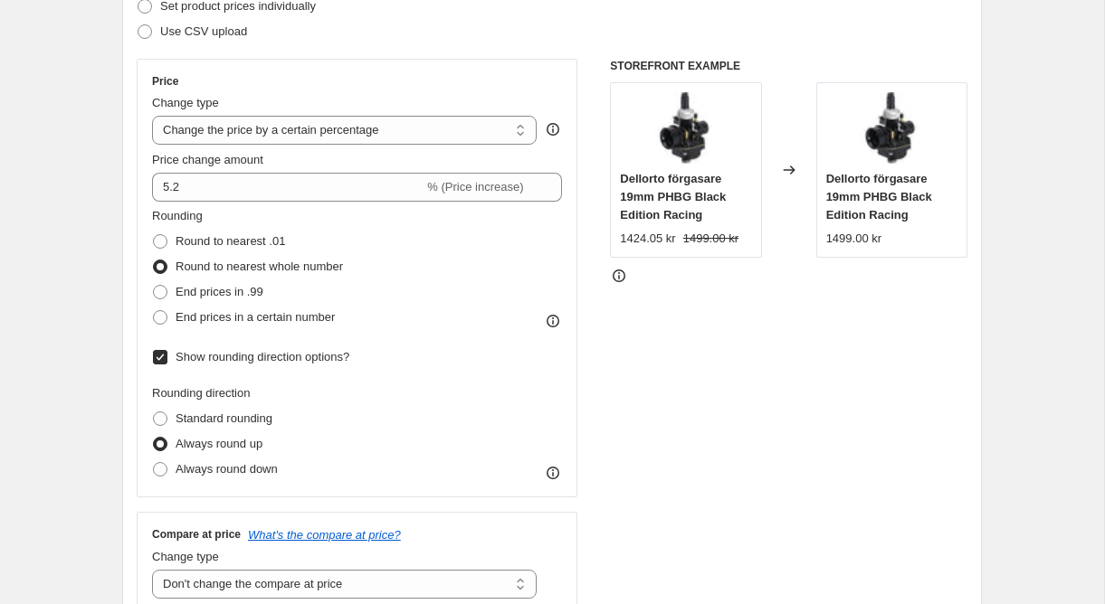
click at [594, 190] on div "Price Change type Change the price to a certain amount Change the price by a ce…" at bounding box center [552, 337] width 831 height 556
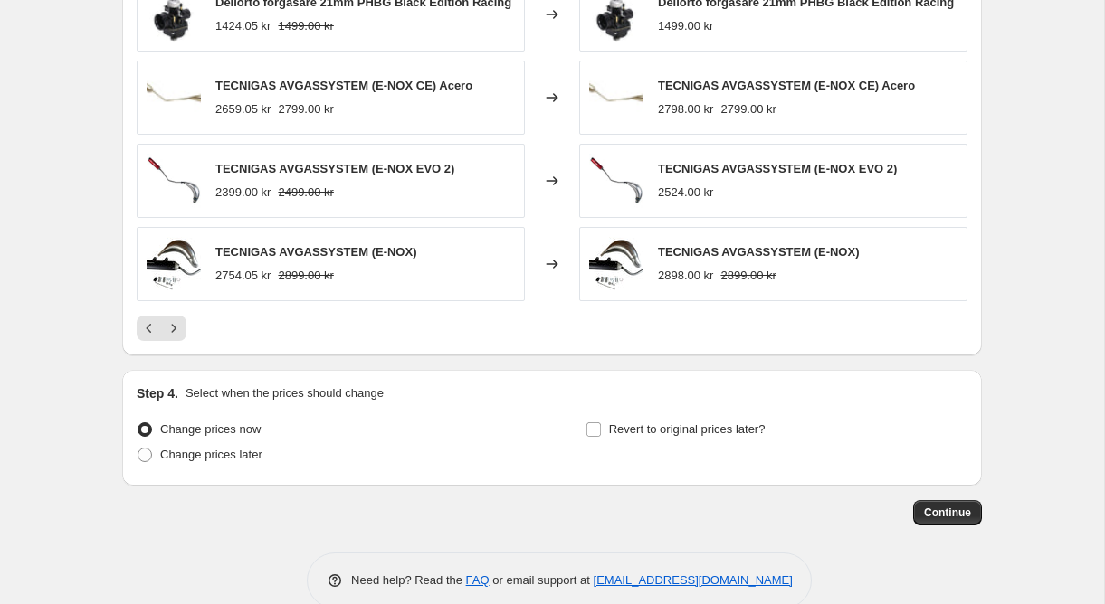
scroll to position [1260, 0]
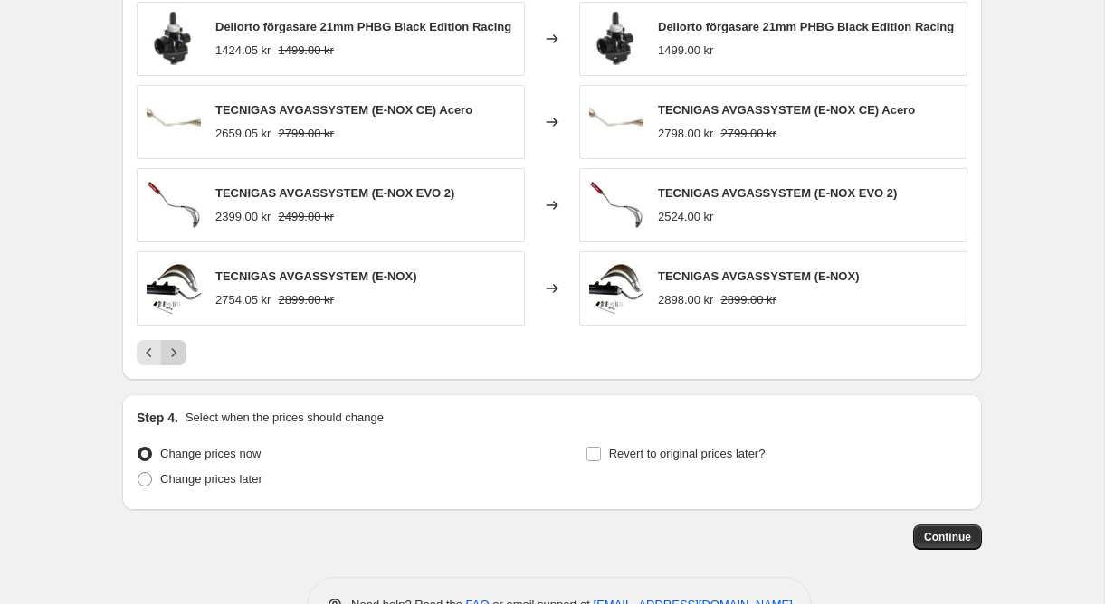
click at [178, 344] on button "Next" at bounding box center [173, 352] width 25 height 25
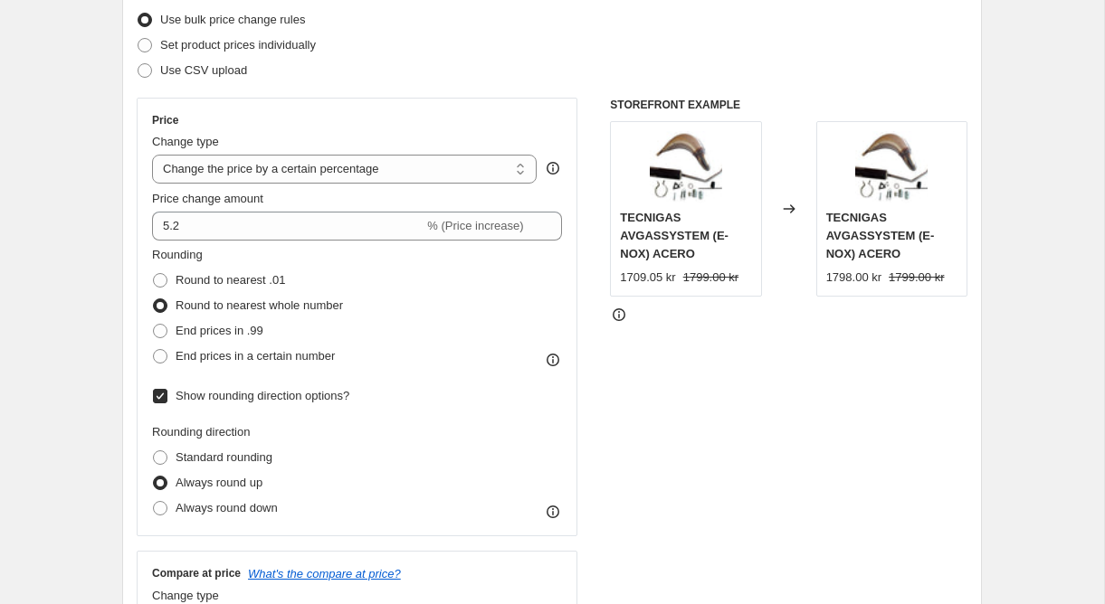
scroll to position [135, 0]
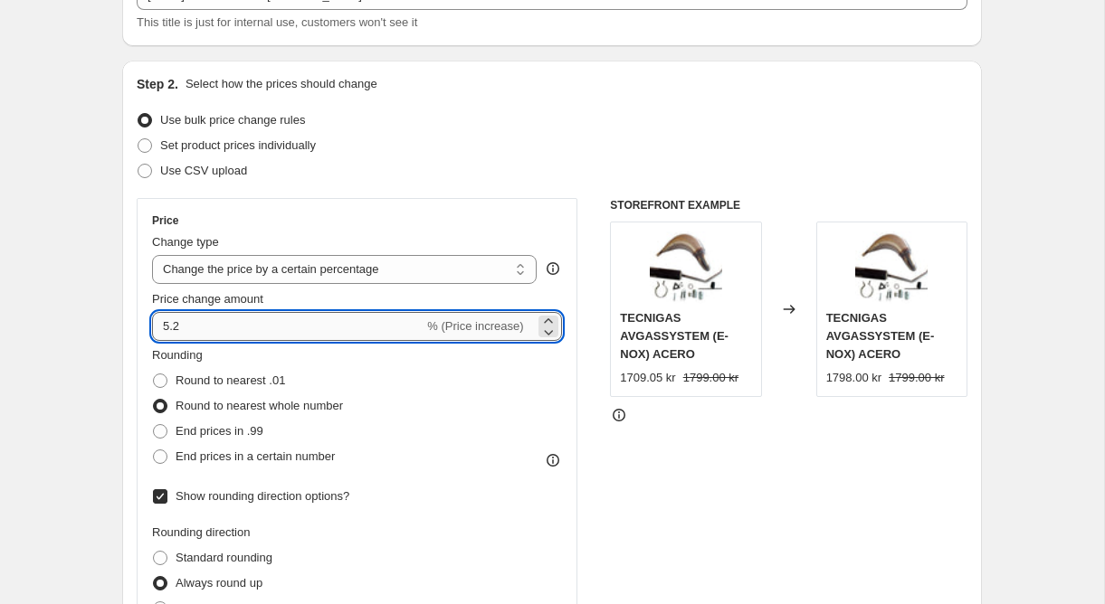
click at [308, 319] on input "5.2" at bounding box center [287, 326] width 271 height 29
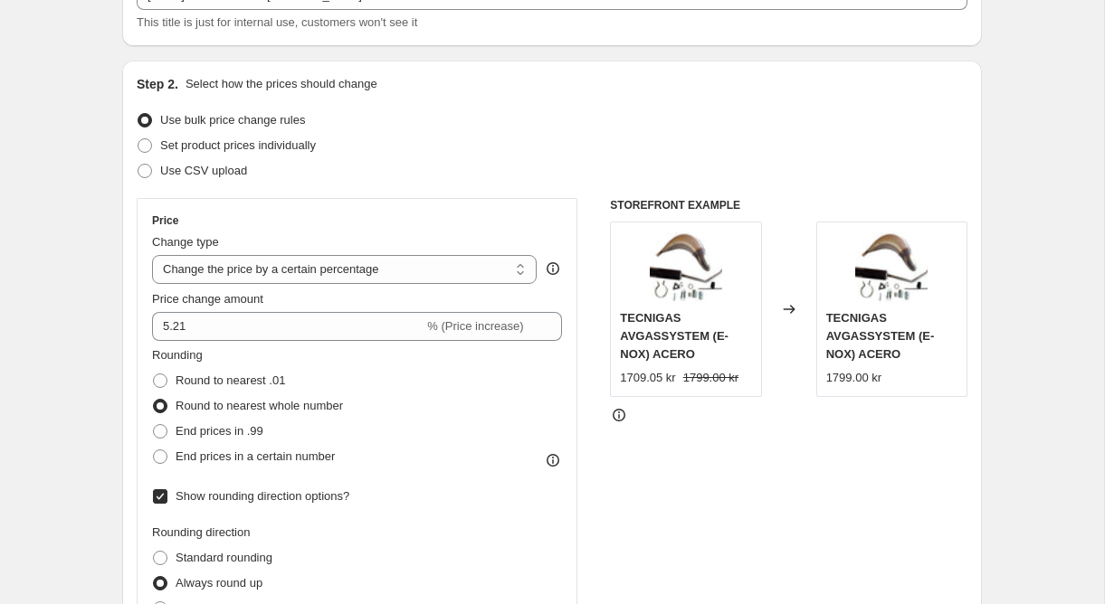
click at [587, 409] on div "Price Change type Change the price to a certain amount Change the price by a ce…" at bounding box center [552, 476] width 831 height 556
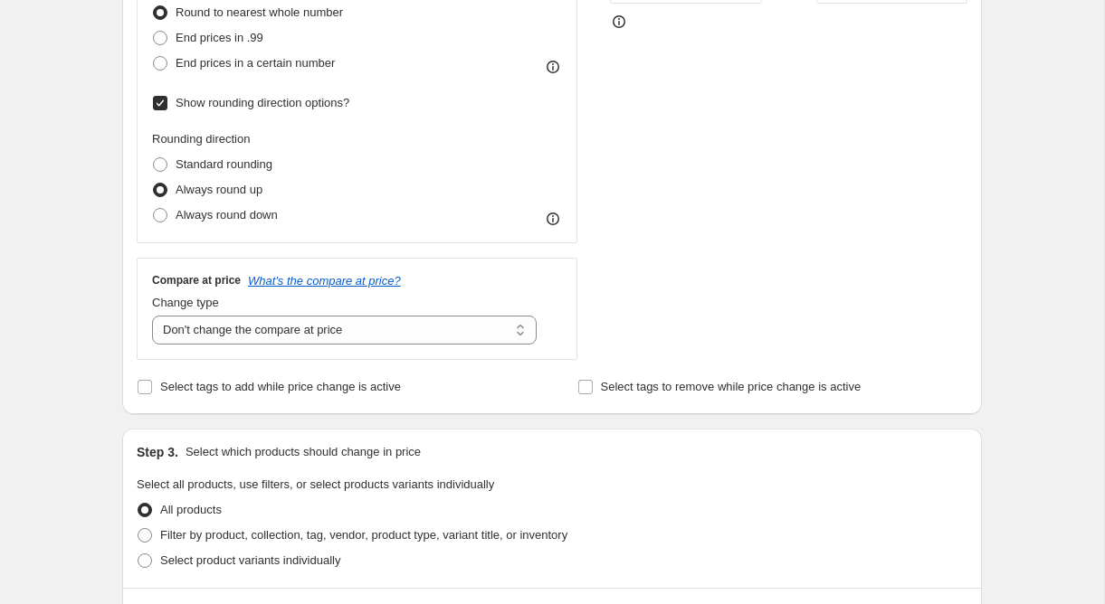
scroll to position [204, 0]
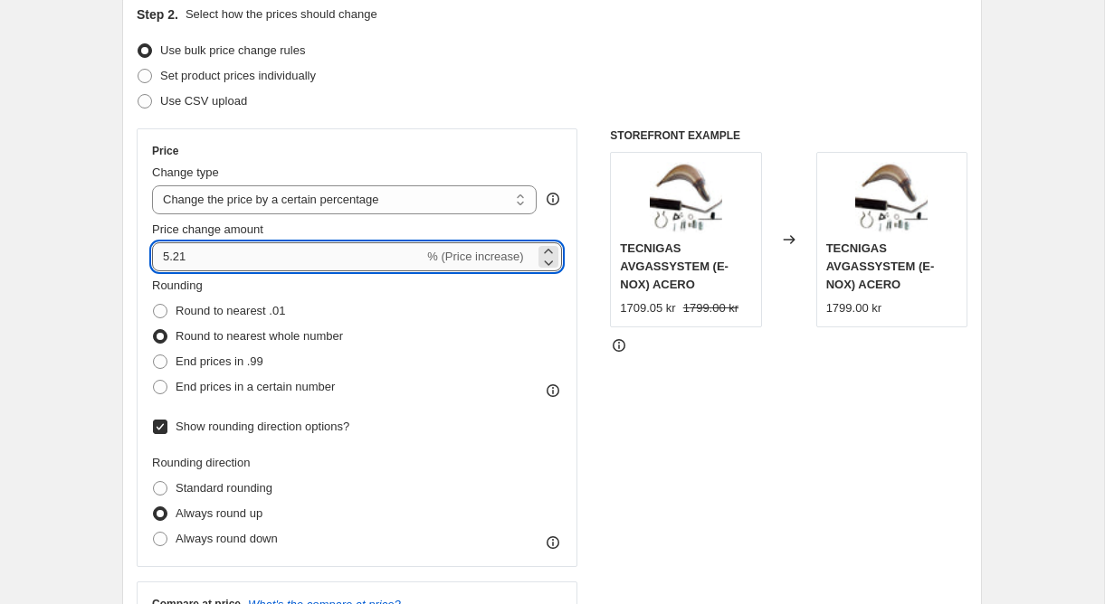
click at [352, 265] on input "5.21" at bounding box center [287, 256] width 271 height 29
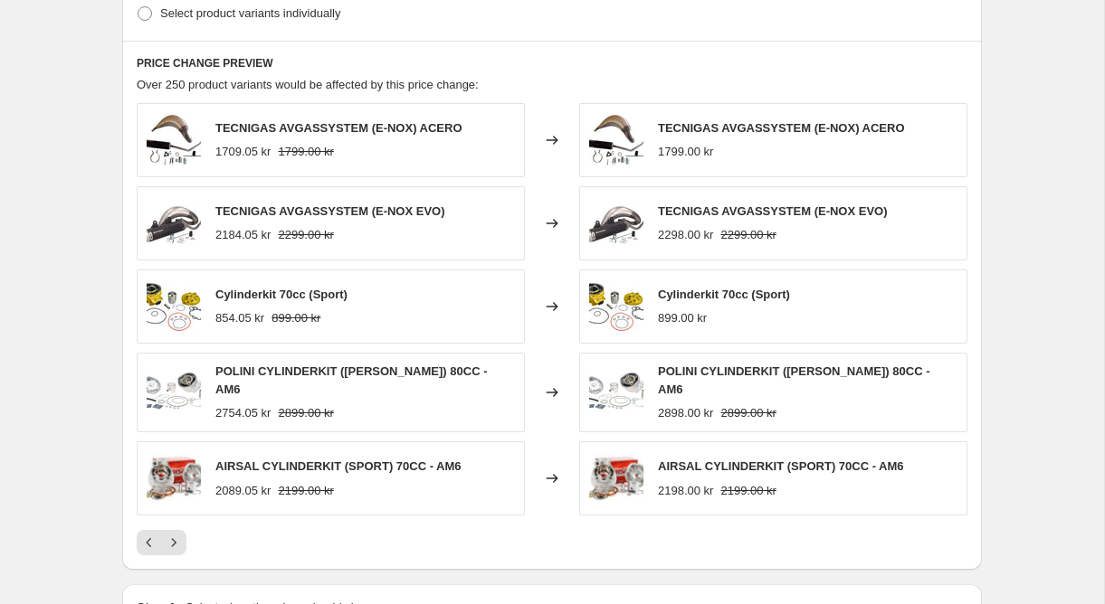
scroll to position [1140, 0]
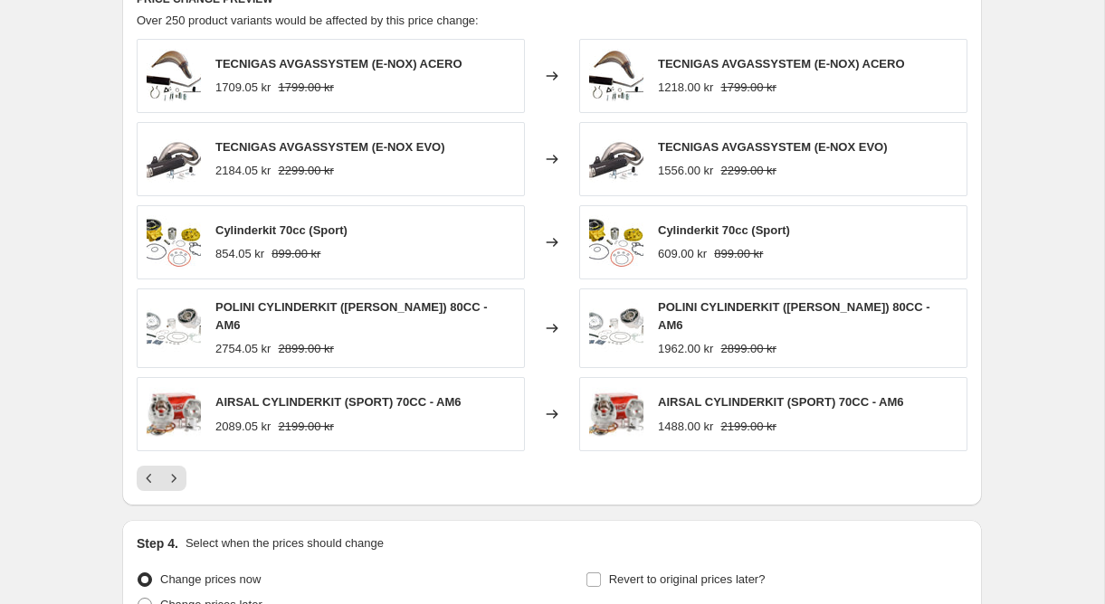
click at [563, 443] on div "Changed to" at bounding box center [552, 414] width 54 height 74
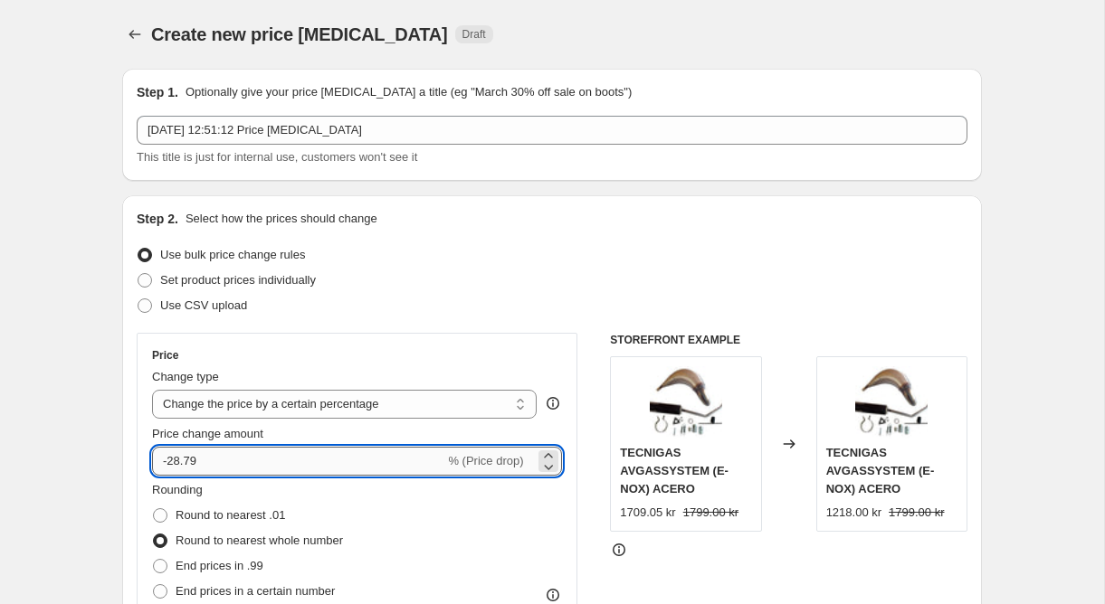
click at [333, 458] on input "-28.79" at bounding box center [298, 461] width 292 height 29
click at [584, 469] on div "Price Change type Change the price to a certain amount Change the price by a ce…" at bounding box center [552, 611] width 831 height 556
click at [411, 458] on input "-11.79" at bounding box center [298, 461] width 292 height 29
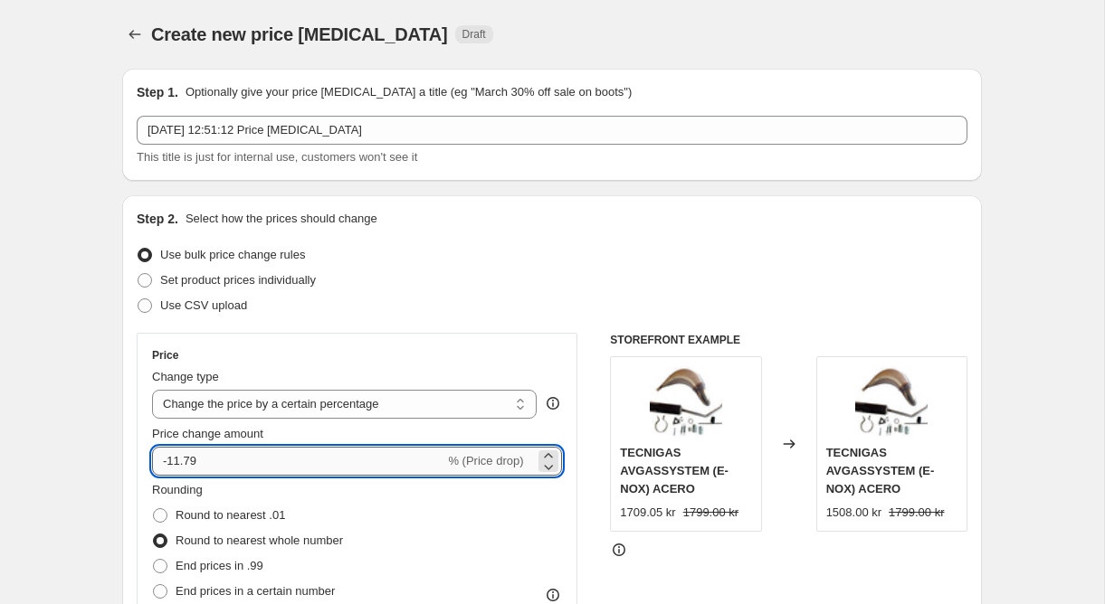
click at [411, 458] on input "-11.79" at bounding box center [298, 461] width 292 height 29
type input "5.22"
click at [595, 455] on div "Price Change type Change the price to a certain amount Change the price by a ce…" at bounding box center [552, 611] width 831 height 556
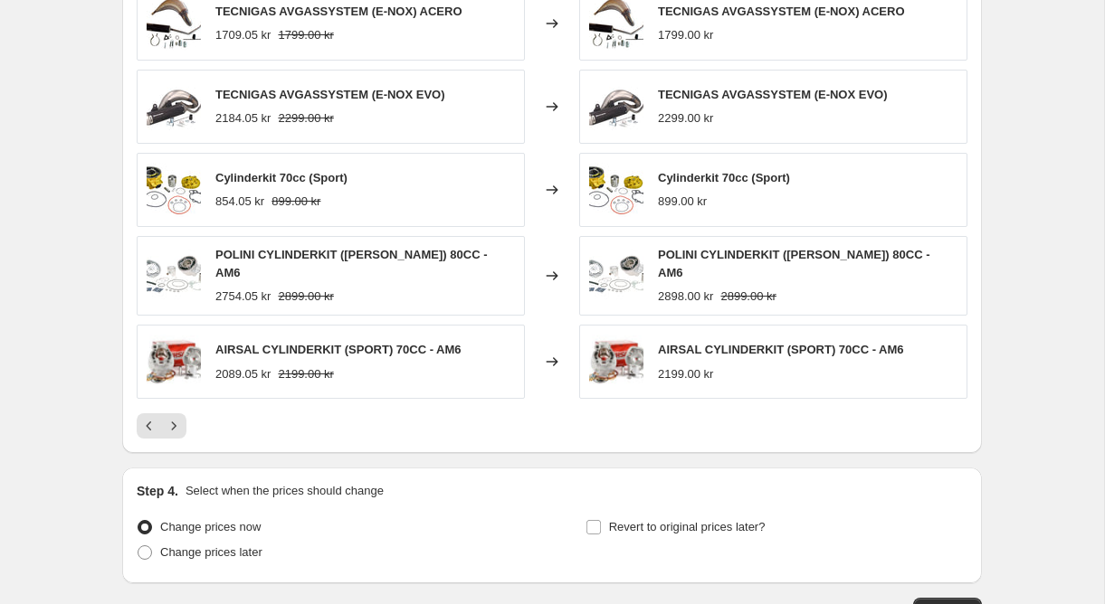
scroll to position [1194, 0]
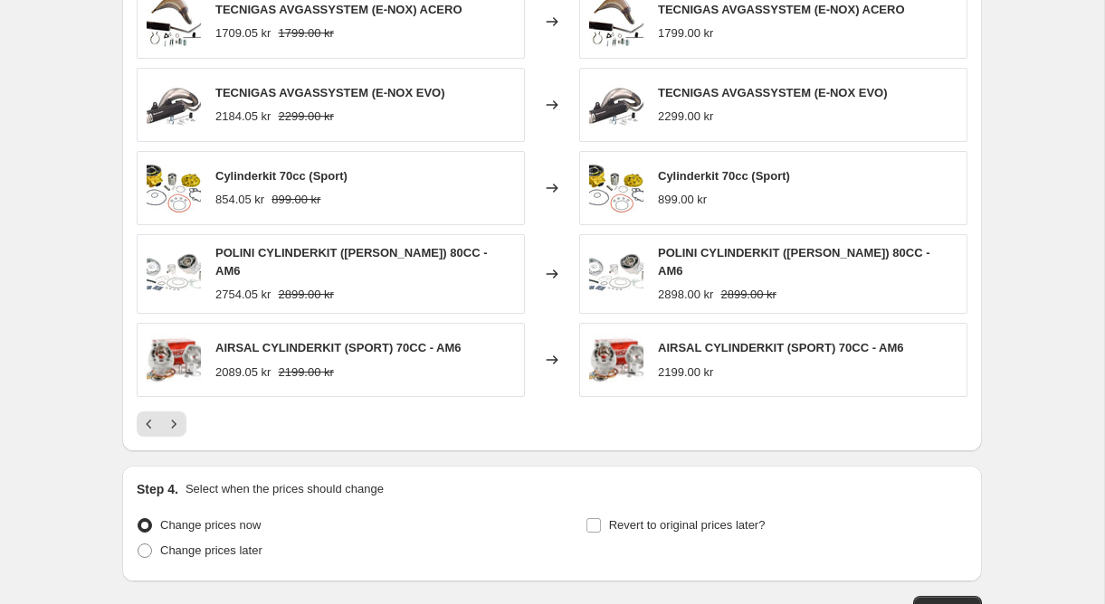
click at [586, 422] on div at bounding box center [552, 424] width 831 height 25
click at [176, 415] on icon "Next" at bounding box center [174, 424] width 18 height 18
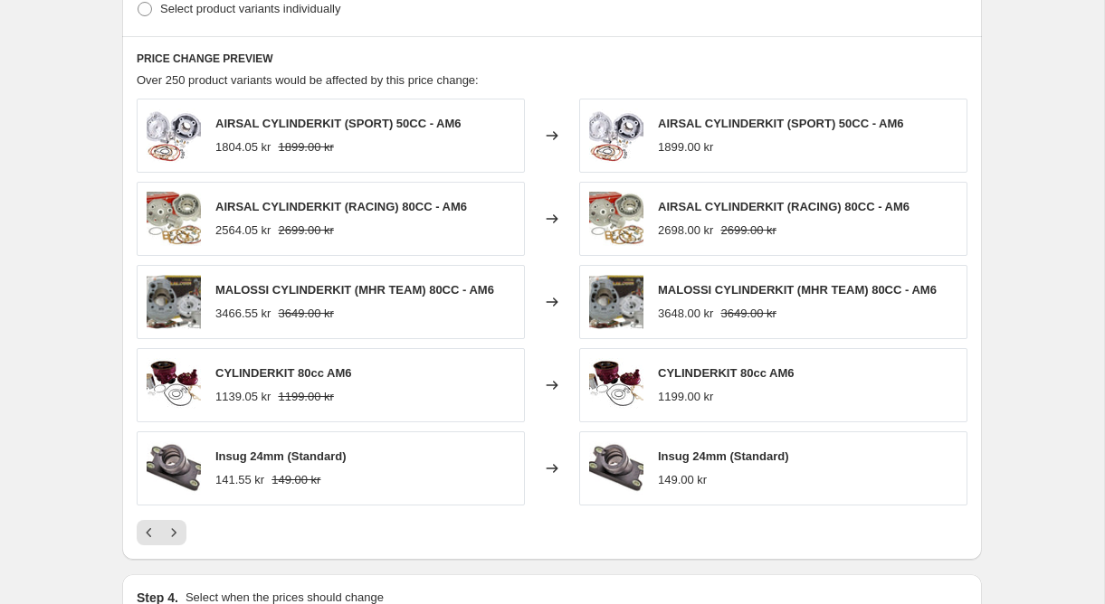
scroll to position [1074, 0]
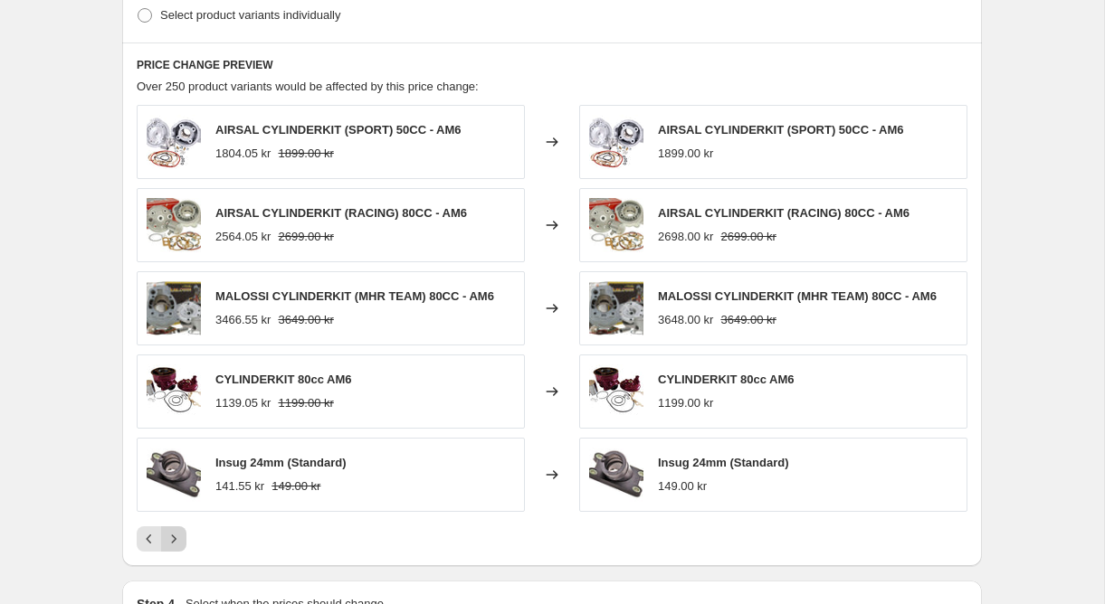
click at [173, 529] on button "Next" at bounding box center [173, 539] width 25 height 25
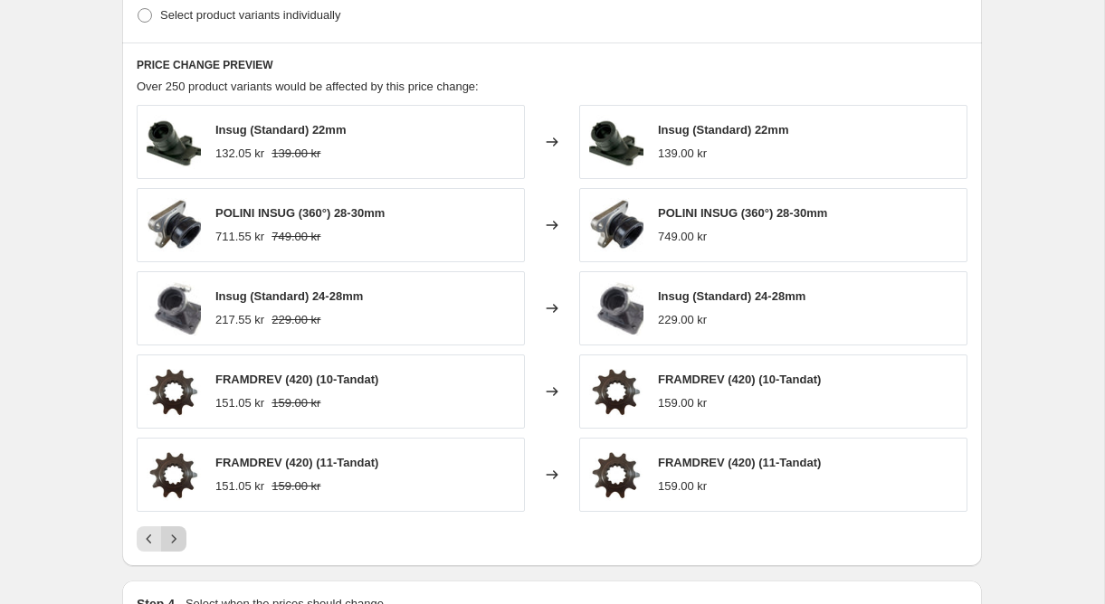
click at [173, 529] on button "Next" at bounding box center [173, 539] width 25 height 25
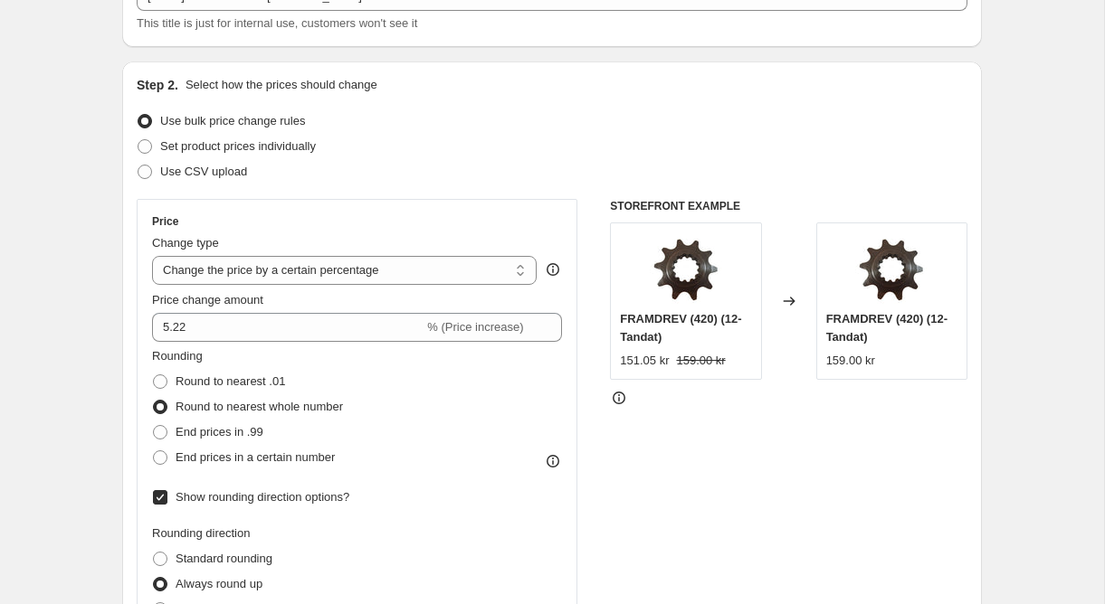
scroll to position [0, 0]
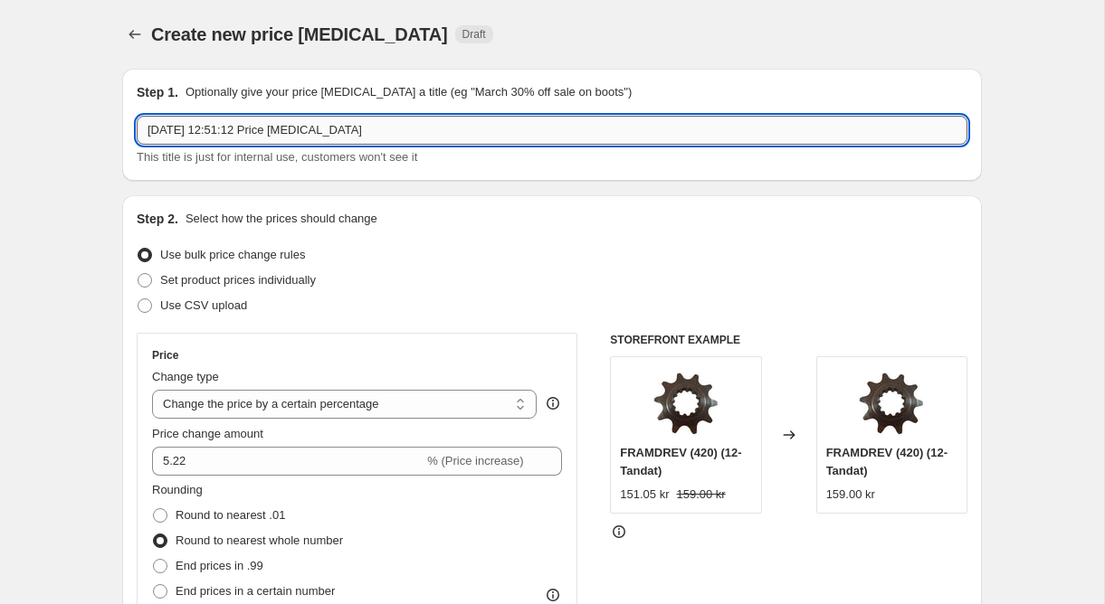
click at [460, 124] on input "13 sep. 2025 12:51:12 Price change job" at bounding box center [552, 130] width 831 height 29
type input "5,22% ökning"
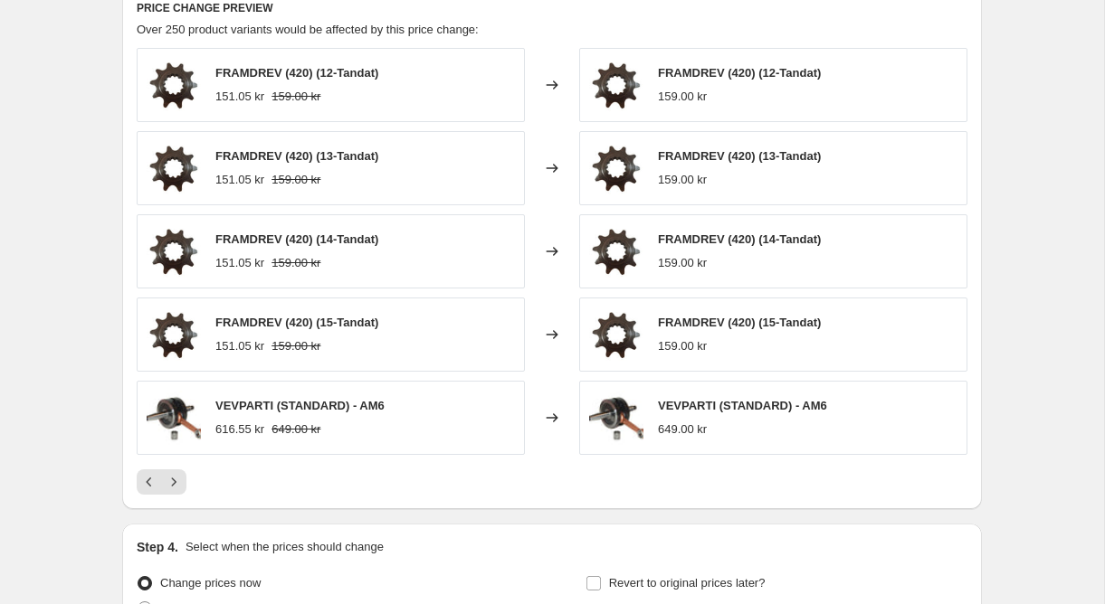
scroll to position [1316, 0]
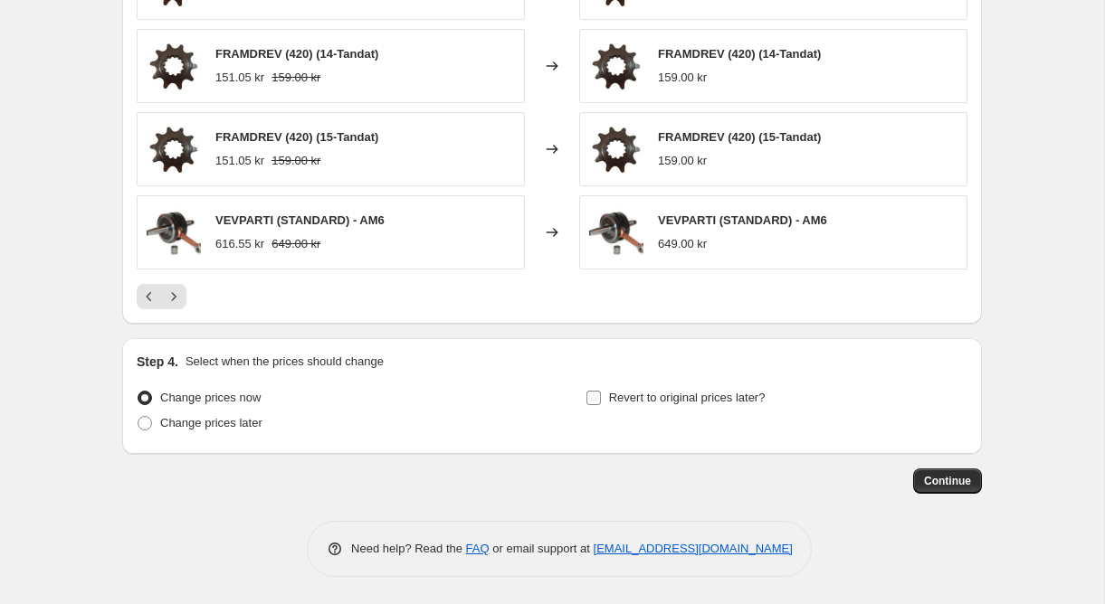
click at [623, 398] on span "Revert to original prices later?" at bounding box center [687, 398] width 157 height 14
click at [601, 398] on input "Revert to original prices later?" at bounding box center [593, 398] width 14 height 14
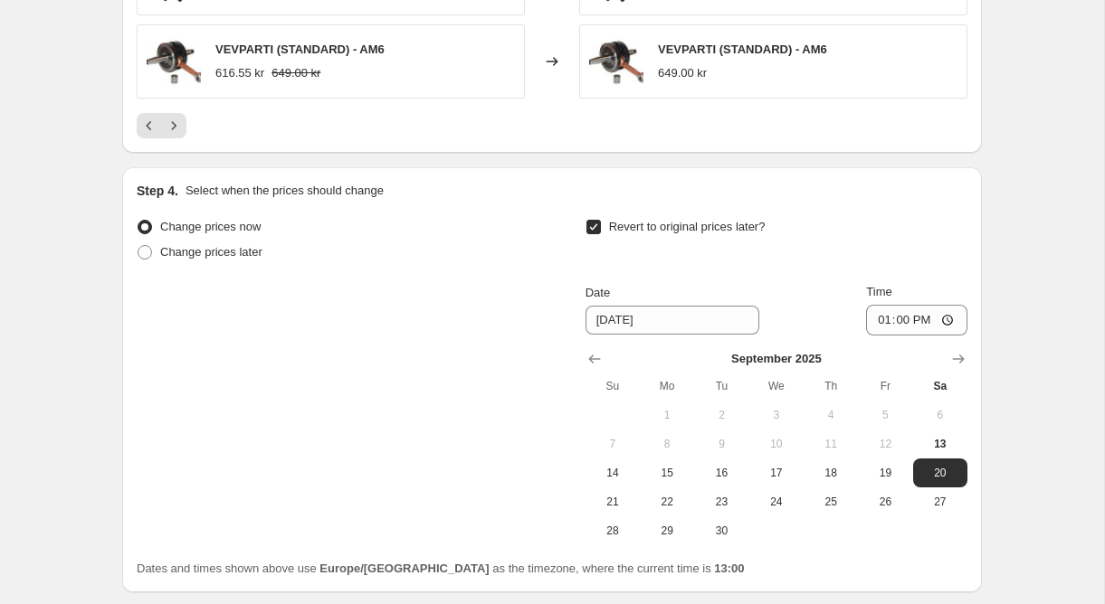
scroll to position [1489, 0]
click at [648, 223] on span "Revert to original prices later?" at bounding box center [687, 225] width 157 height 14
click at [601, 223] on input "Revert to original prices later?" at bounding box center [593, 225] width 14 height 14
checkbox input "false"
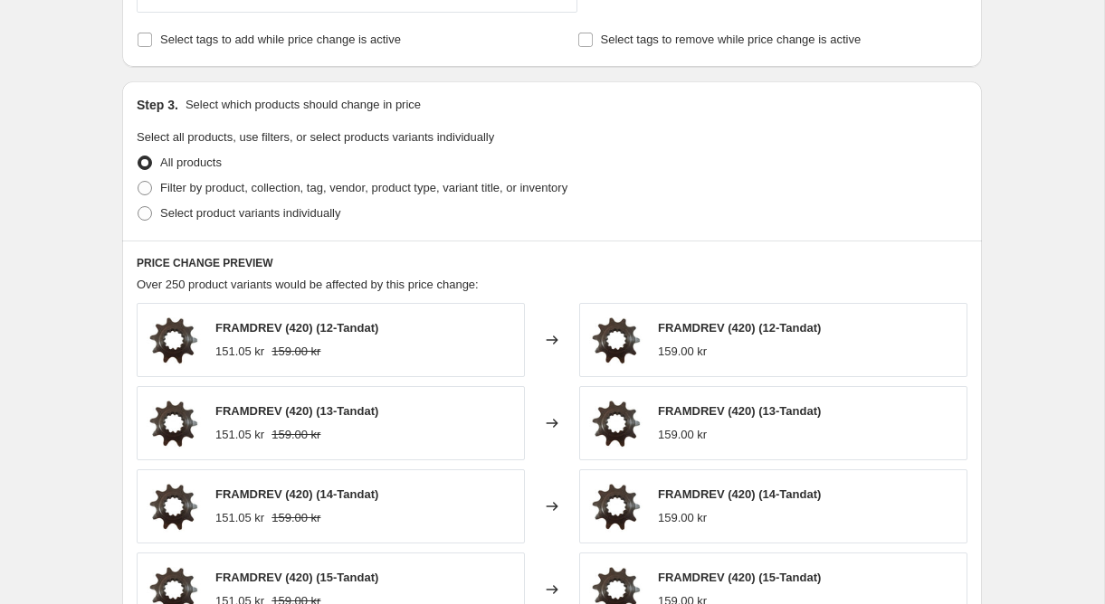
scroll to position [873, 0]
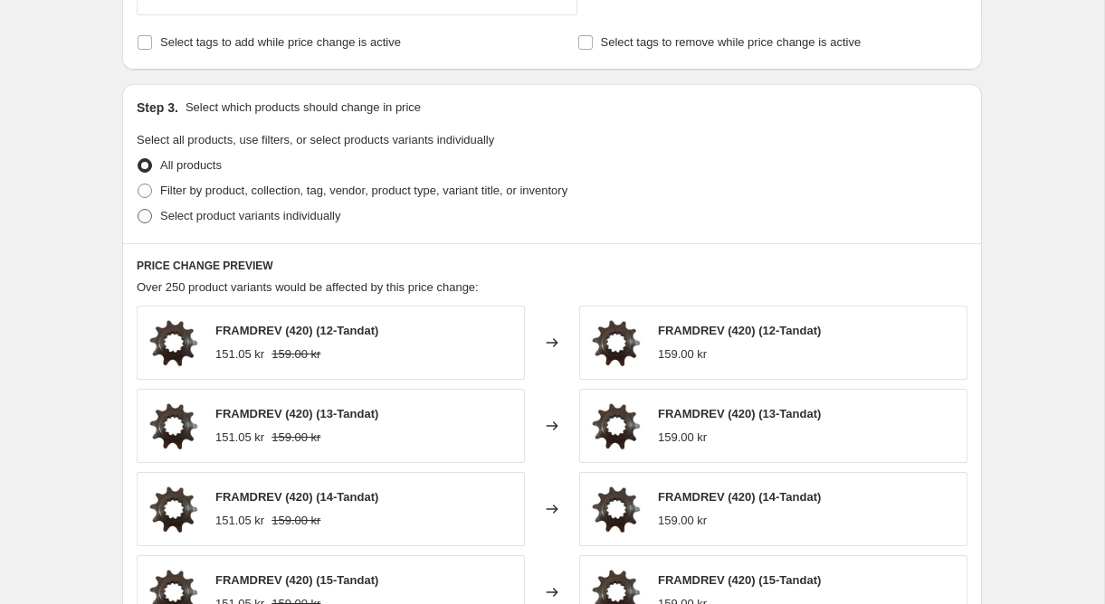
click at [339, 218] on span "Select product variants individually" at bounding box center [250, 216] width 180 height 14
click at [138, 210] on input "Select product variants individually" at bounding box center [138, 209] width 1 height 1
radio input "true"
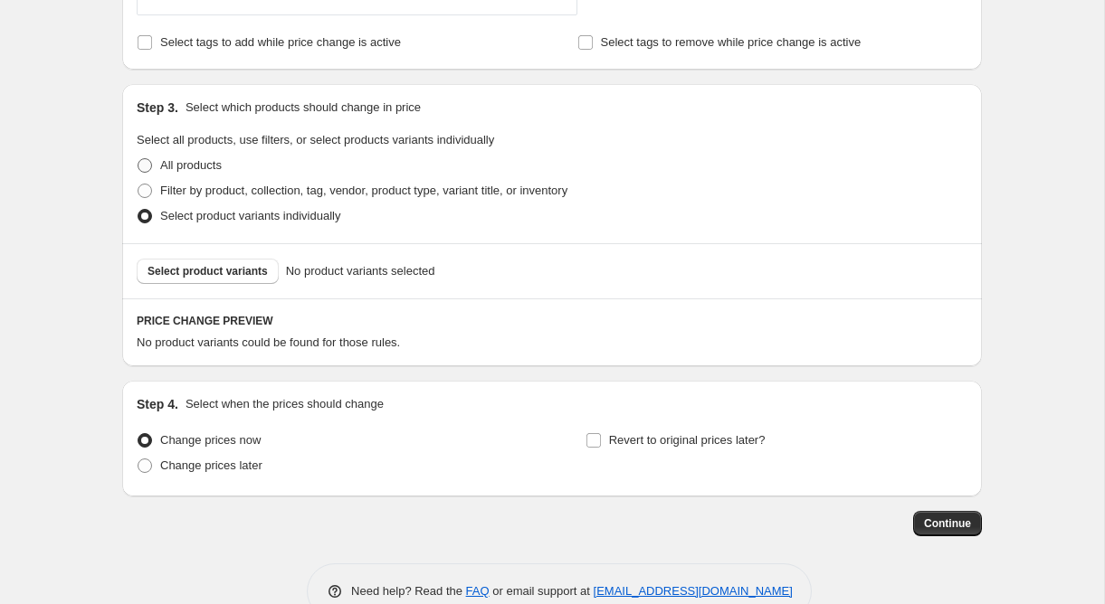
click at [199, 167] on span "All products" at bounding box center [191, 165] width 62 height 14
click at [138, 159] on input "All products" at bounding box center [138, 158] width 1 height 1
radio input "true"
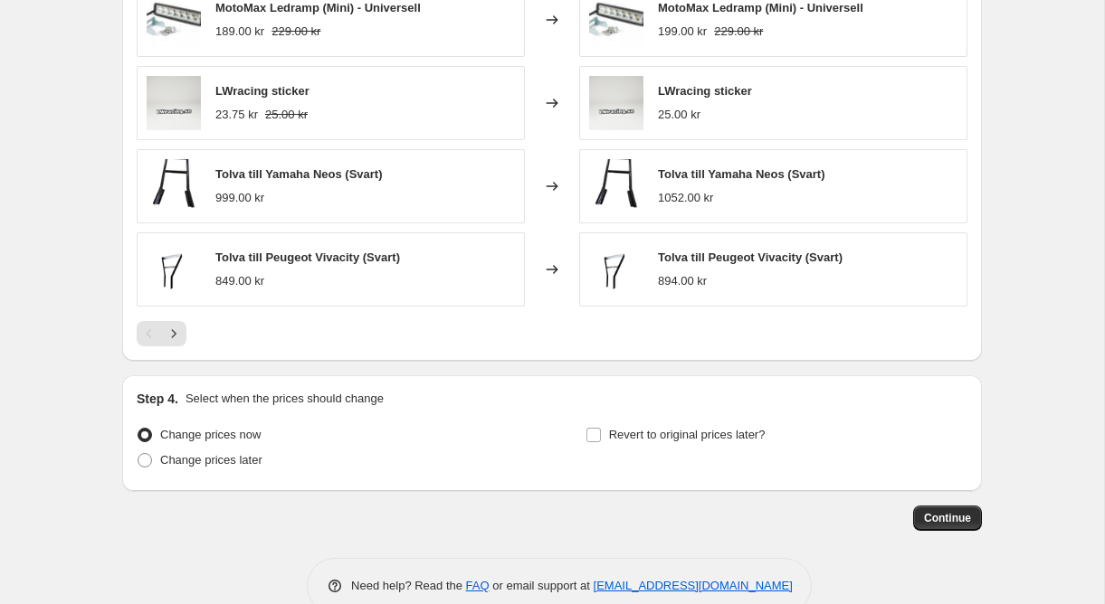
scroll to position [1316, 0]
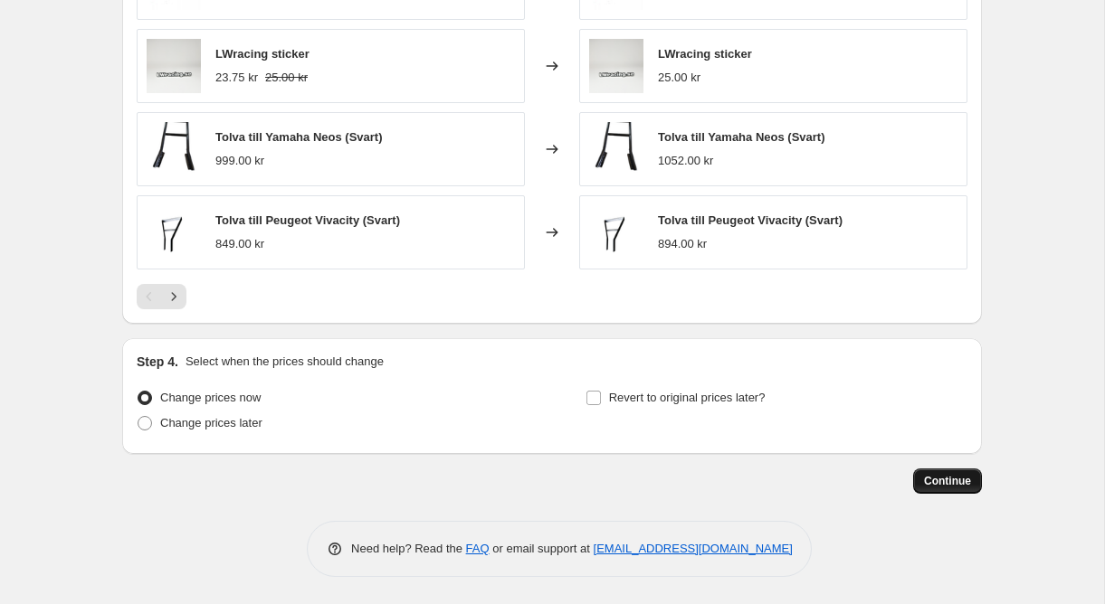
click at [930, 489] on button "Continue" at bounding box center [947, 481] width 69 height 25
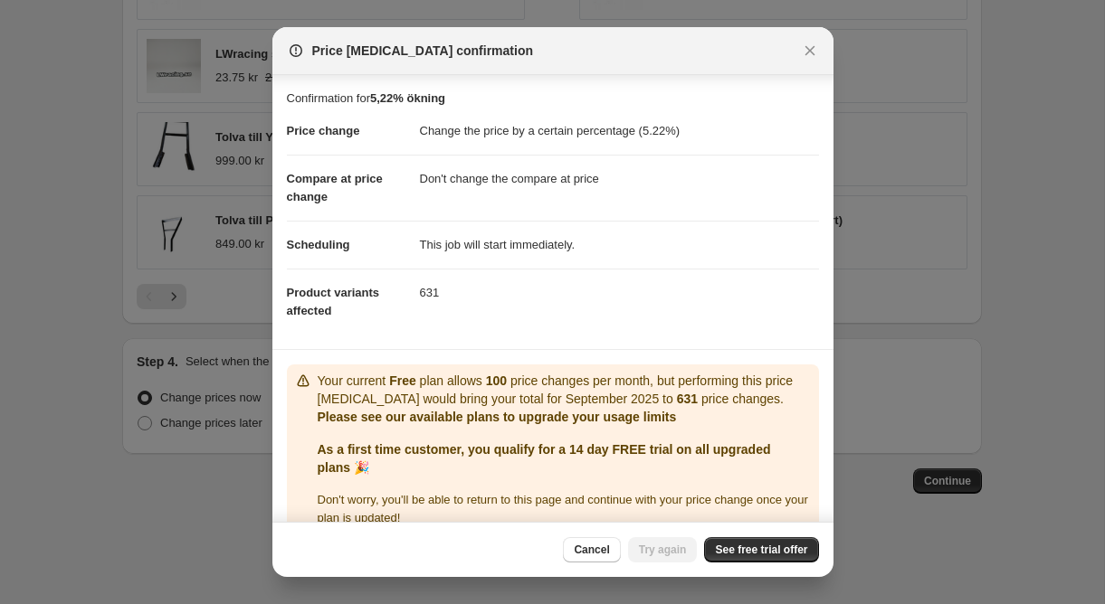
scroll to position [45, 0]
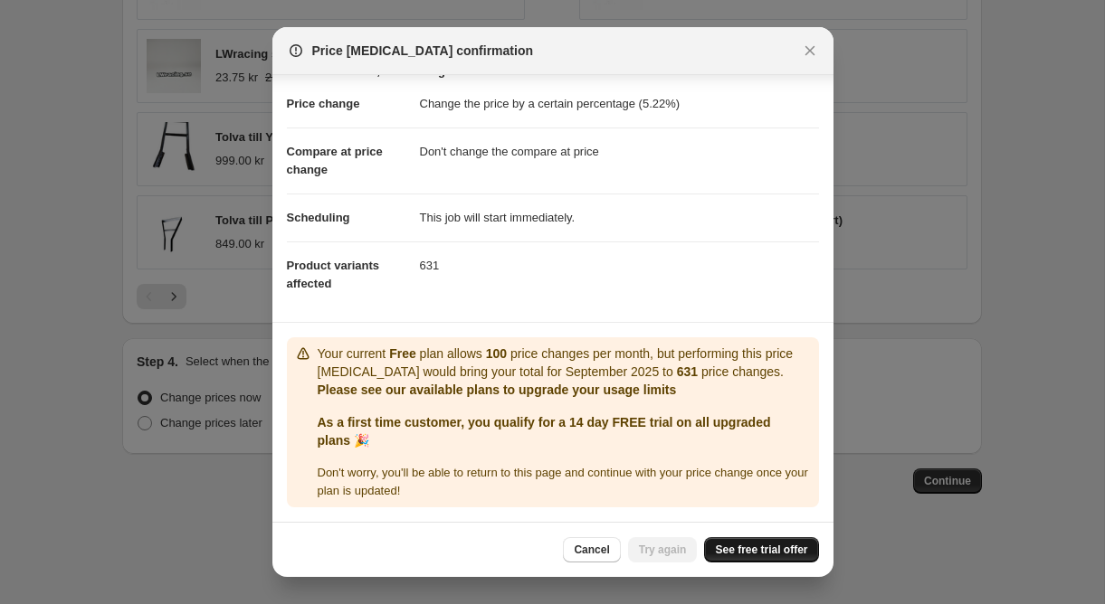
click at [737, 546] on span "See free trial offer" at bounding box center [761, 550] width 92 height 14
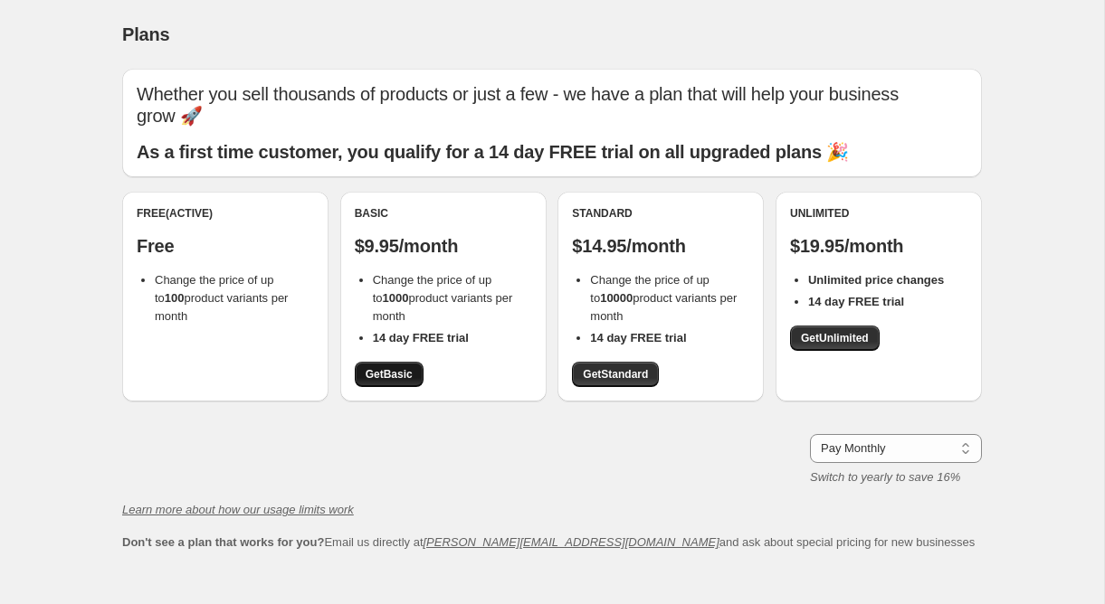
click at [394, 372] on span "Get Basic" at bounding box center [389, 374] width 47 height 14
